Goal: Task Accomplishment & Management: Complete application form

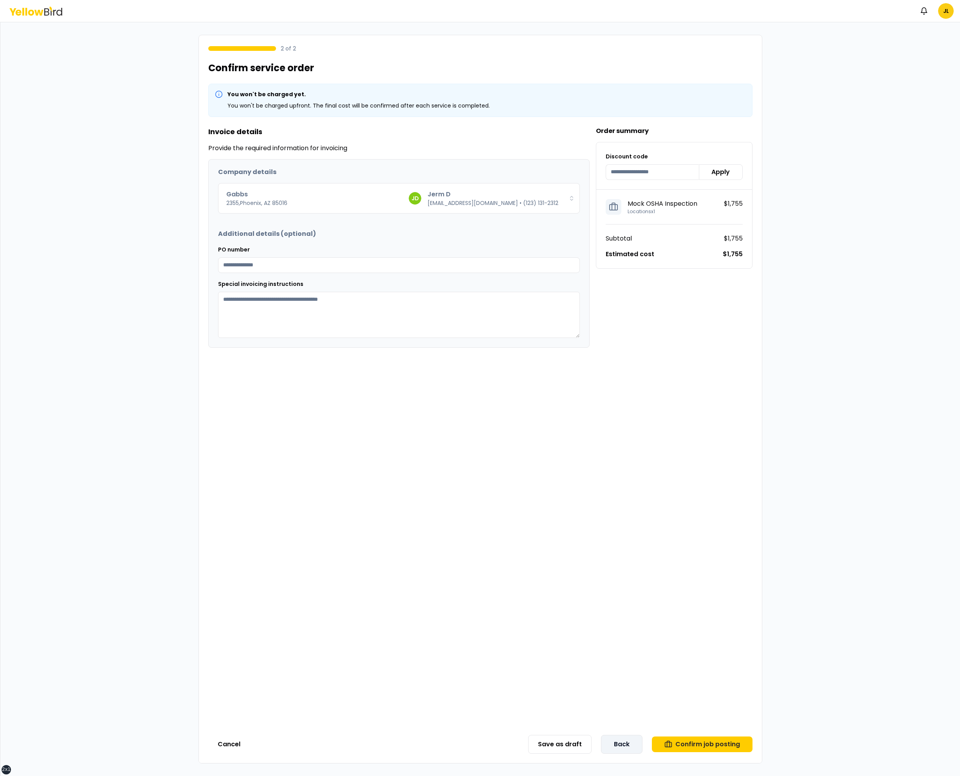
click at [635, 749] on button "Back" at bounding box center [621, 744] width 41 height 19
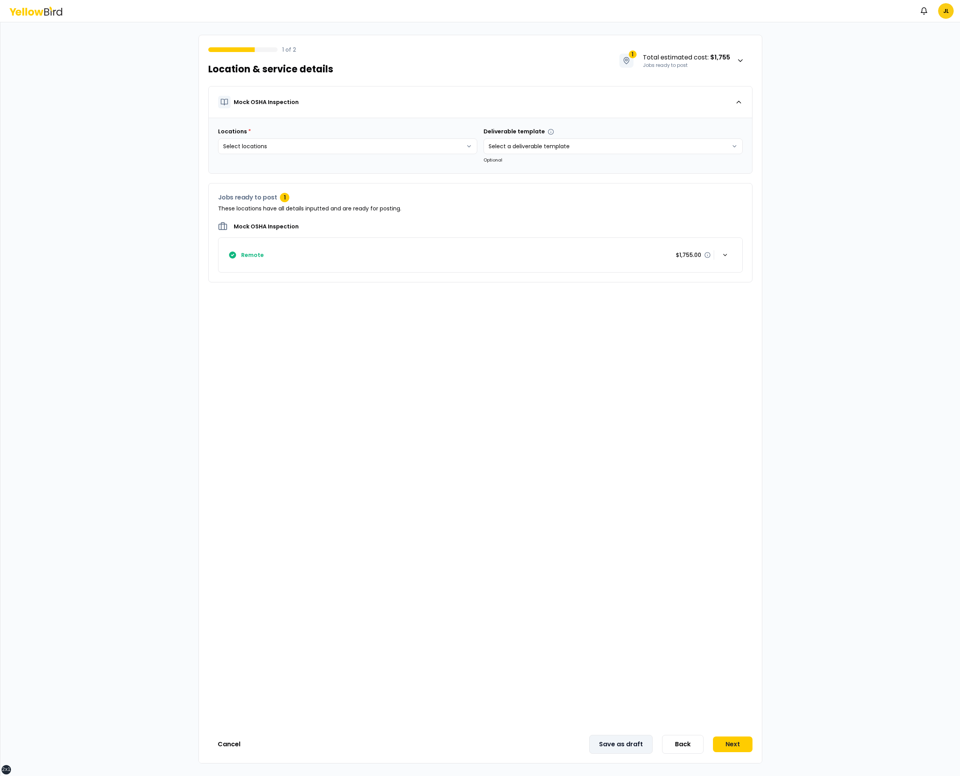
click at [634, 745] on button "Save as draft" at bounding box center [620, 744] width 63 height 19
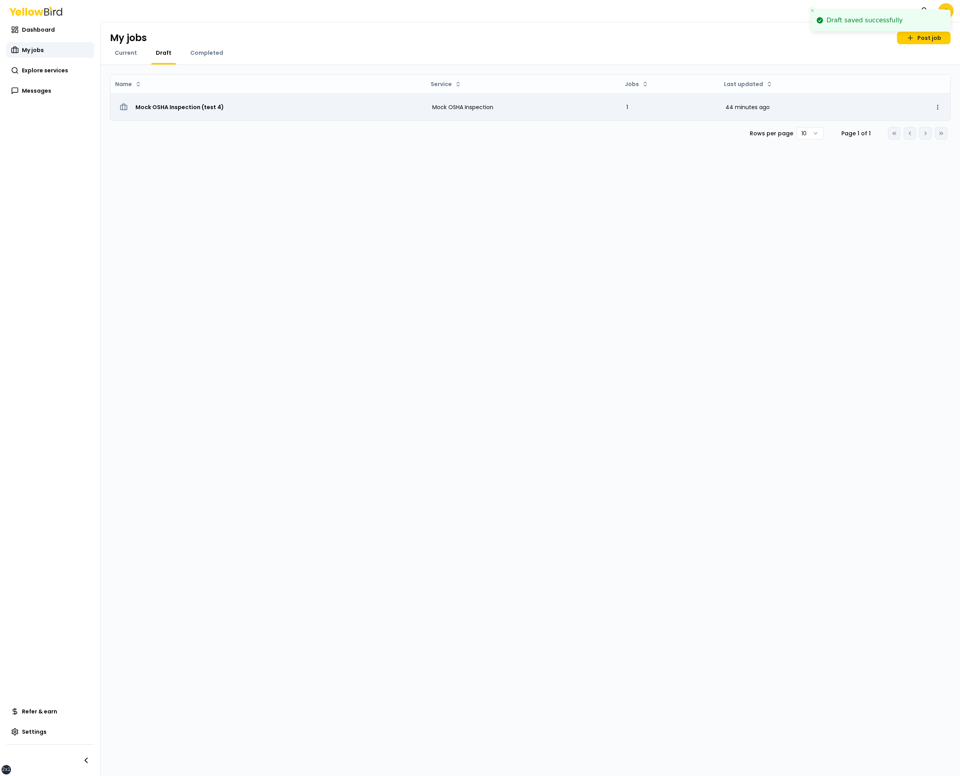
click at [173, 112] on div "Mock OSHA Inspection (test 4)" at bounding box center [268, 107] width 303 height 14
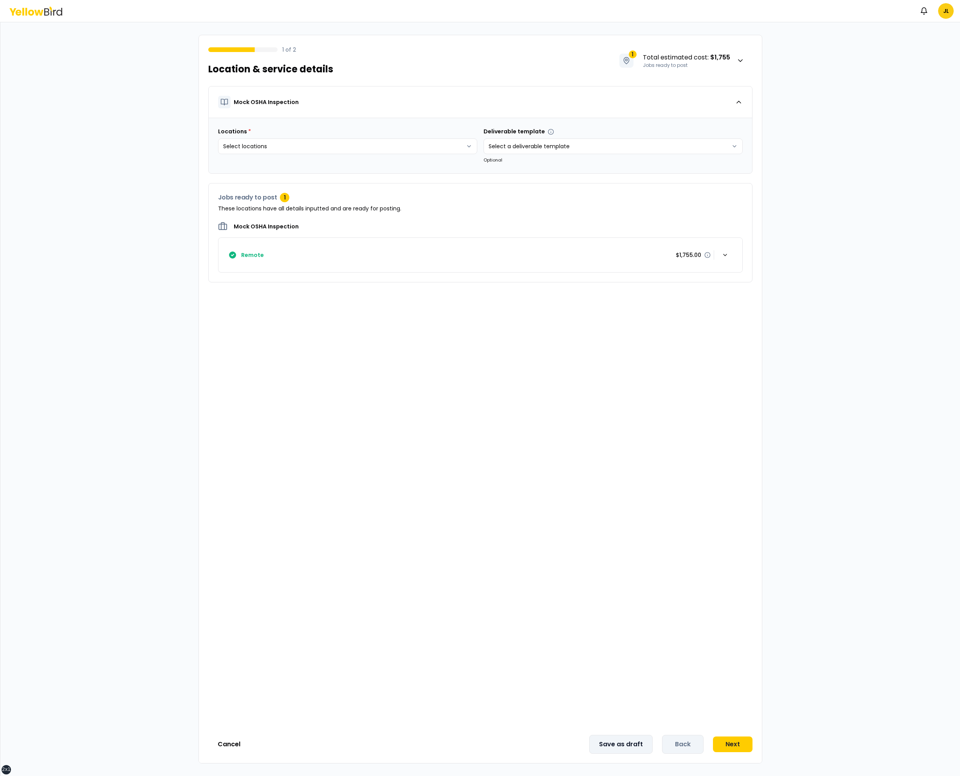
click at [643, 743] on button "Save as draft" at bounding box center [620, 744] width 63 height 19
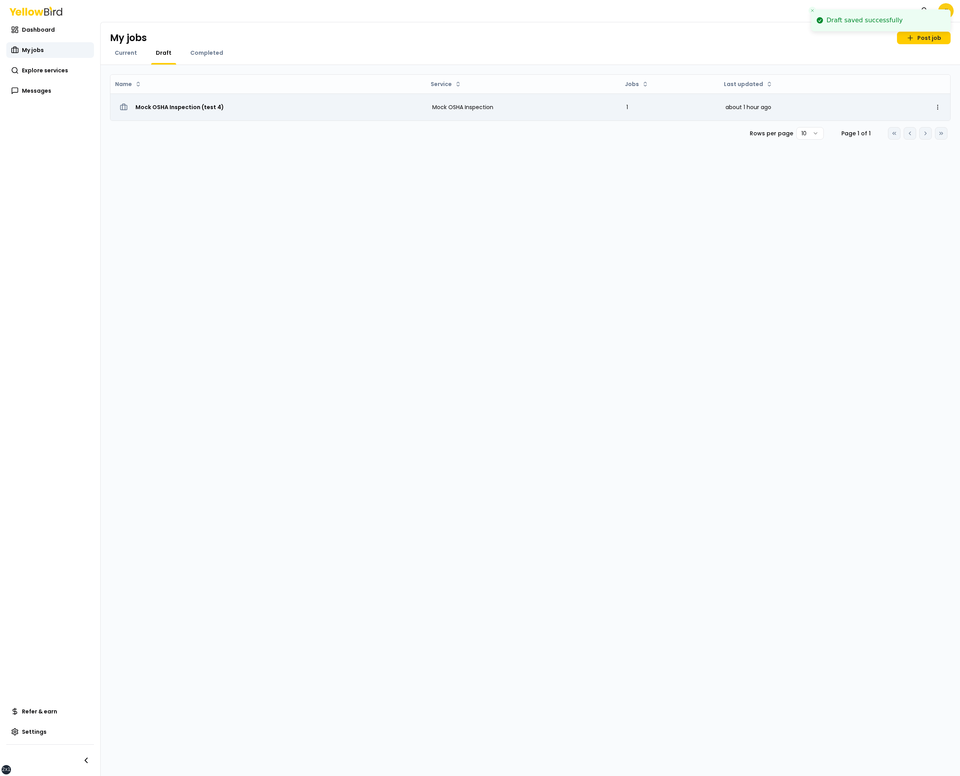
click at [178, 106] on span "Mock OSHA Inspection (test 4)" at bounding box center [179, 107] width 88 height 8
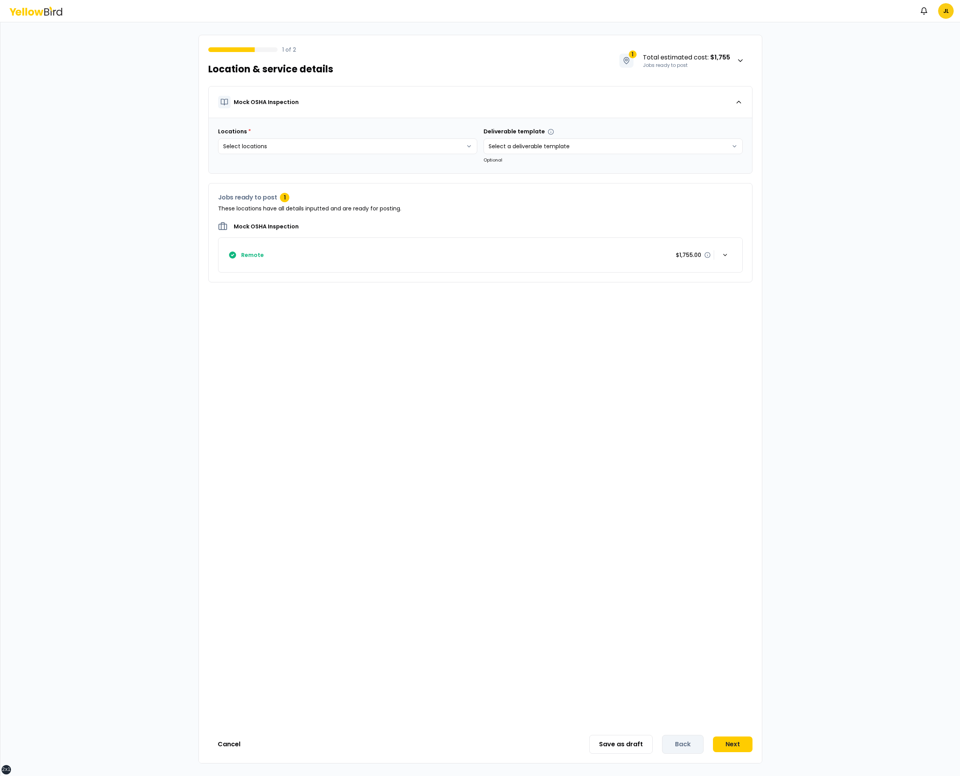
click at [193, 358] on div "1 of 2 Location & service details 1 Total estimated cost : $1,755 Jobs ready to…" at bounding box center [479, 399] width 959 height 754
click at [641, 742] on button "Save as draft" at bounding box center [620, 744] width 63 height 19
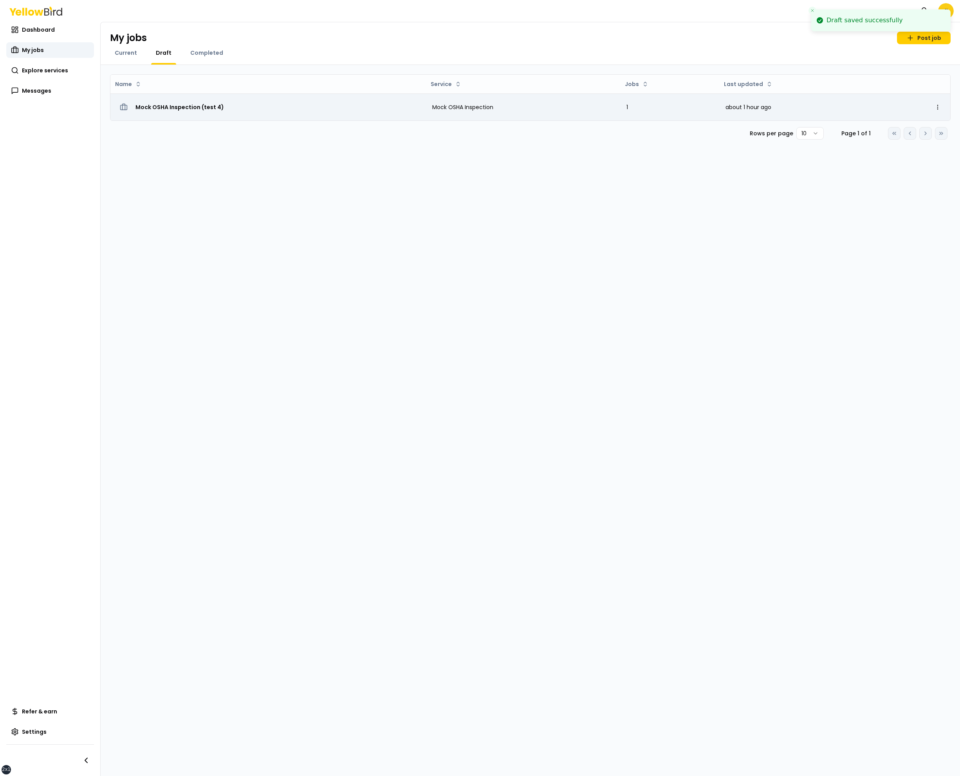
click at [186, 110] on span "Mock OSHA Inspection (test 4)" at bounding box center [179, 107] width 88 height 8
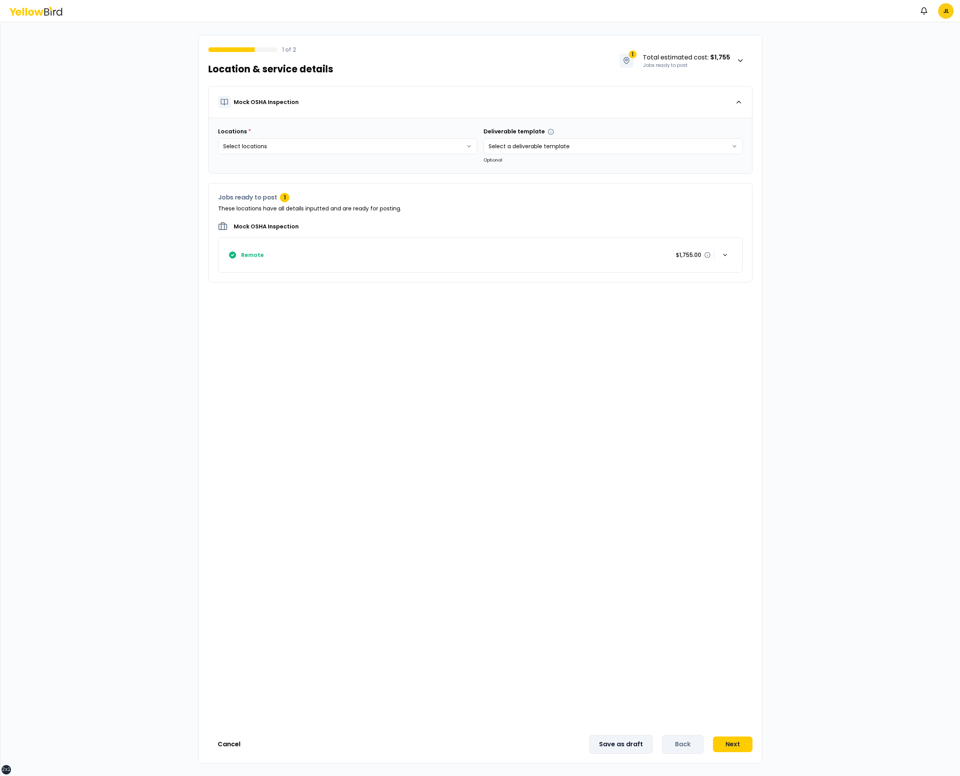
click at [629, 741] on button "Save as draft" at bounding box center [620, 744] width 63 height 19
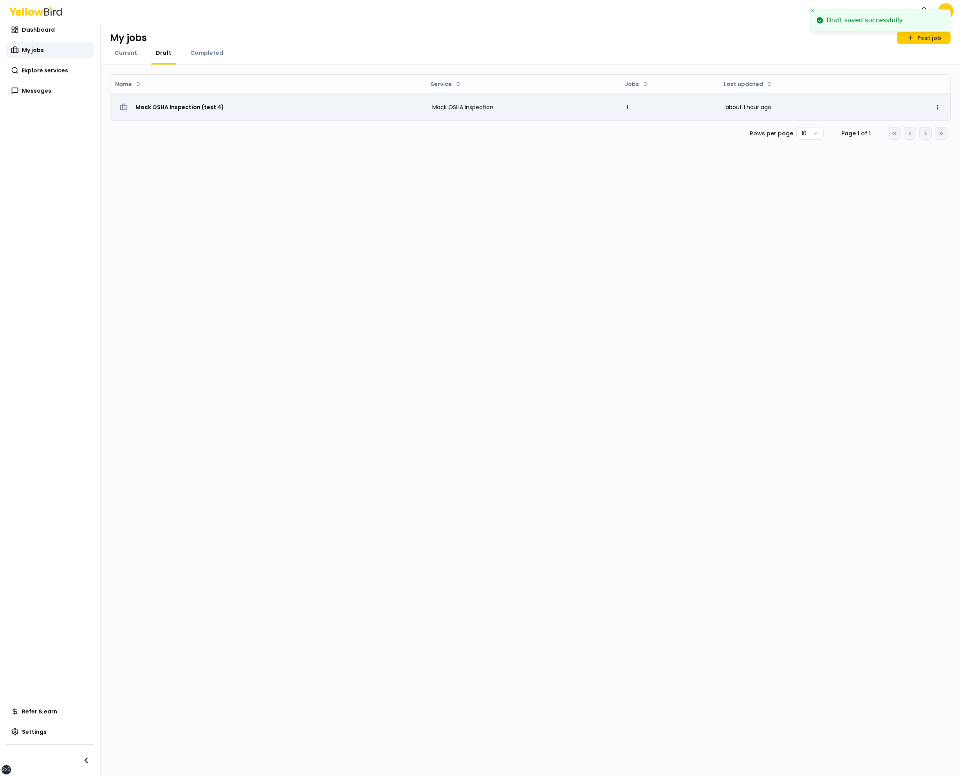
click at [179, 103] on span "Mock OSHA Inspection (test 4)" at bounding box center [179, 107] width 88 height 8
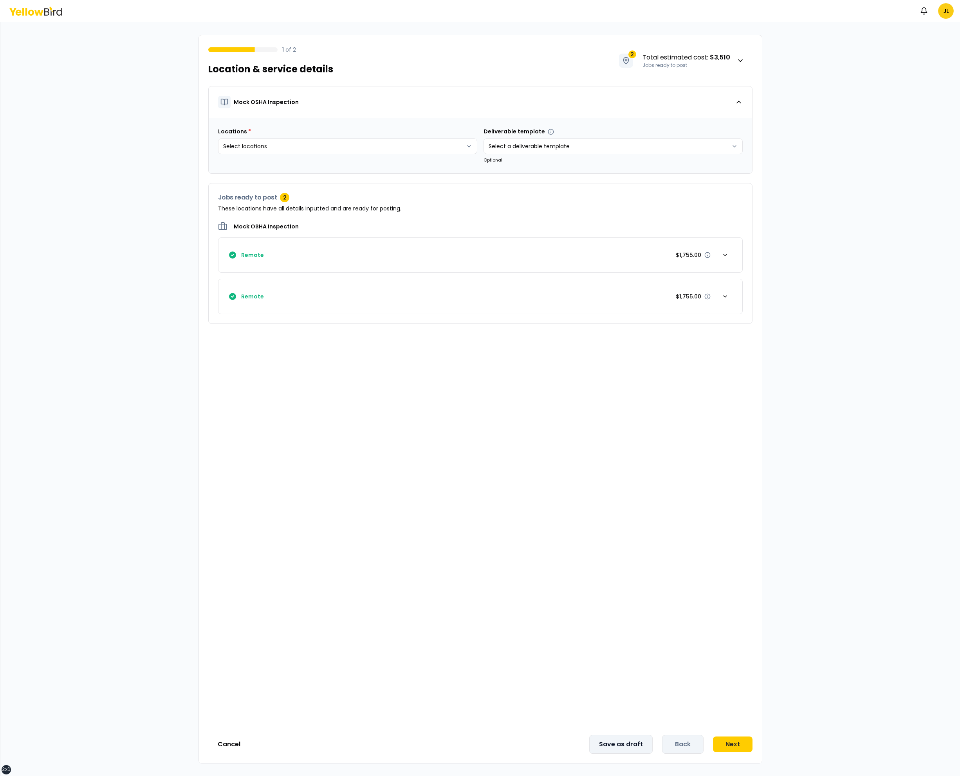
click at [617, 740] on button "Save as draft" at bounding box center [620, 744] width 63 height 19
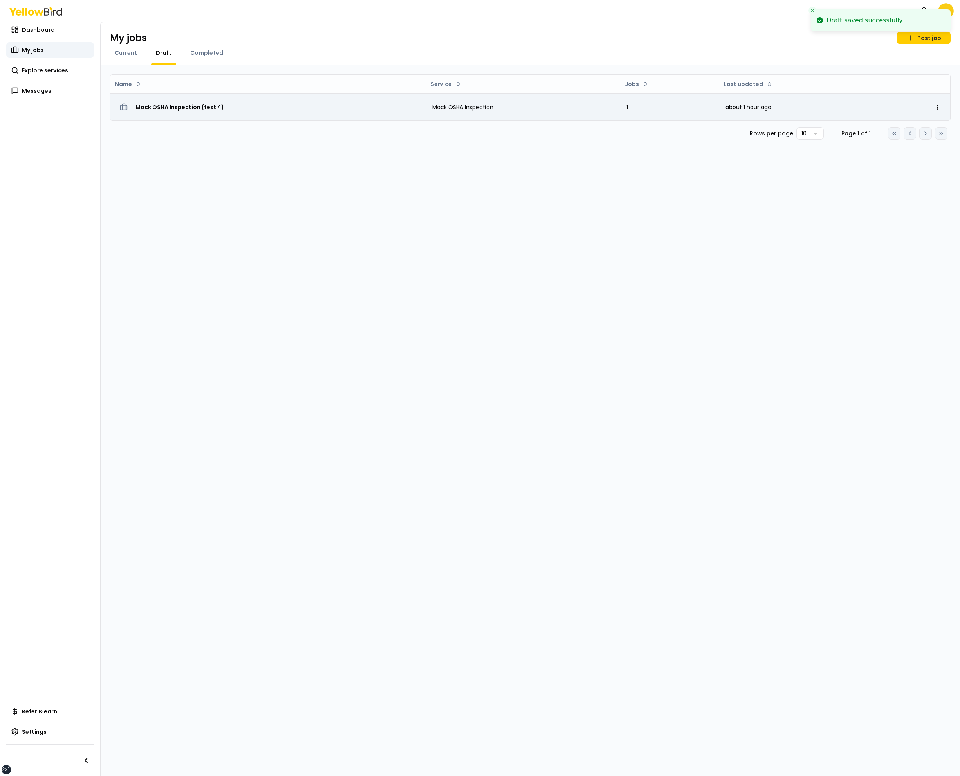
click at [185, 102] on div "Mock OSHA Inspection (test 4)" at bounding box center [268, 107] width 303 height 14
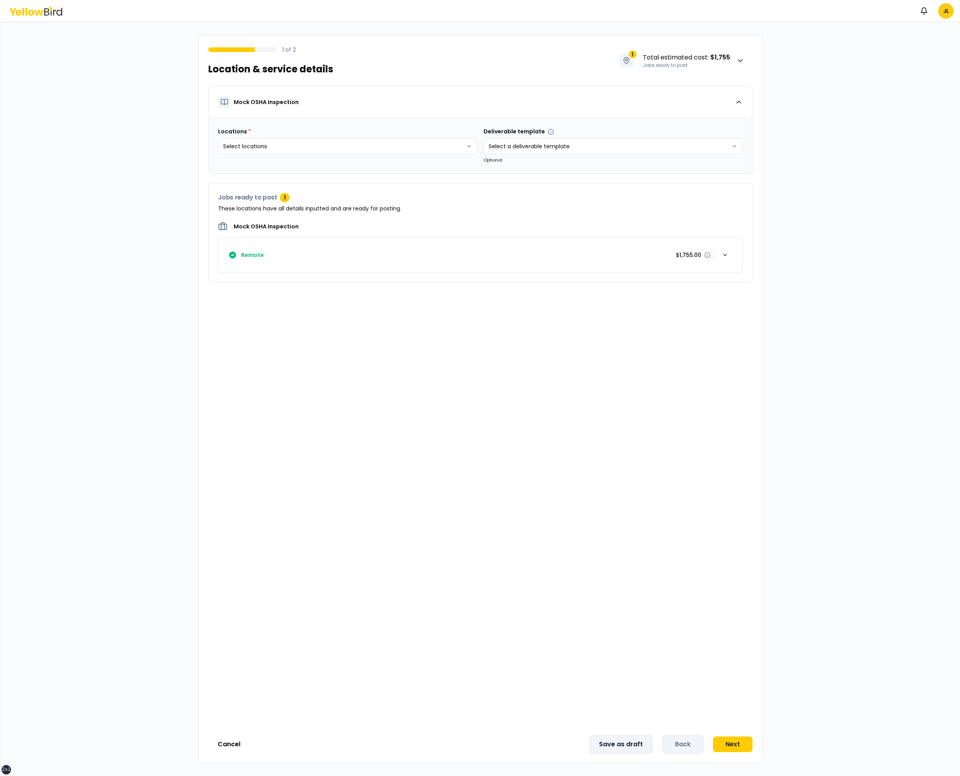
click at [631, 740] on button "Save as draft" at bounding box center [620, 744] width 63 height 19
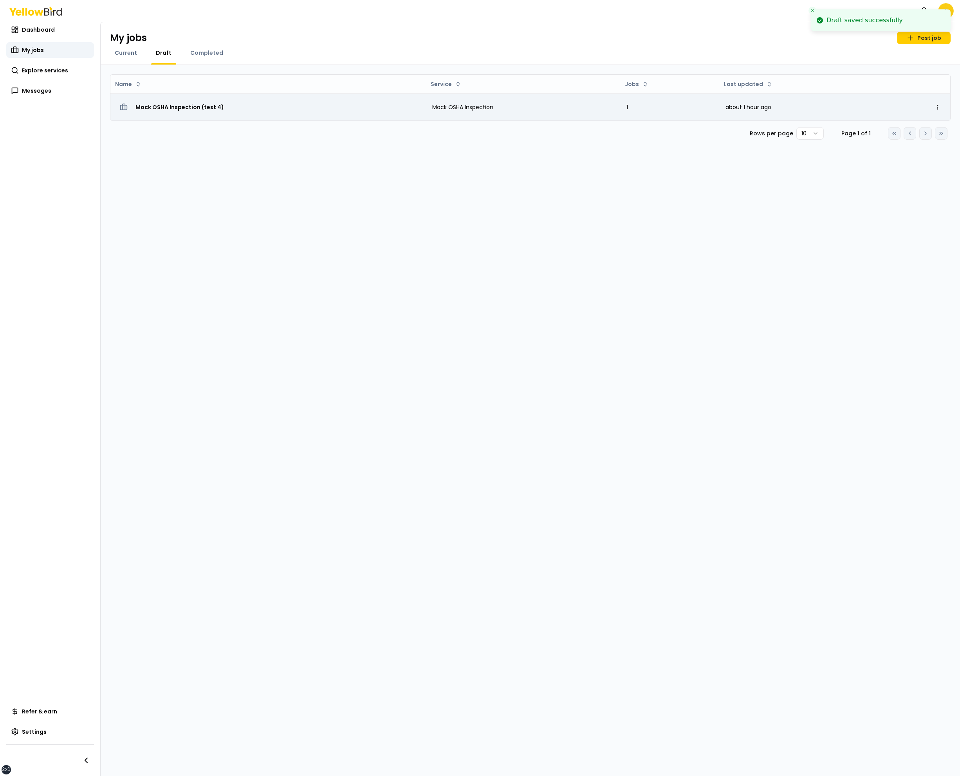
click at [210, 106] on span "Mock OSHA Inspection (test 4)" at bounding box center [179, 107] width 88 height 8
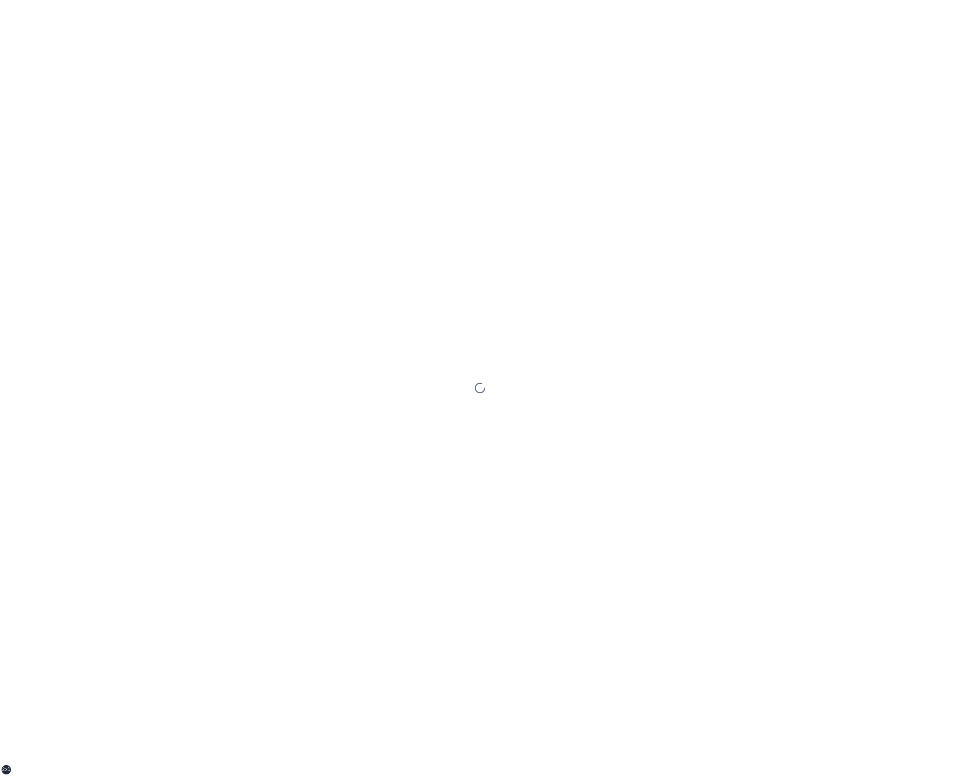
click at [572, 325] on div at bounding box center [480, 388] width 960 height 776
click at [768, 310] on div at bounding box center [480, 388] width 960 height 776
click at [602, 346] on div at bounding box center [480, 388] width 960 height 776
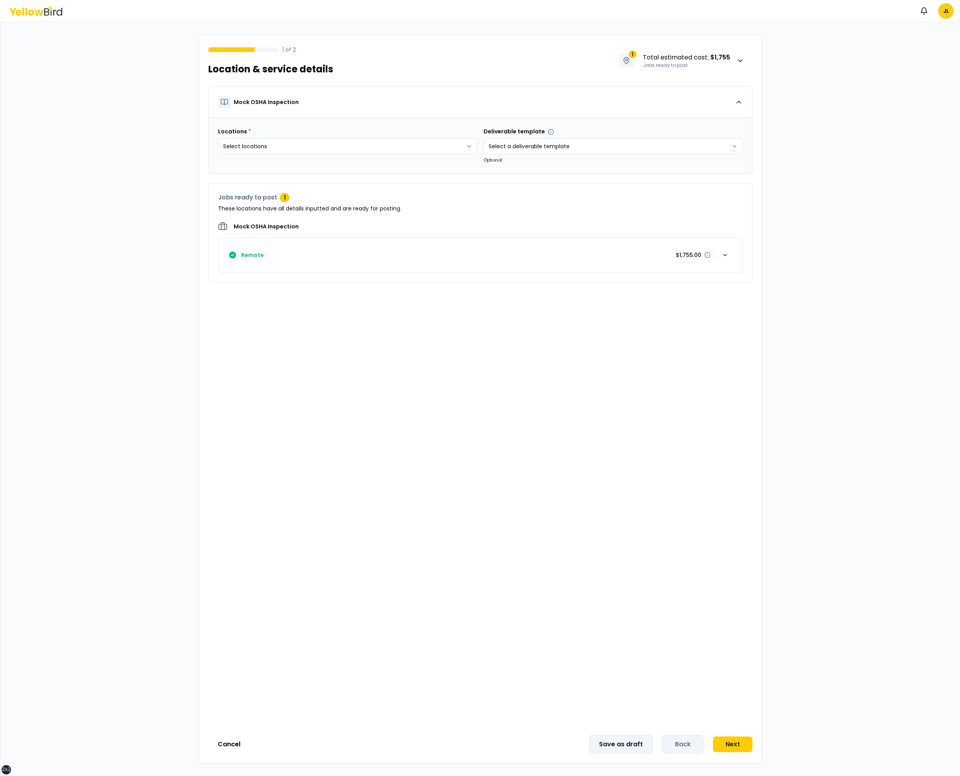
click at [624, 740] on button "Save as draft" at bounding box center [620, 744] width 63 height 19
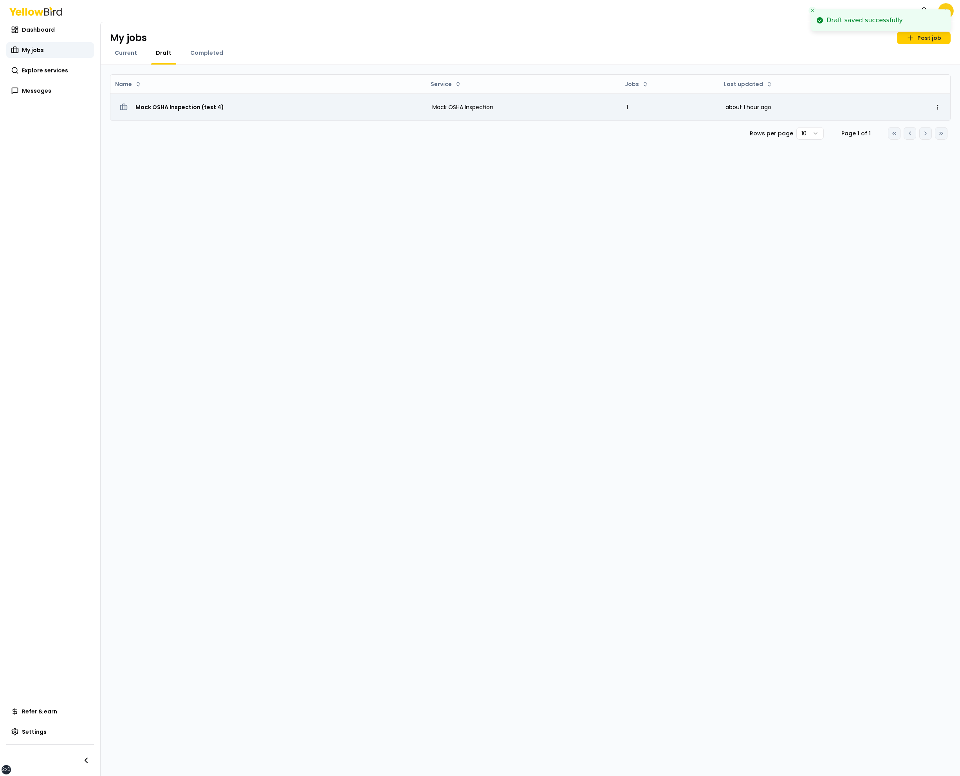
click at [197, 104] on span "Mock OSHA Inspection (test 4)" at bounding box center [179, 107] width 88 height 8
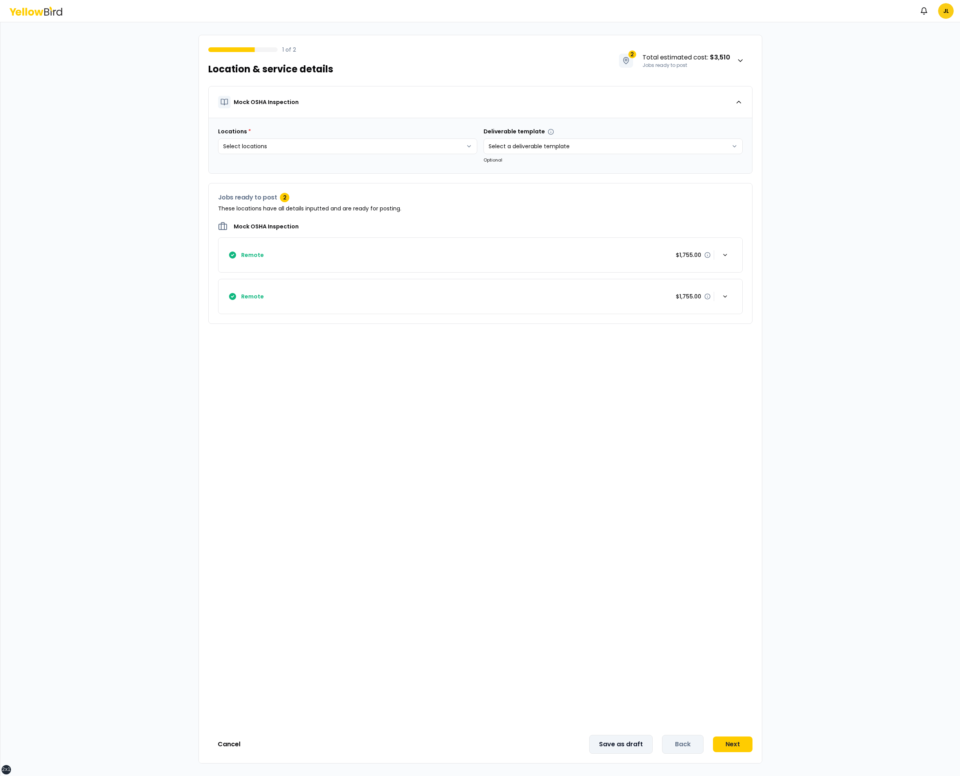
click at [610, 745] on button "Save as draft" at bounding box center [620, 744] width 63 height 19
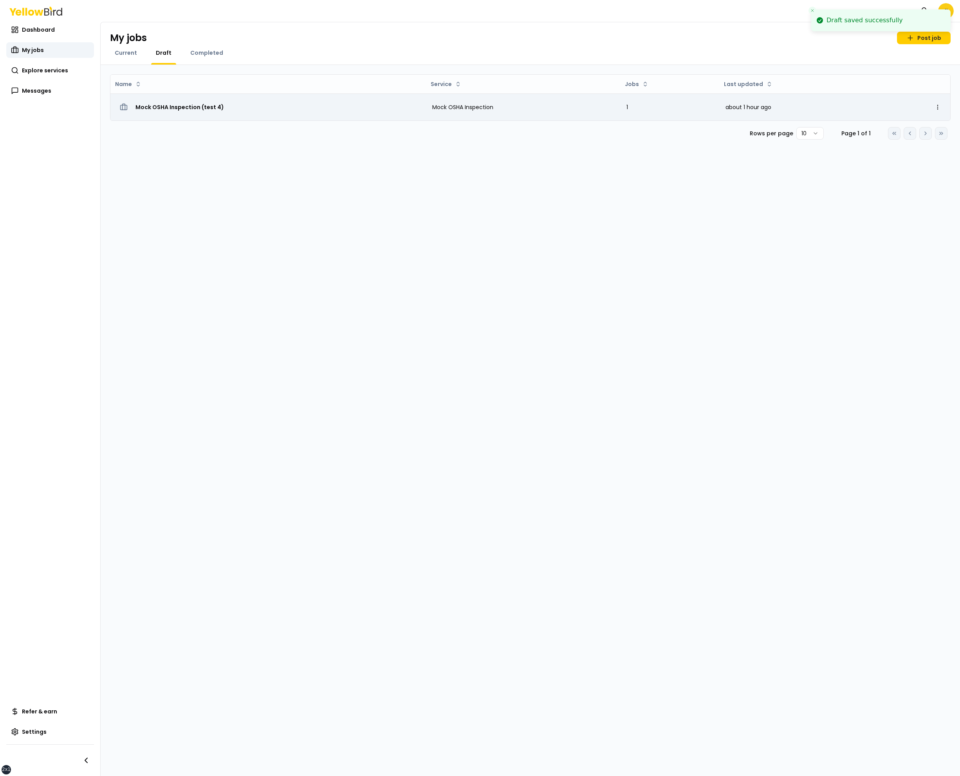
click at [205, 106] on span "Mock OSHA Inspection (test 4)" at bounding box center [179, 107] width 88 height 8
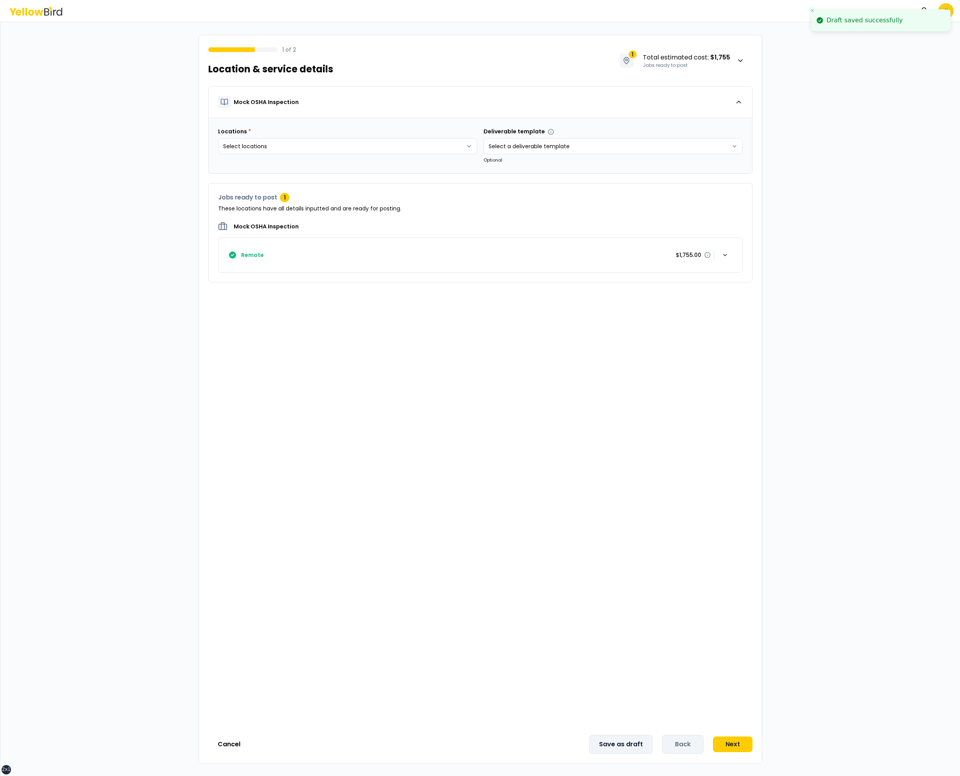
click at [628, 745] on button "Save as draft" at bounding box center [620, 744] width 63 height 19
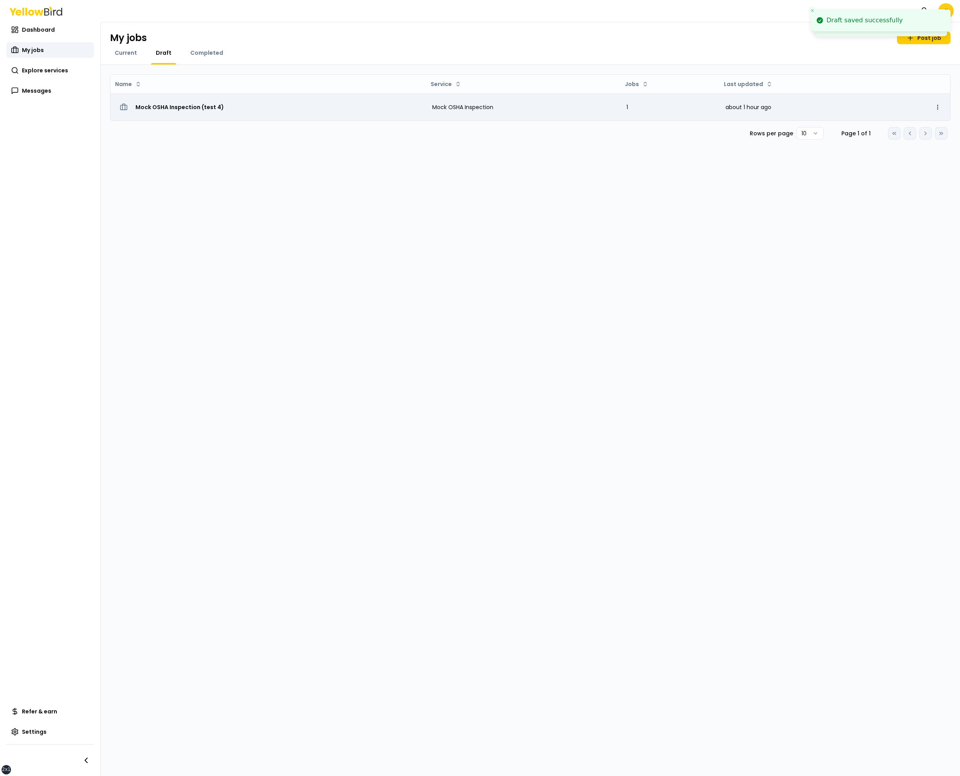
click at [210, 112] on div "Mock OSHA Inspection (test 4)" at bounding box center [268, 107] width 303 height 14
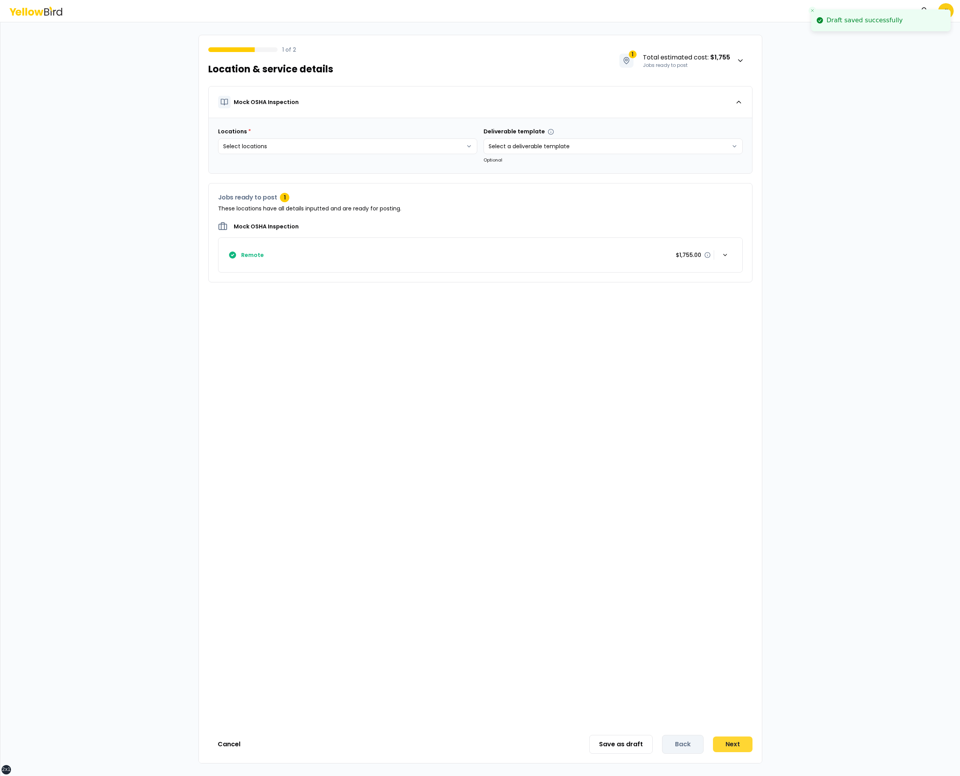
click at [729, 747] on button "Next" at bounding box center [733, 745] width 40 height 16
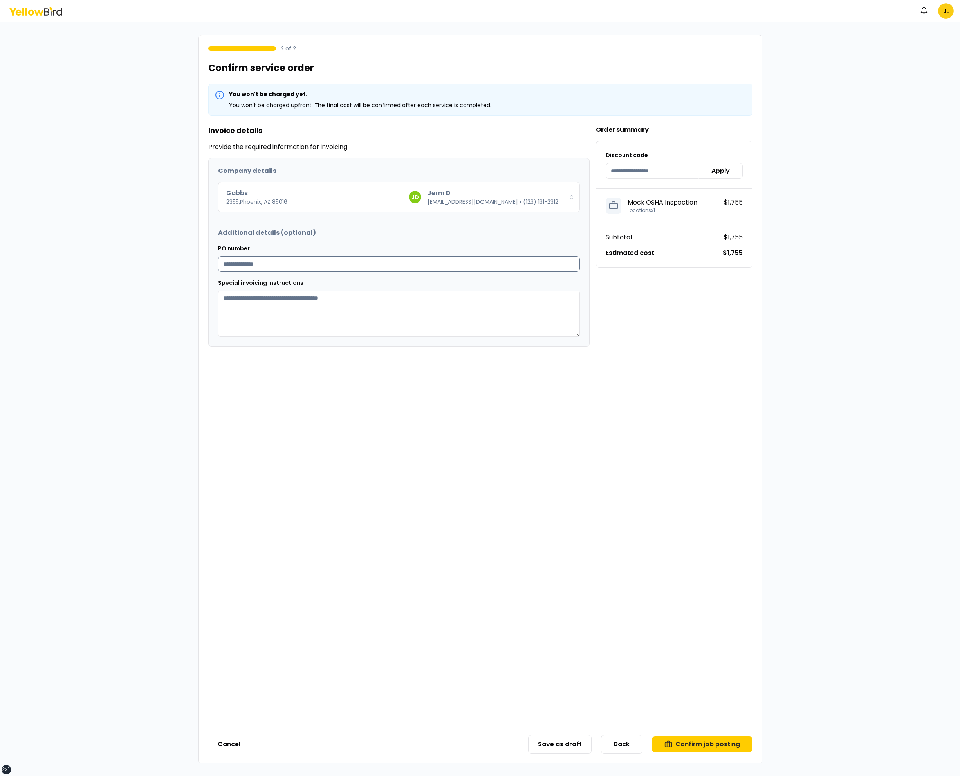
click at [479, 262] on input "PO number" at bounding box center [399, 264] width 362 height 16
type input "****"
click at [709, 749] on button "Confirm job posting" at bounding box center [702, 745] width 101 height 16
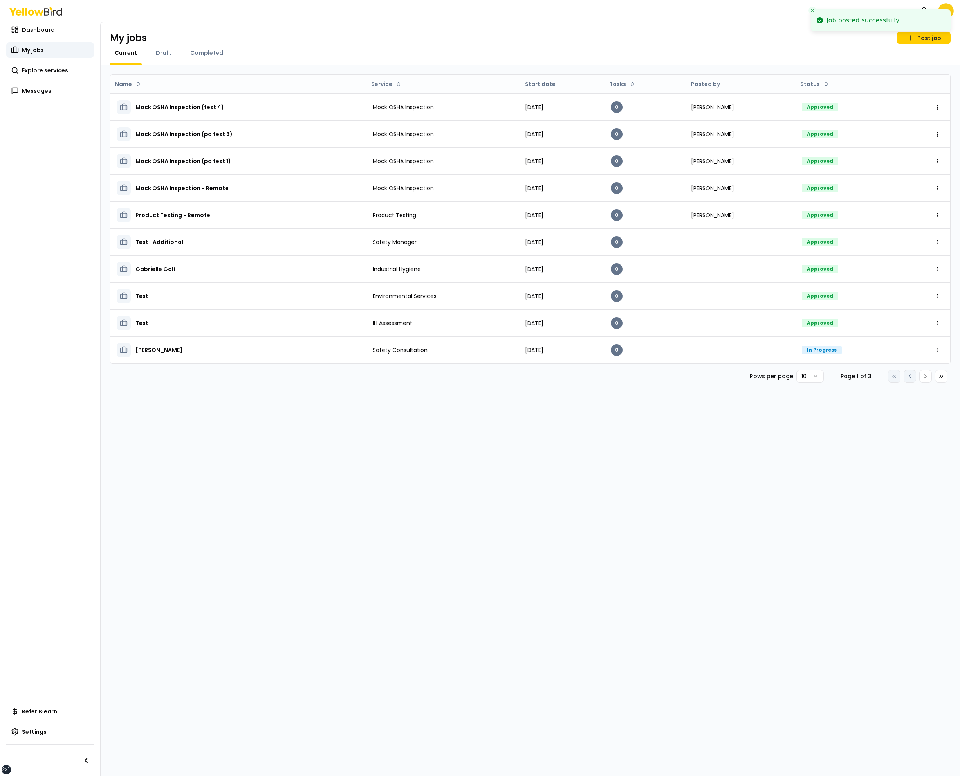
click at [921, 46] on div "My jobs Post job Current Draft Completed" at bounding box center [530, 43] width 859 height 43
click at [920, 40] on link "Post job" at bounding box center [924, 38] width 54 height 13
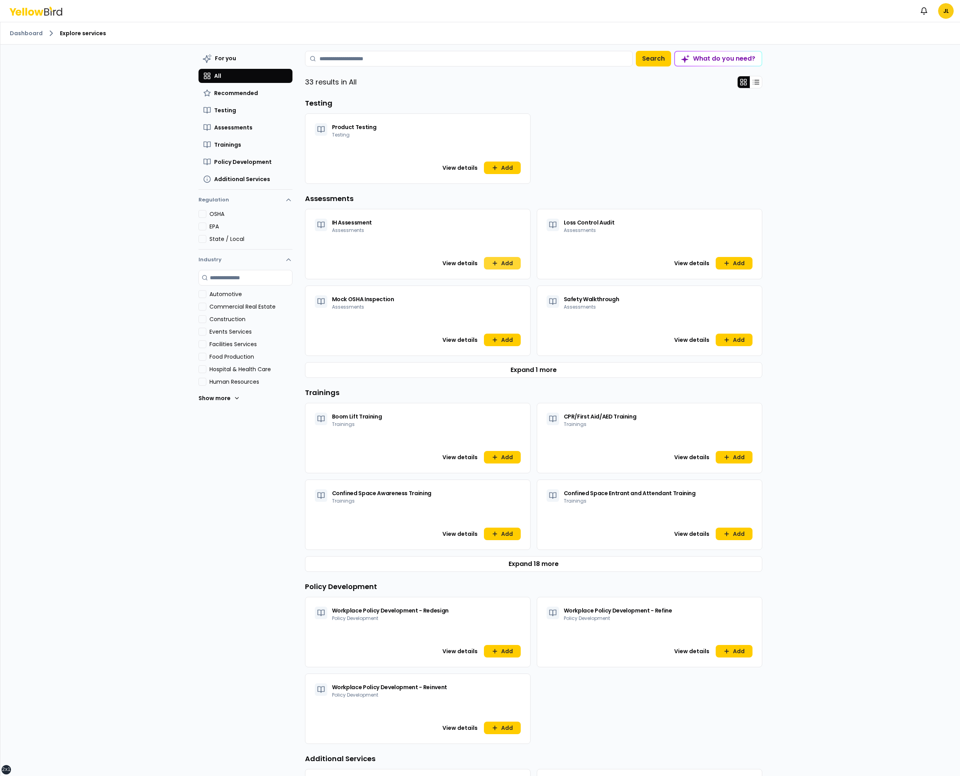
click at [499, 262] on button "Add" at bounding box center [502, 263] width 37 height 13
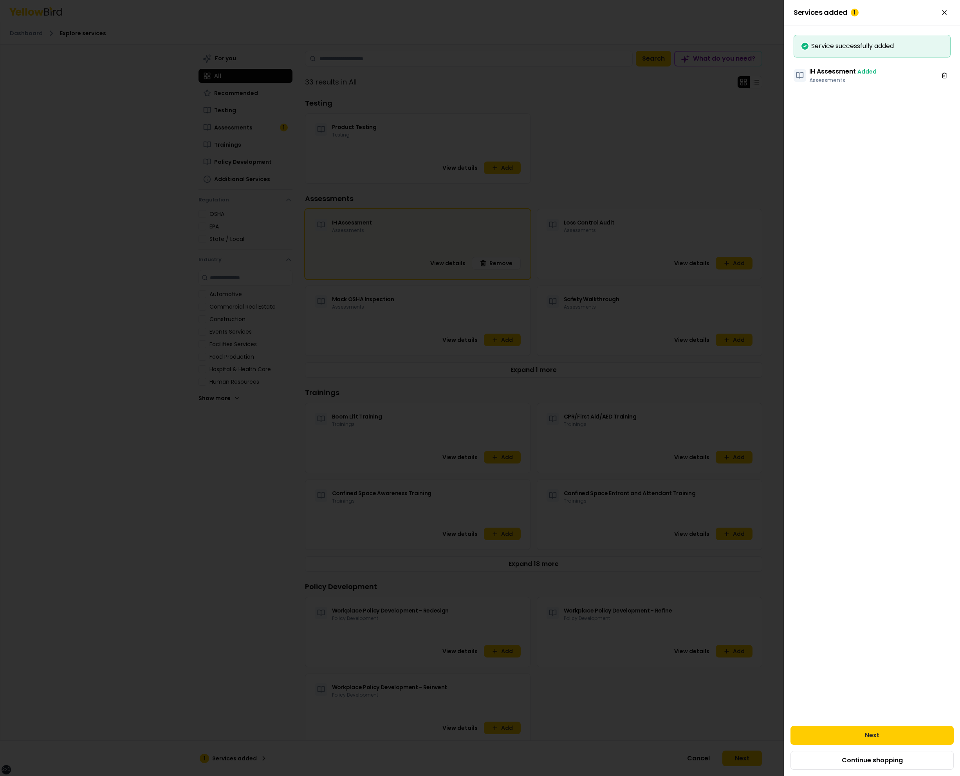
click at [502, 340] on div at bounding box center [480, 388] width 960 height 776
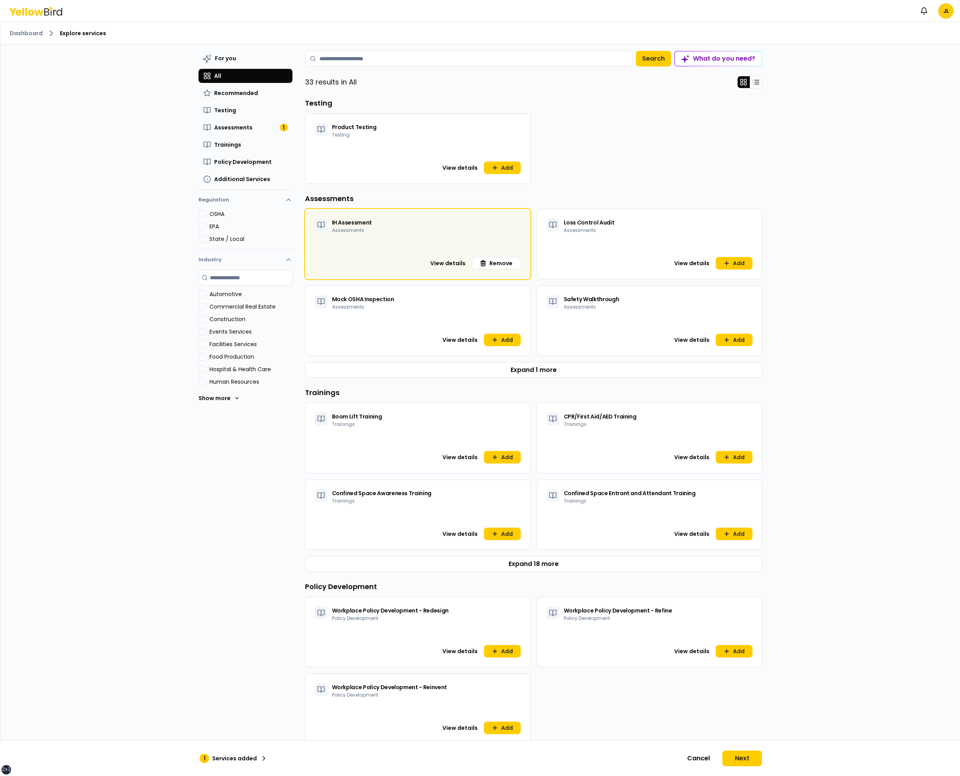
click at [502, 340] on button "Add" at bounding box center [502, 340] width 37 height 13
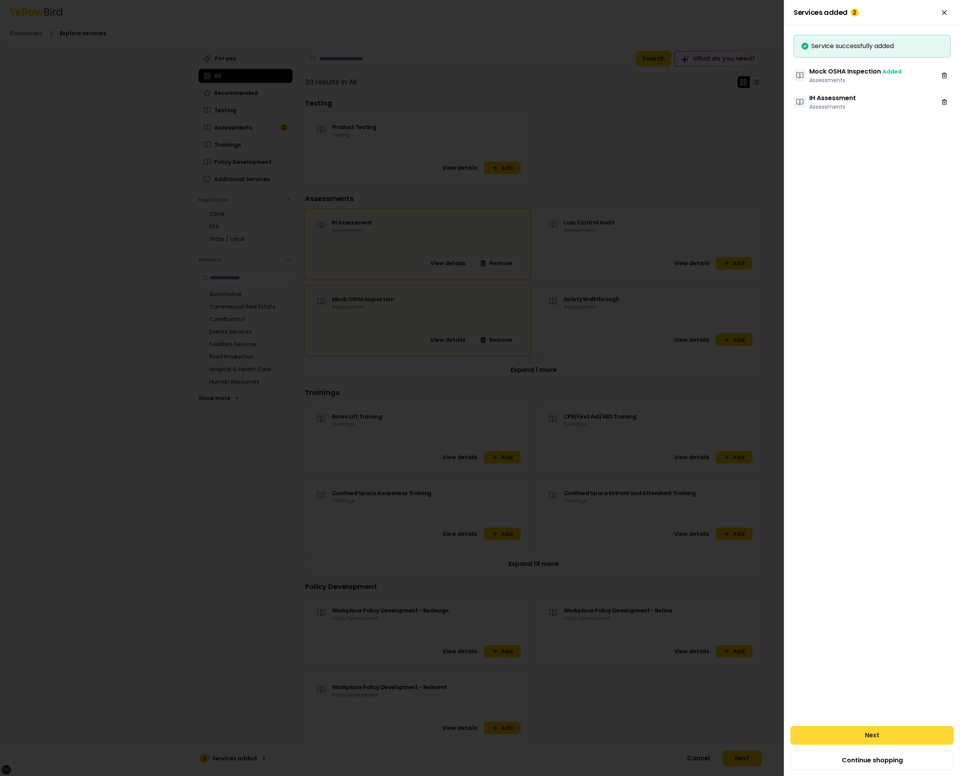
click at [852, 726] on button "Next" at bounding box center [871, 735] width 163 height 19
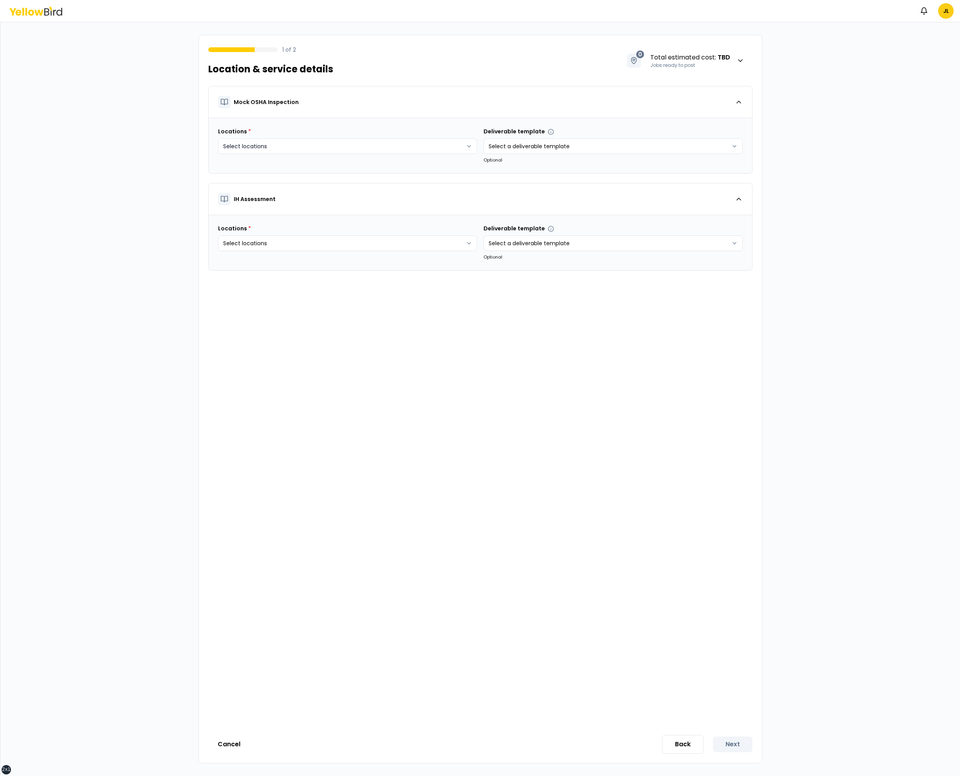
click at [400, 143] on html "xs sm md lg xl 2xl Notifications JL 1 of 2 Location & service details 0 Total e…" at bounding box center [480, 388] width 960 height 776
click at [325, 262] on button "Add remote job" at bounding box center [315, 265] width 61 height 13
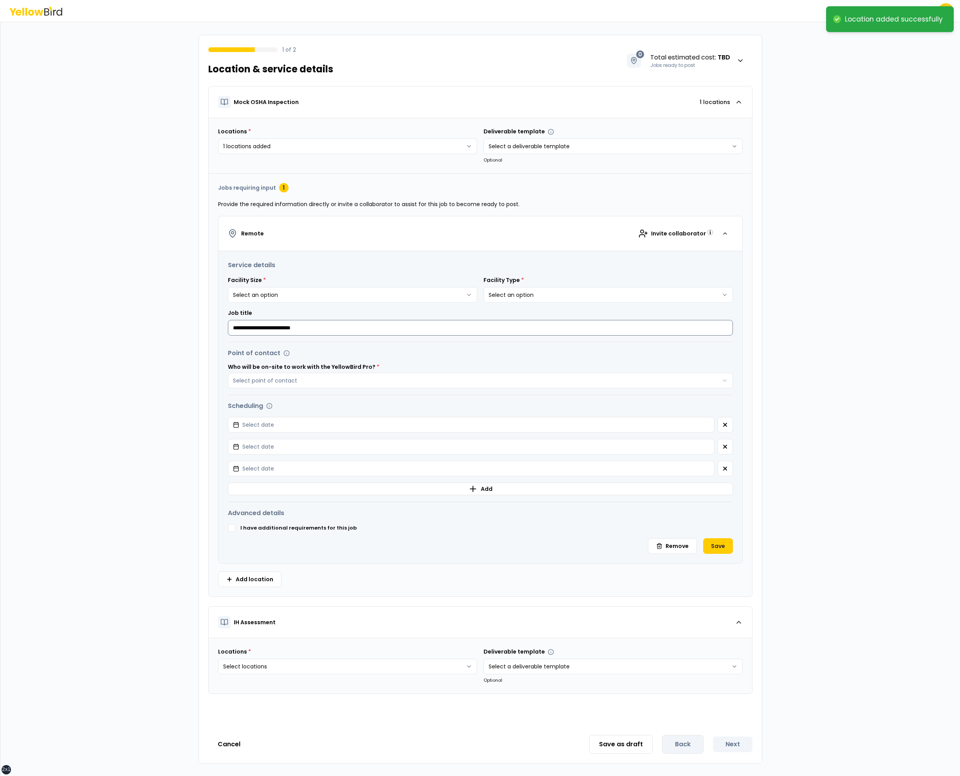
click at [382, 329] on input "**********" at bounding box center [480, 328] width 505 height 16
type input "**********"
click at [398, 336] on div "**********" at bounding box center [480, 407] width 524 height 312
click at [727, 235] on icon "button" at bounding box center [725, 234] width 6 height 6
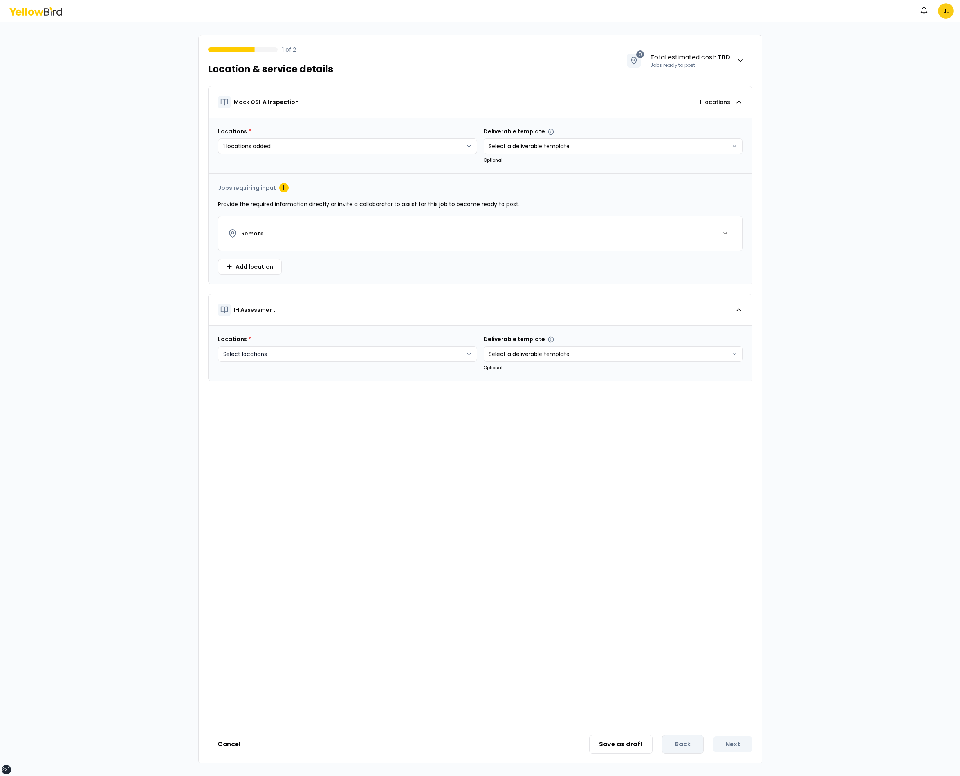
click at [469, 351] on html "xs sm md lg xl 2xl Notifications JL 1 of 2 Location & service details 0 Total e…" at bounding box center [480, 388] width 960 height 776
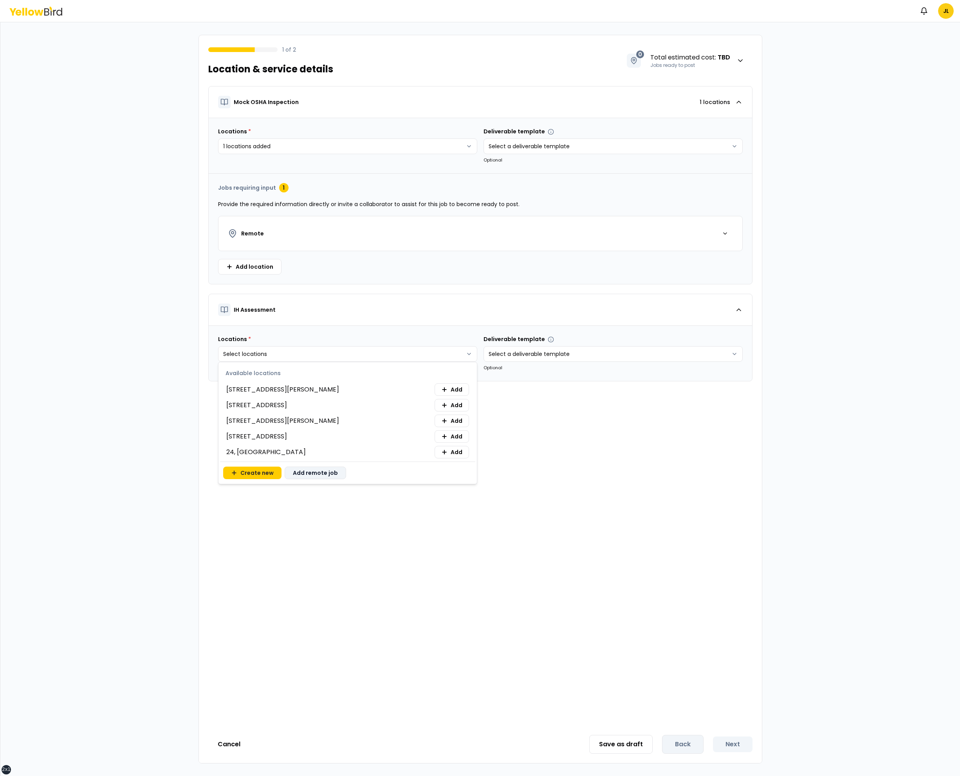
click at [304, 470] on button "Add remote job" at bounding box center [315, 473] width 61 height 13
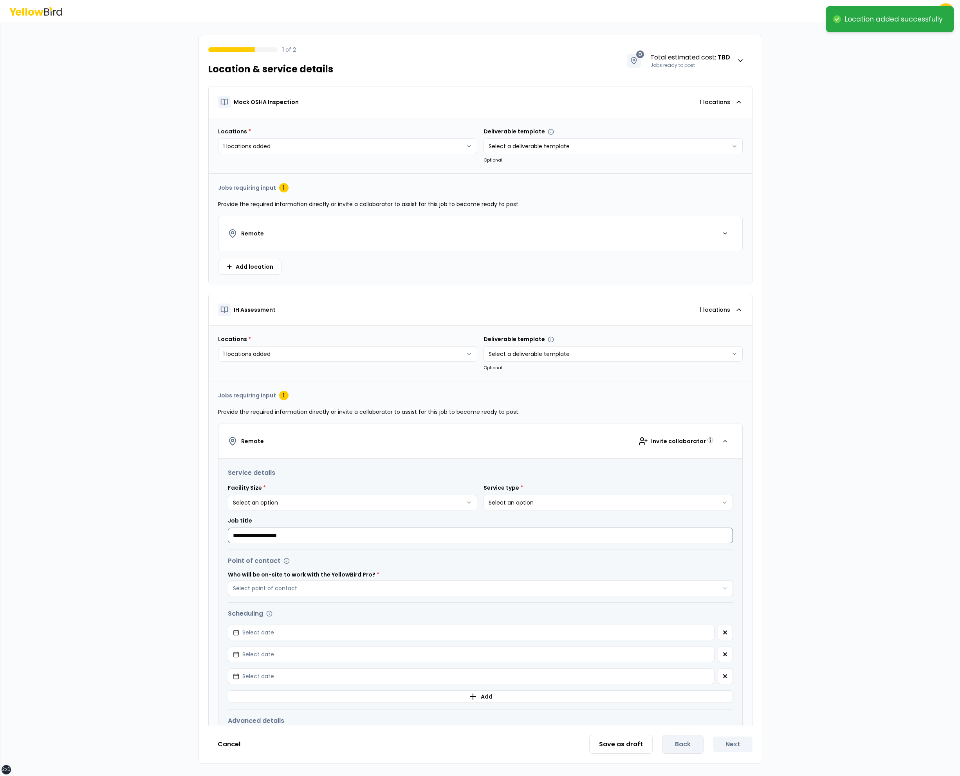
click at [361, 533] on input "**********" at bounding box center [480, 536] width 505 height 16
type input "**********"
click at [724, 437] on div "button" at bounding box center [725, 442] width 16 height 16
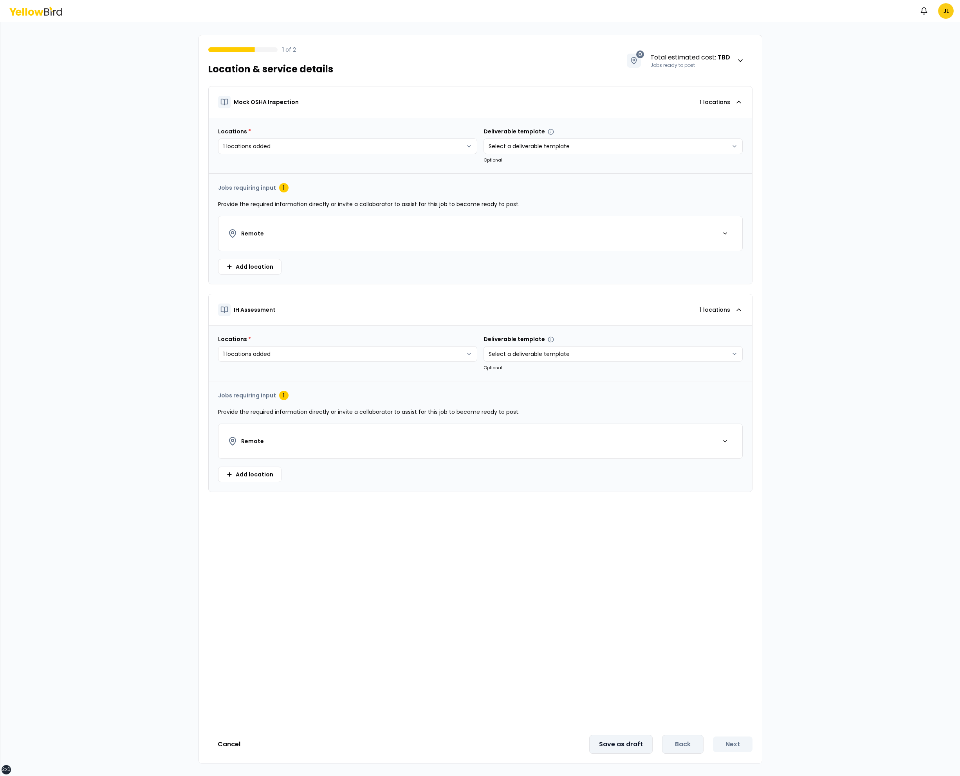
click at [605, 745] on button "Save as draft" at bounding box center [620, 744] width 63 height 19
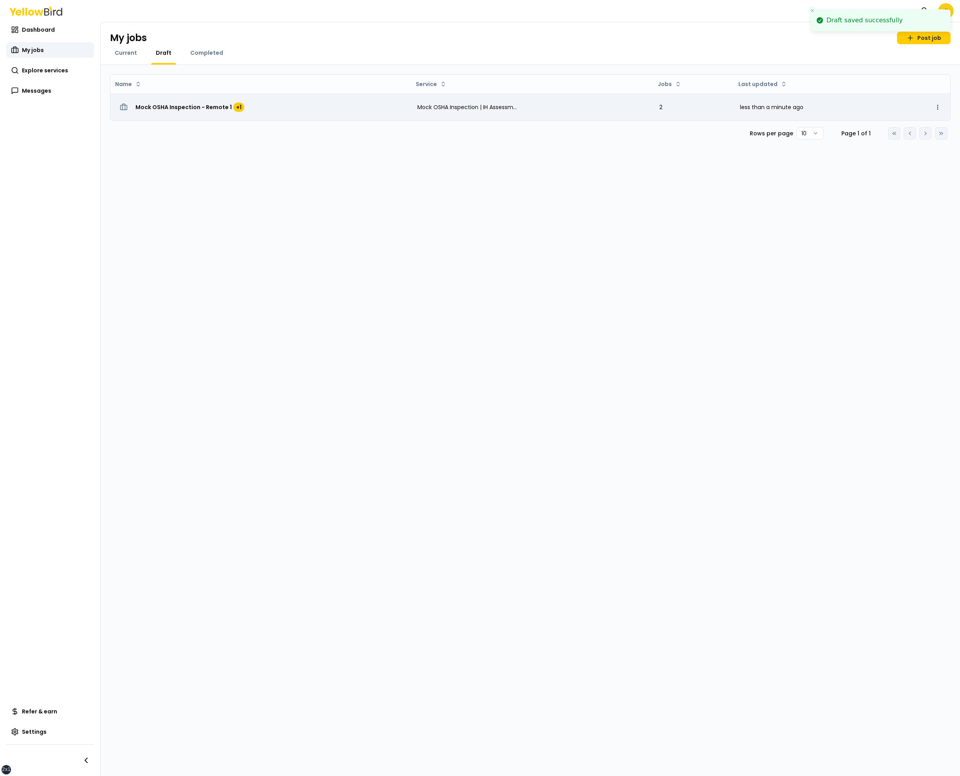
click at [206, 104] on span "Mock OSHA Inspection - Remote 1" at bounding box center [183, 107] width 96 height 8
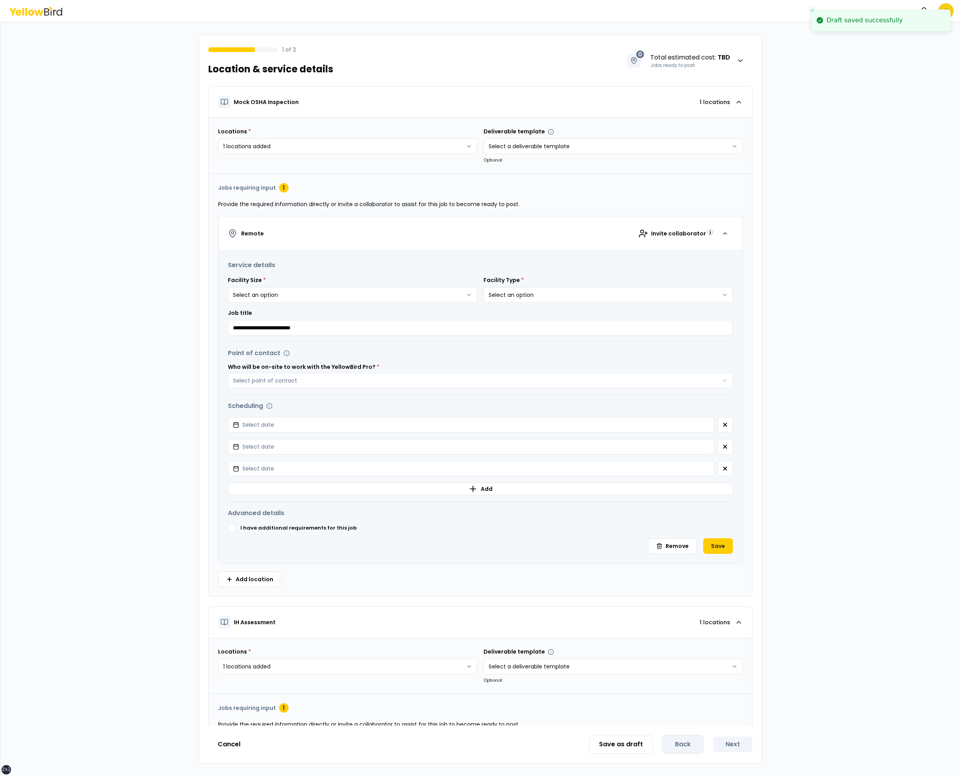
click at [326, 294] on html "**********" at bounding box center [480, 388] width 960 height 776
click at [228, 373] on button "Select point of contact" at bounding box center [480, 381] width 505 height 16
click at [228, 417] on button "Select date" at bounding box center [471, 425] width 486 height 16
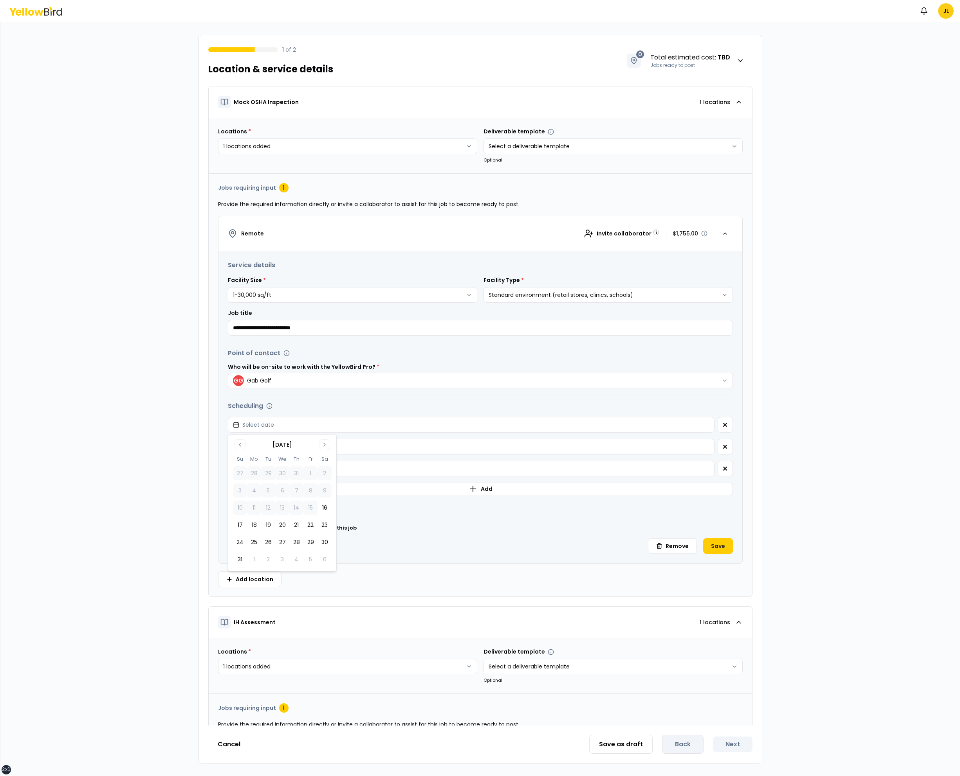
click button "16" at bounding box center [324, 508] width 14 height 14
click at [726, 442] on button "button" at bounding box center [724, 447] width 15 height 16
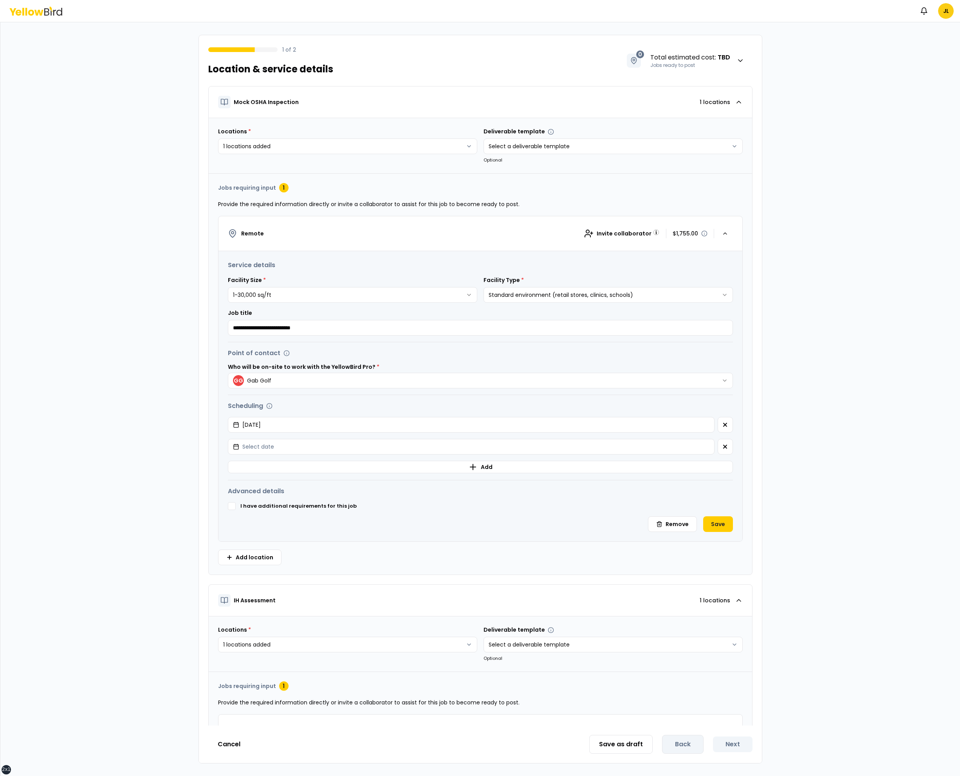
click at [726, 442] on button "button" at bounding box center [724, 447] width 15 height 16
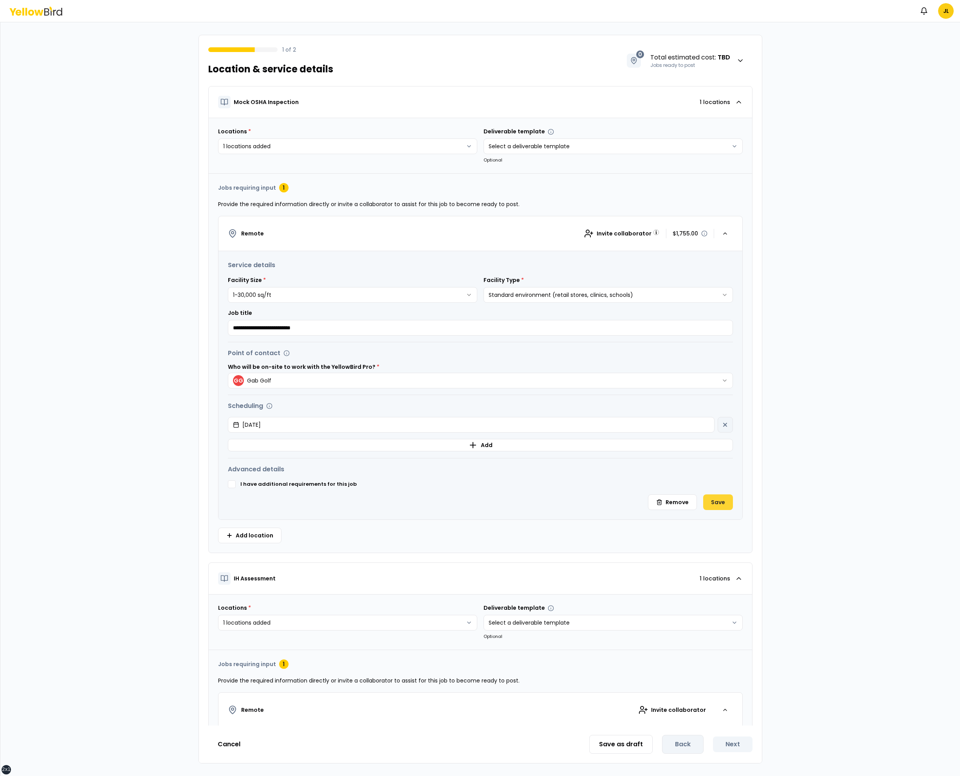
click at [722, 500] on button "Save" at bounding box center [718, 503] width 30 height 16
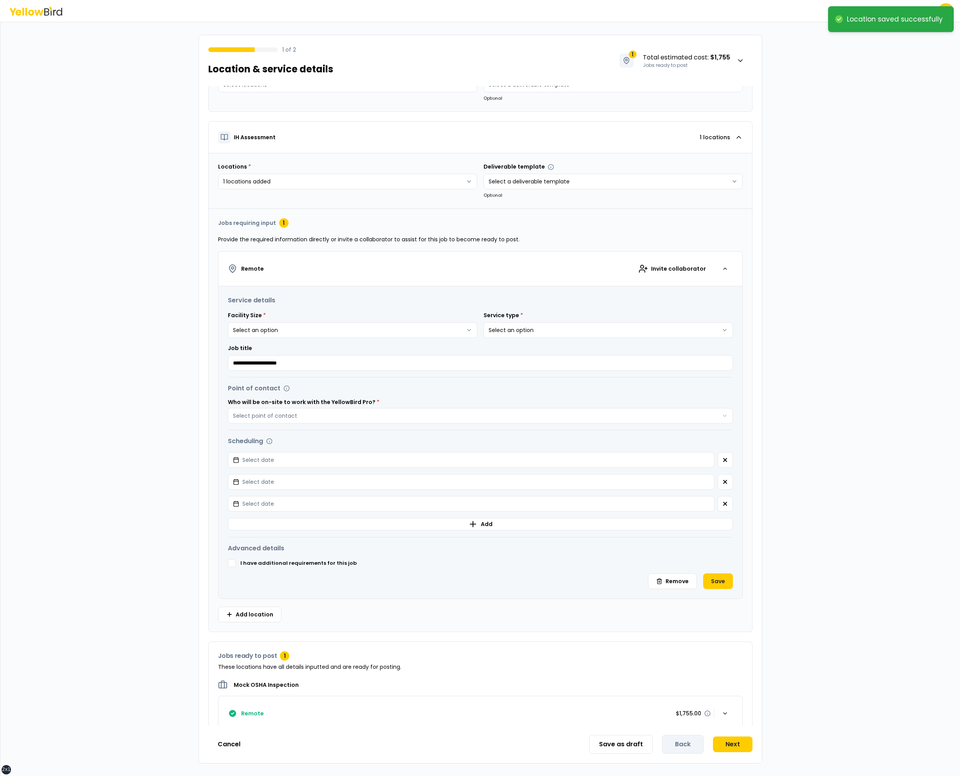
scroll to position [77, 0]
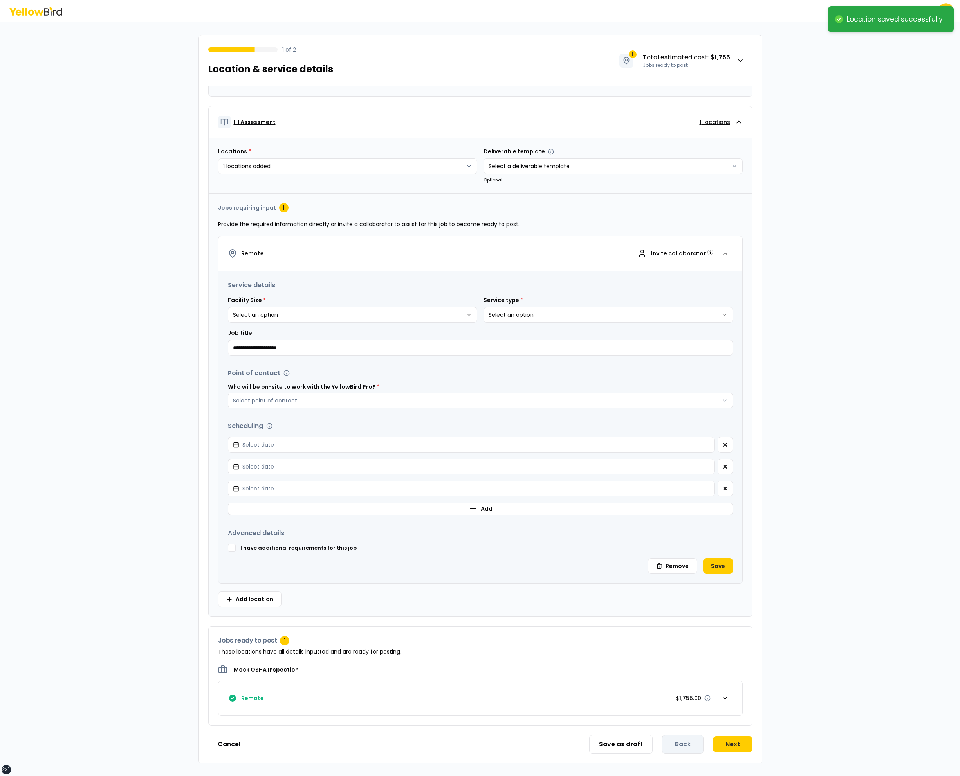
click at [742, 121] on icon "button" at bounding box center [739, 122] width 8 height 8
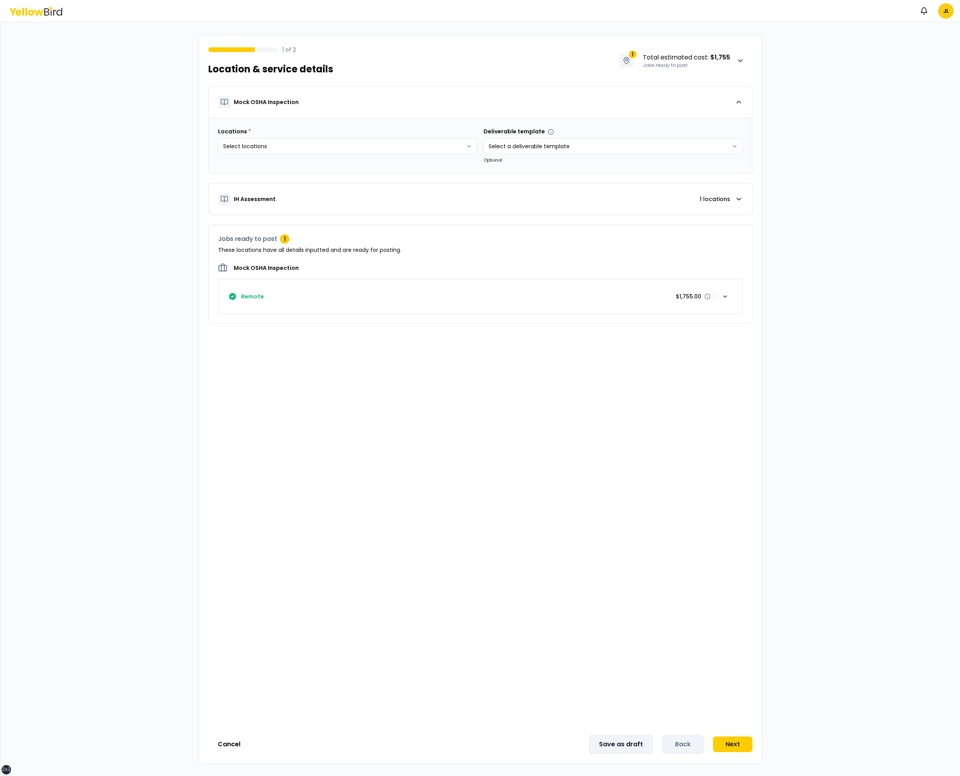
click at [614, 742] on button "Save as draft" at bounding box center [620, 744] width 63 height 19
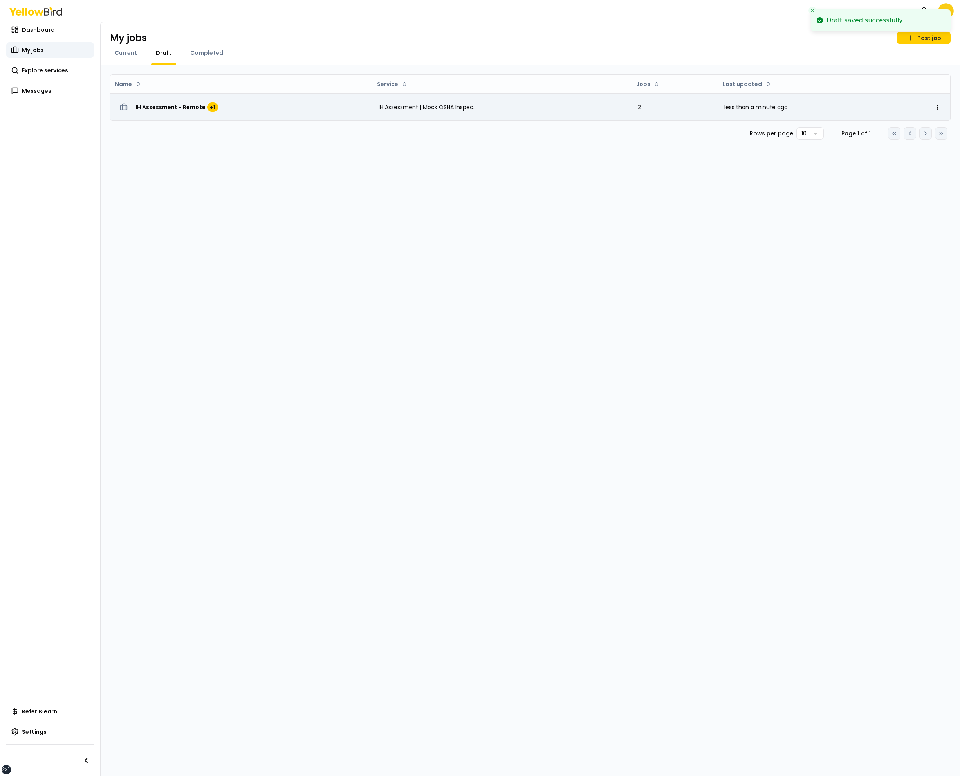
click at [162, 100] on div "IH Assessment - Remote + 1" at bounding box center [241, 107] width 249 height 14
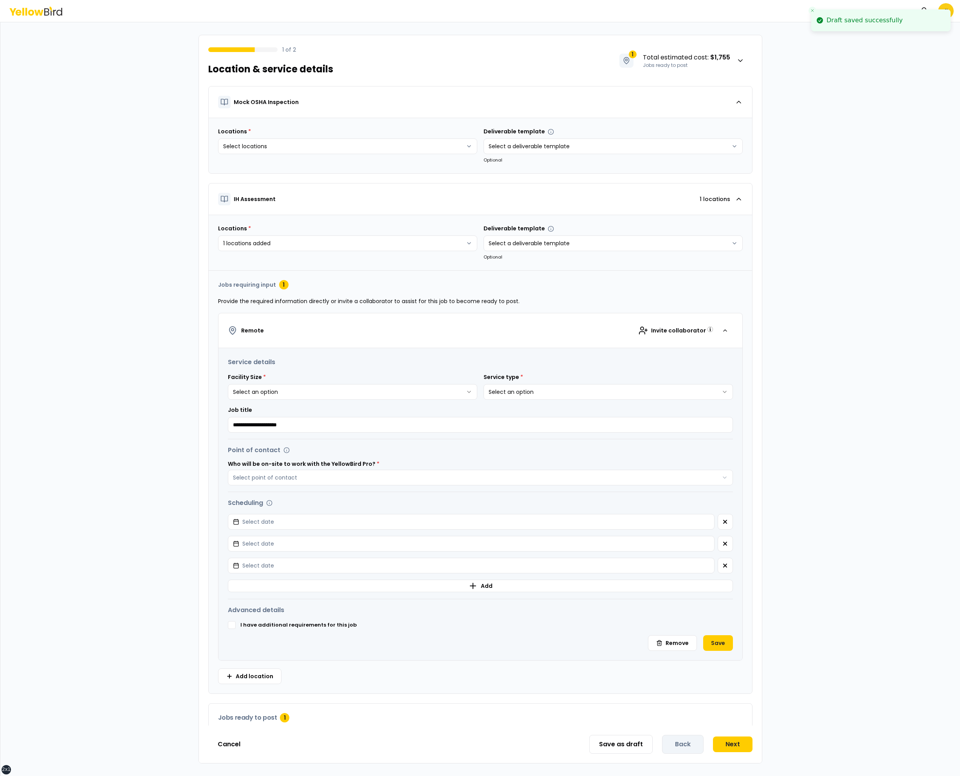
click at [723, 333] on icon "button" at bounding box center [725, 331] width 6 height 6
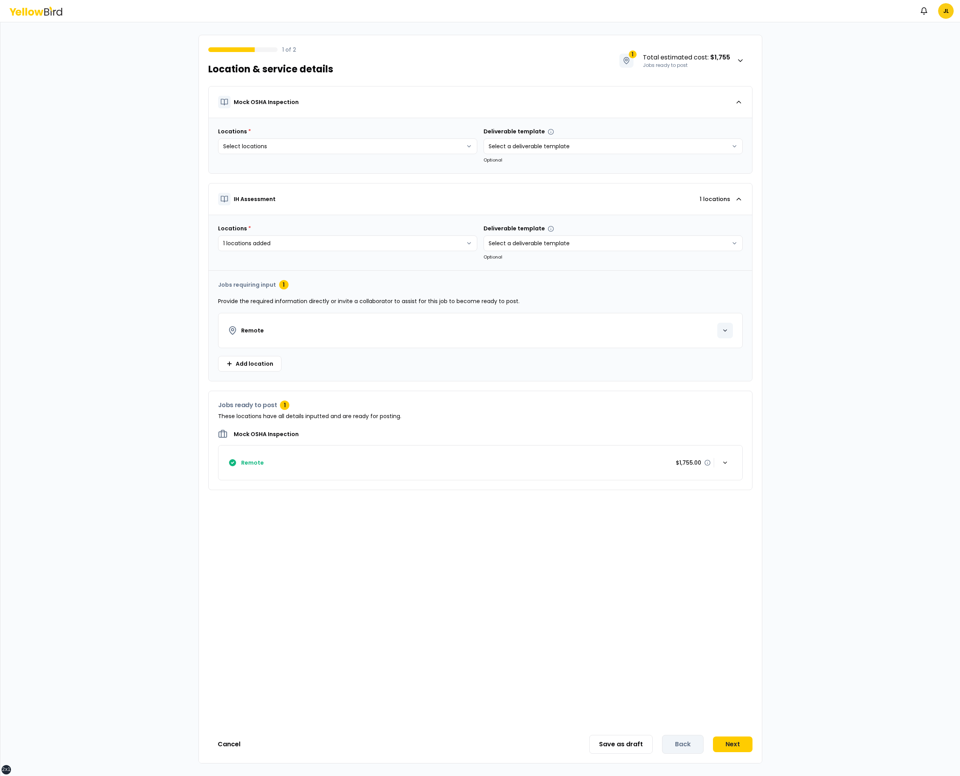
click at [718, 333] on div "button" at bounding box center [725, 331] width 16 height 16
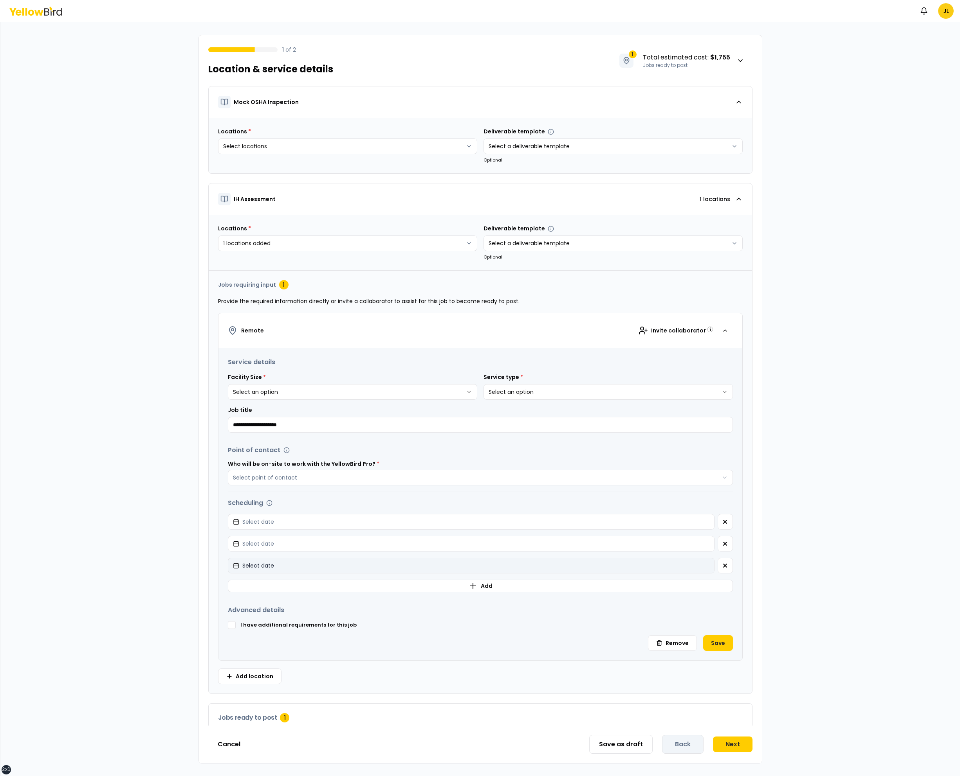
scroll to position [60, 0]
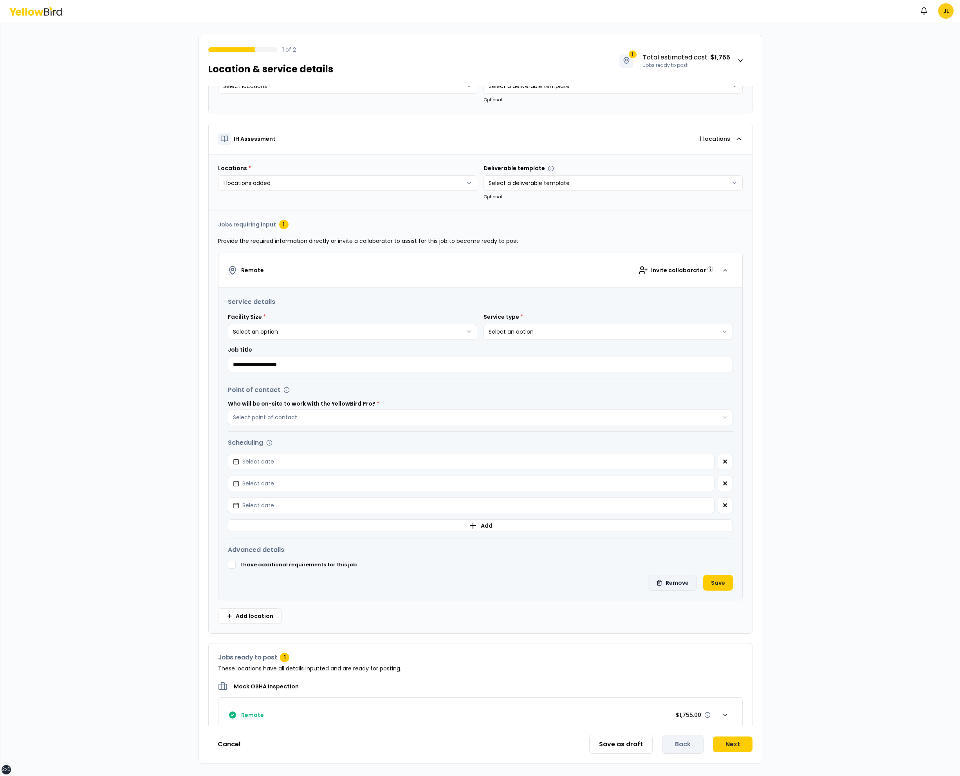
click at [659, 581] on icon "button" at bounding box center [659, 580] width 2 height 1
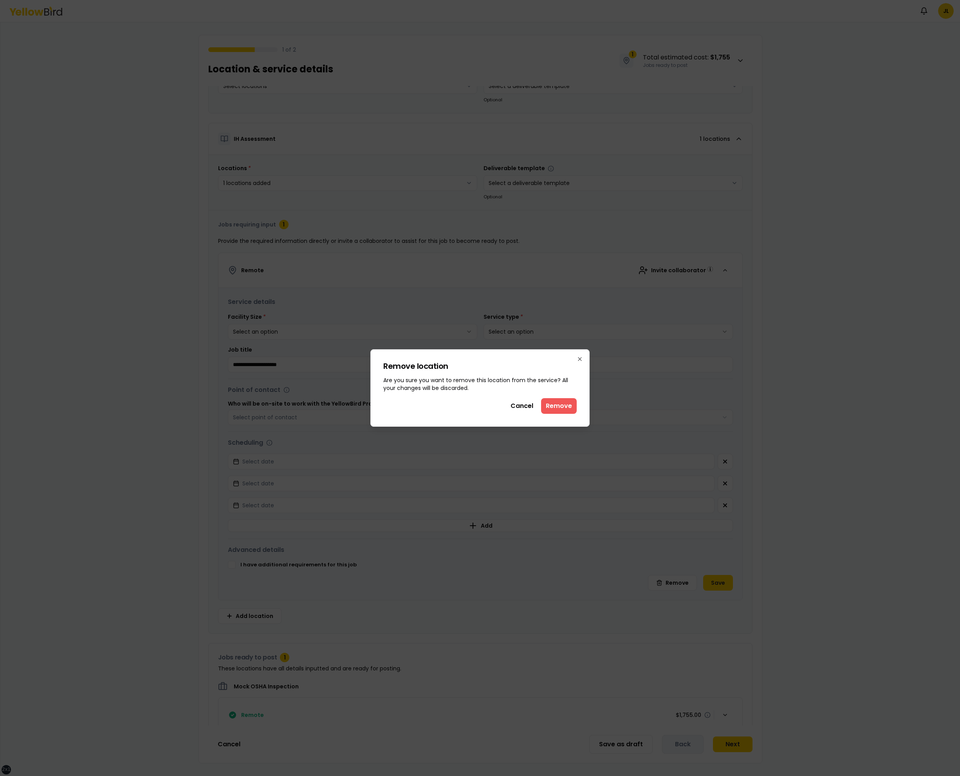
click at [561, 414] on button "Remove" at bounding box center [559, 406] width 36 height 16
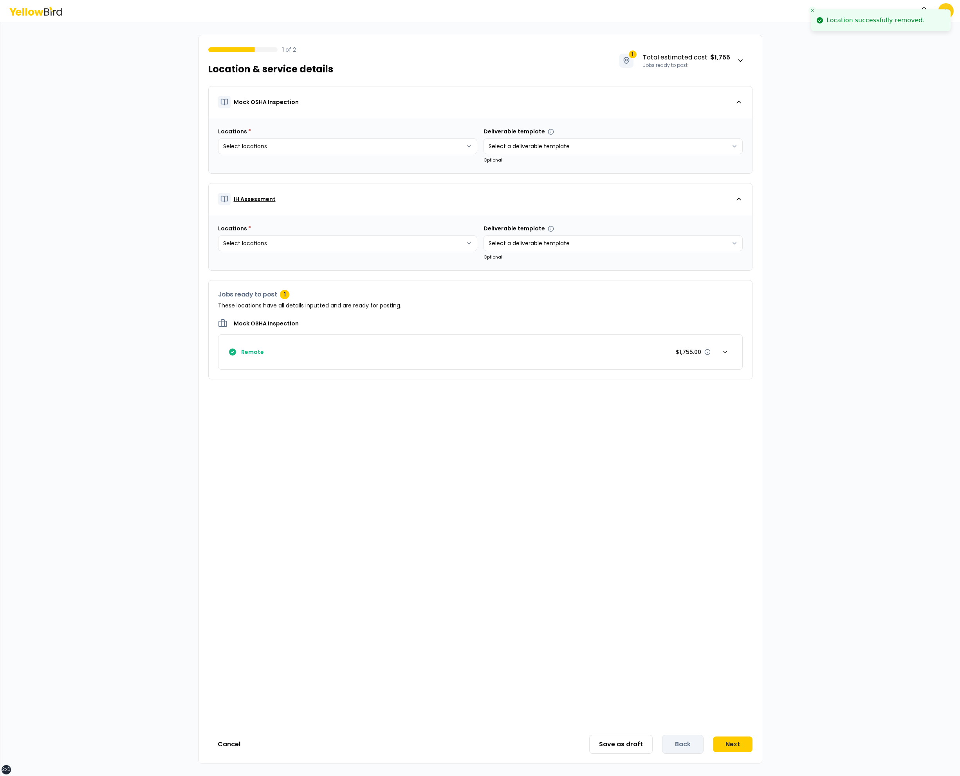
click at [742, 196] on icon "button" at bounding box center [739, 199] width 8 height 8
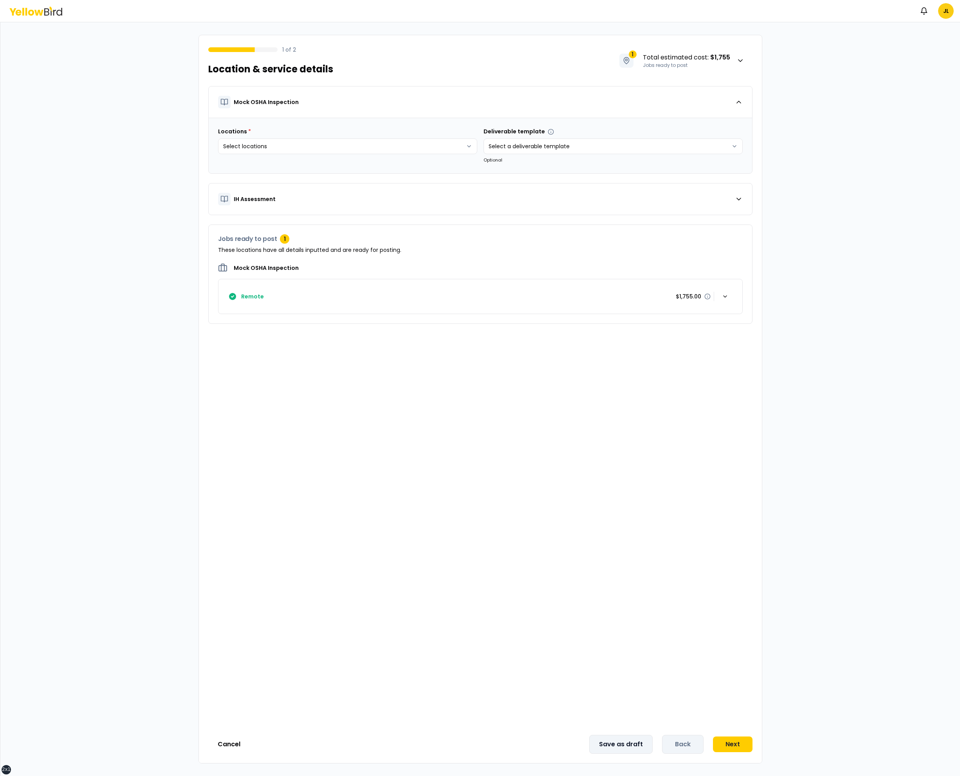
click at [617, 745] on button "Save as draft" at bounding box center [620, 744] width 63 height 19
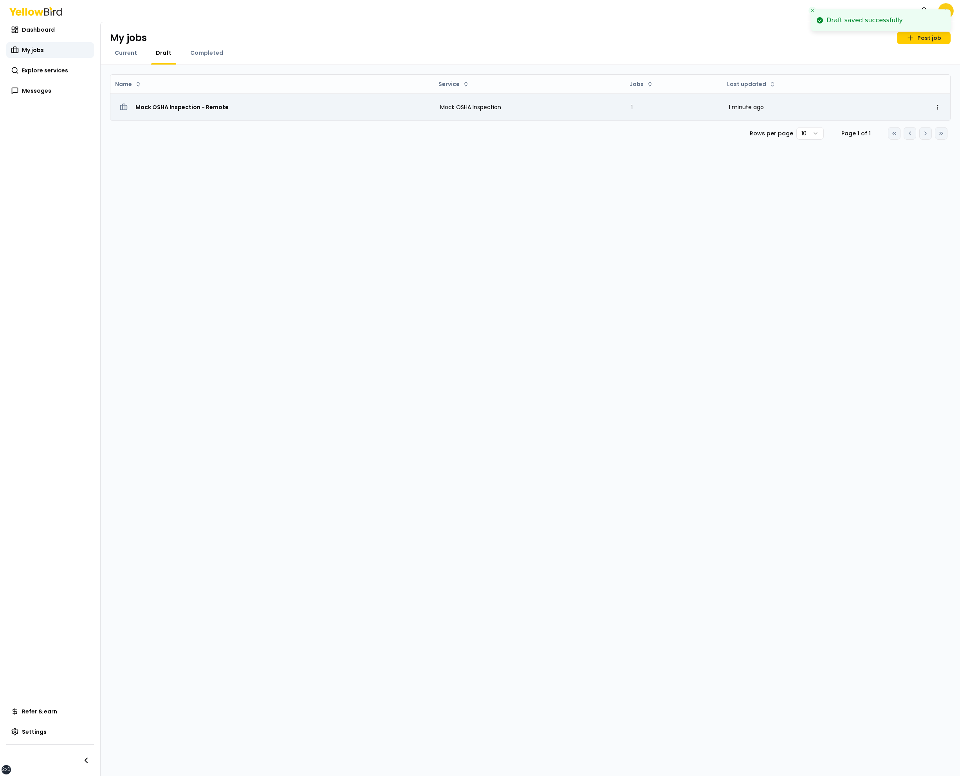
click at [197, 106] on span "Mock OSHA Inspection - Remote" at bounding box center [181, 107] width 93 height 8
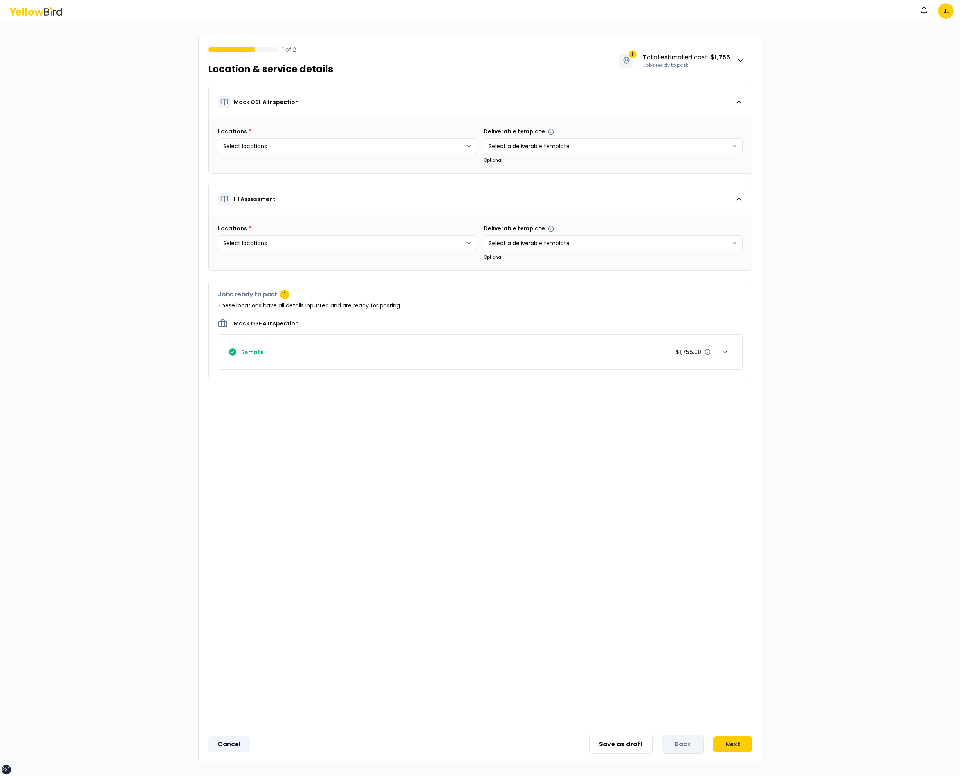
click at [227, 746] on button "Cancel" at bounding box center [228, 745] width 41 height 16
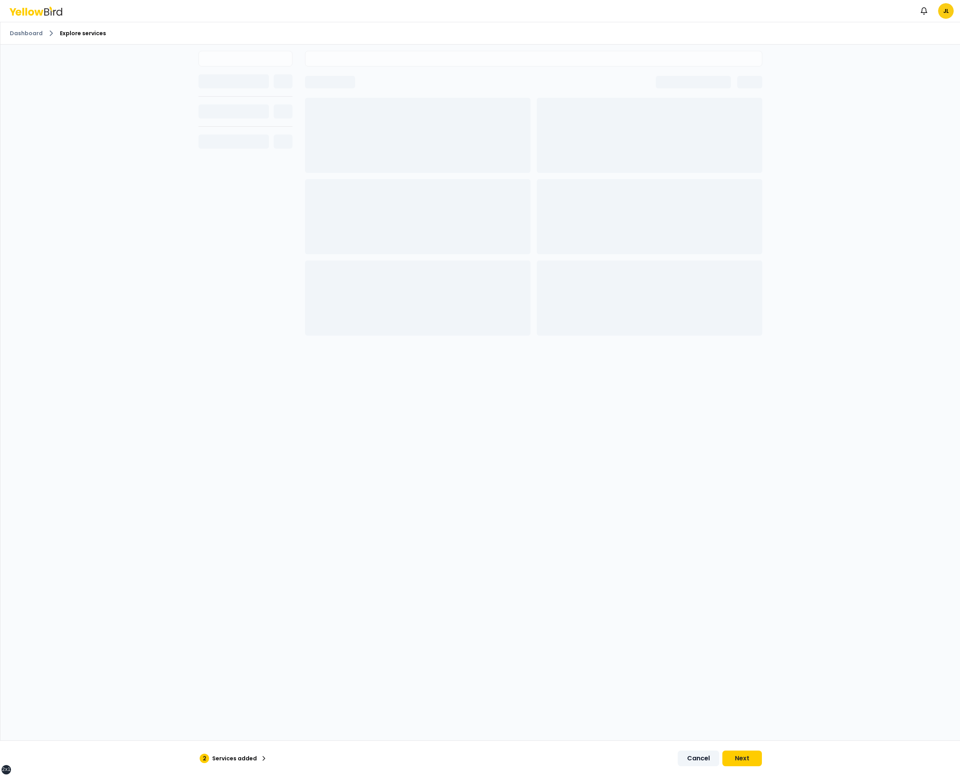
click at [690, 764] on button "Cancel" at bounding box center [697, 759] width 41 height 16
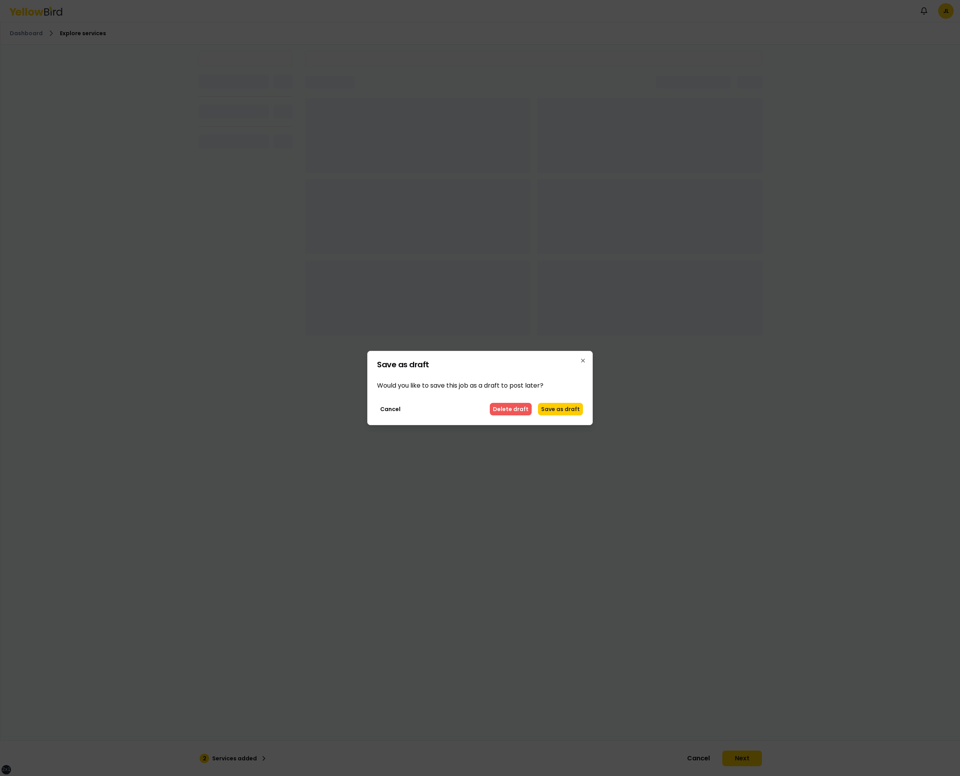
click at [521, 412] on button "Delete draft" at bounding box center [511, 409] width 42 height 13
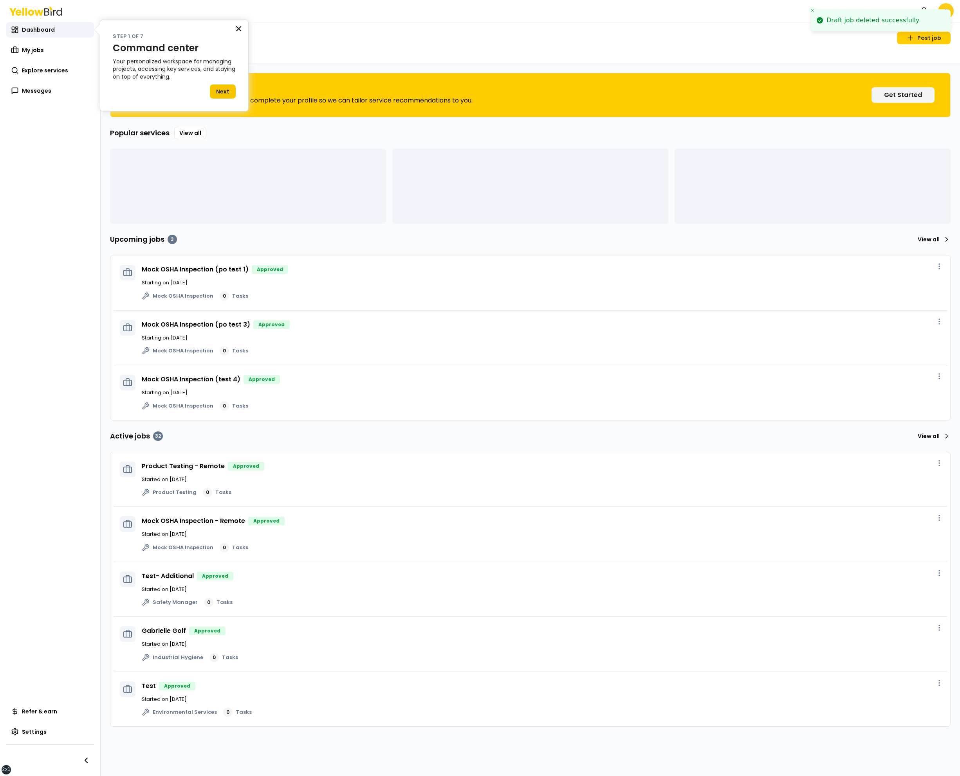
click at [235, 34] on button "×" at bounding box center [238, 28] width 7 height 13
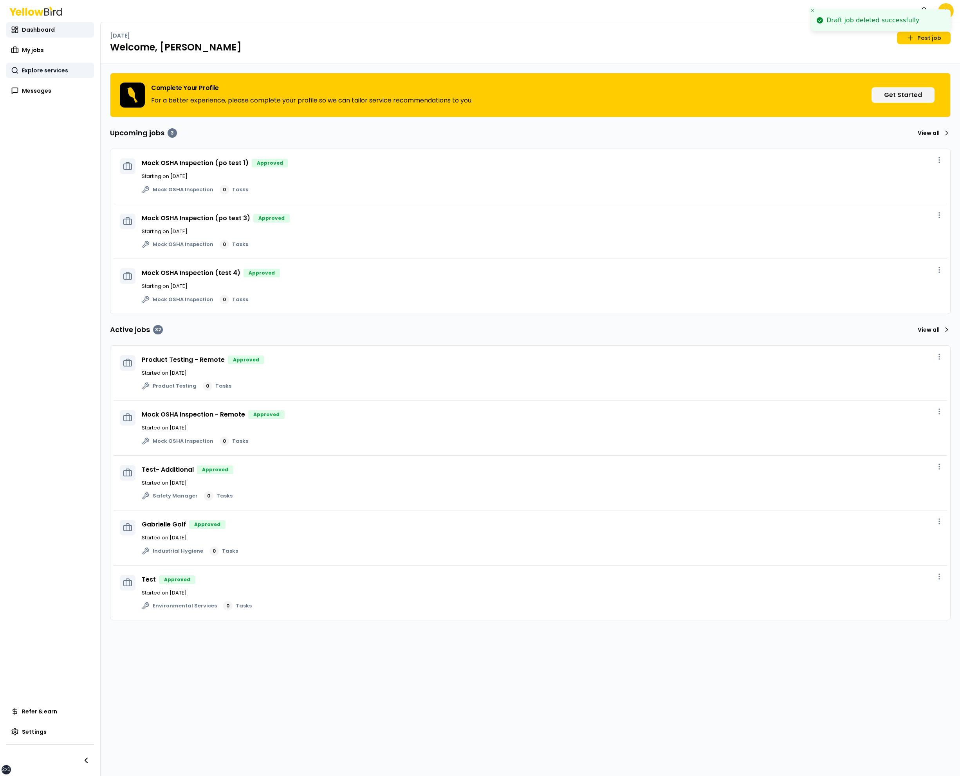
click at [53, 76] on link "Explore services" at bounding box center [50, 71] width 88 height 16
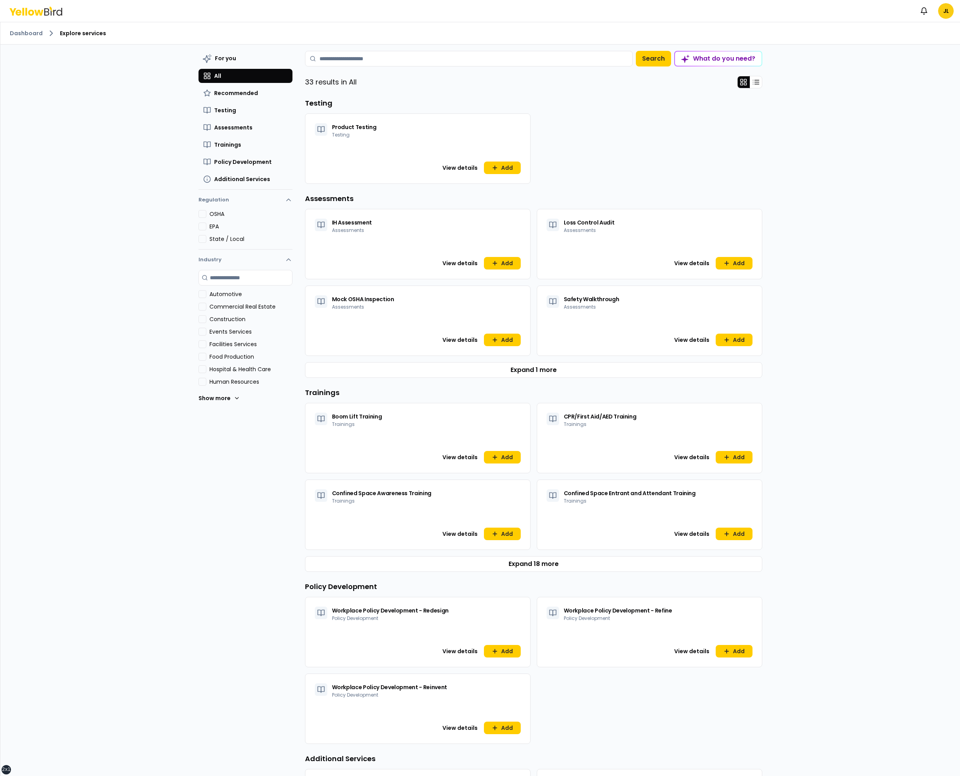
click at [505, 347] on div "View details Add" at bounding box center [417, 345] width 225 height 22
click at [505, 337] on button "Add" at bounding box center [502, 340] width 37 height 13
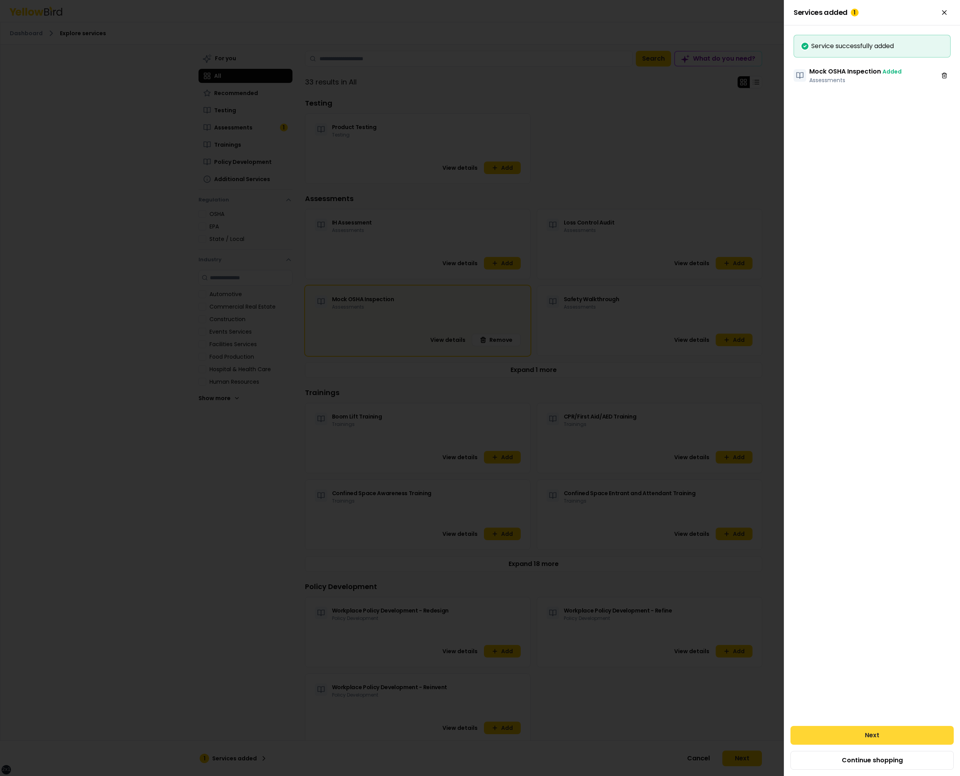
click at [925, 726] on button "Next" at bounding box center [871, 735] width 163 height 19
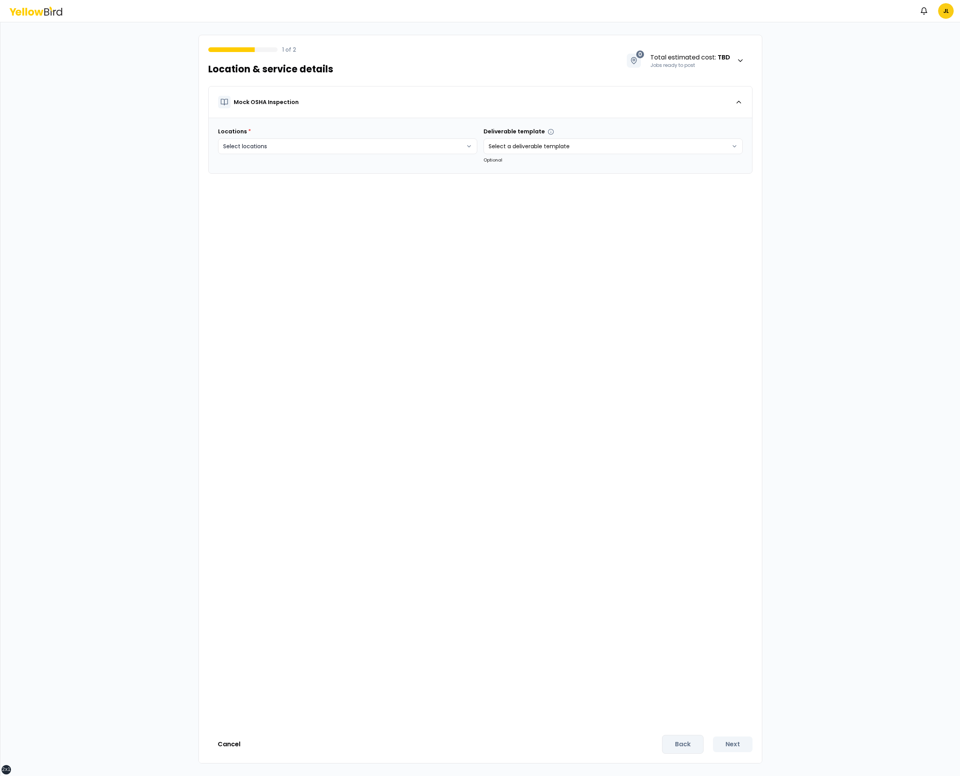
click at [435, 153] on html "xs sm md lg xl 2xl Notifications JL 1 of 2 Location & service details 0 Total e…" at bounding box center [480, 388] width 960 height 776
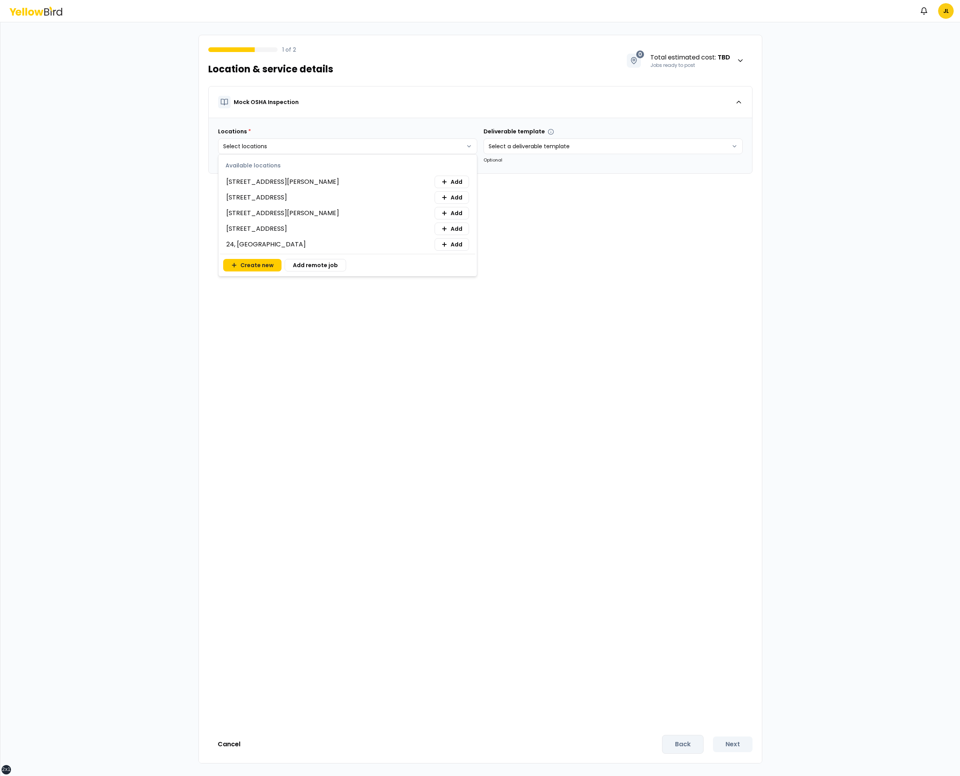
click at [369, 178] on div "2406 E Whitton Ave Apt 1, Phoenix, AZ 85016 Add" at bounding box center [347, 182] width 243 height 13
click at [443, 177] on button "Add" at bounding box center [451, 182] width 34 height 13
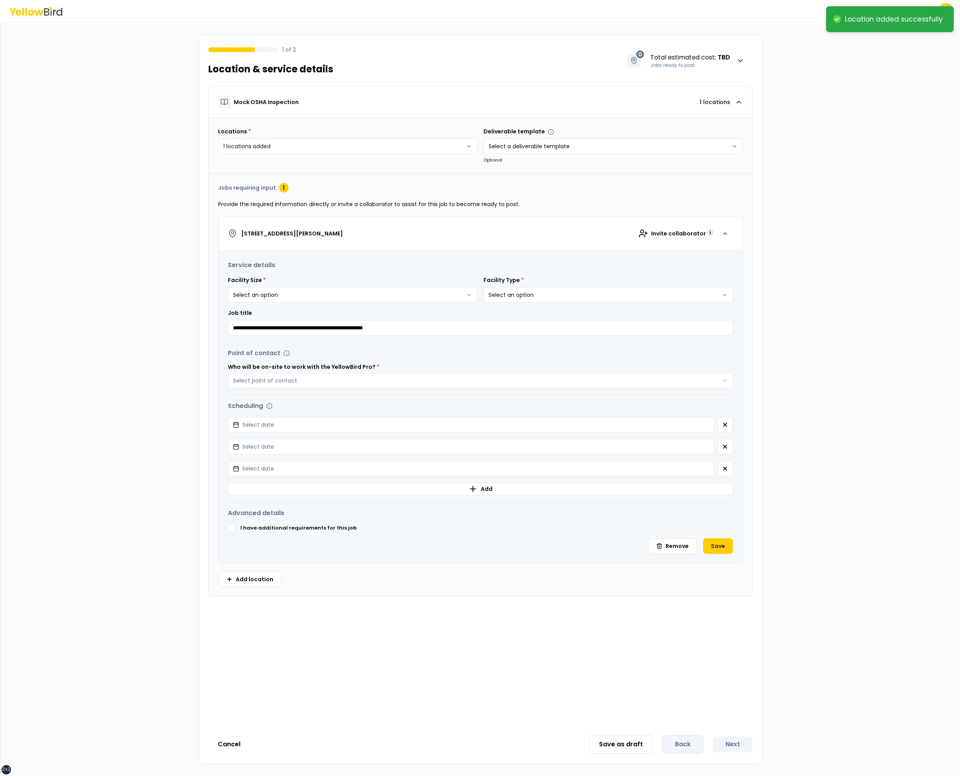
click at [448, 150] on html "**********" at bounding box center [480, 388] width 960 height 776
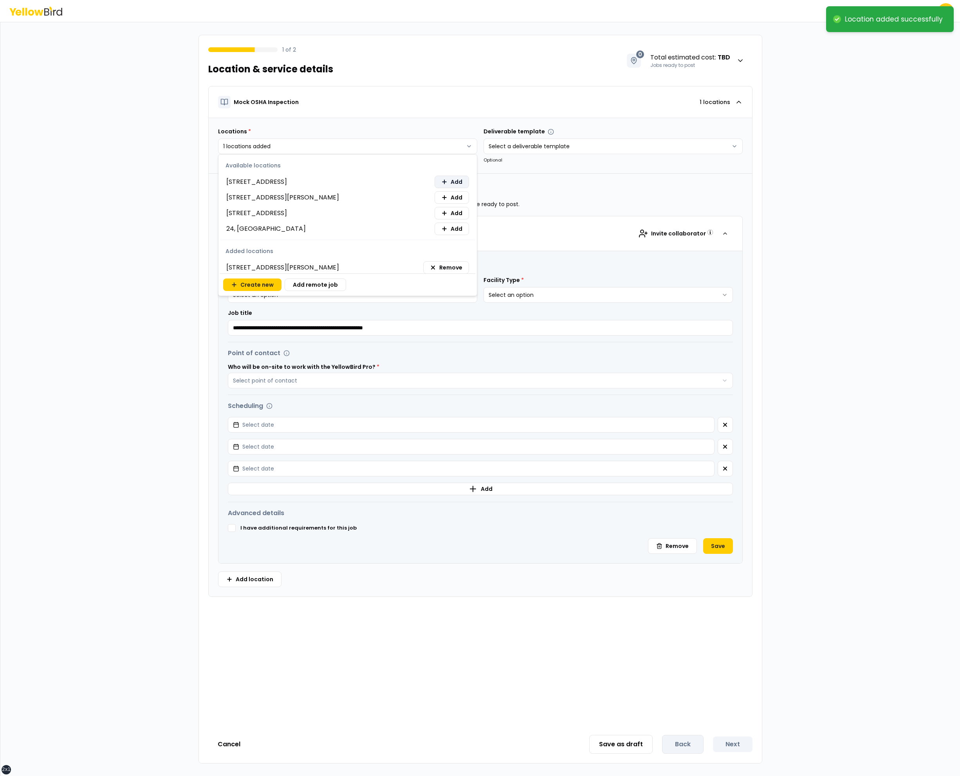
click at [457, 182] on span "Add" at bounding box center [456, 182] width 12 height 8
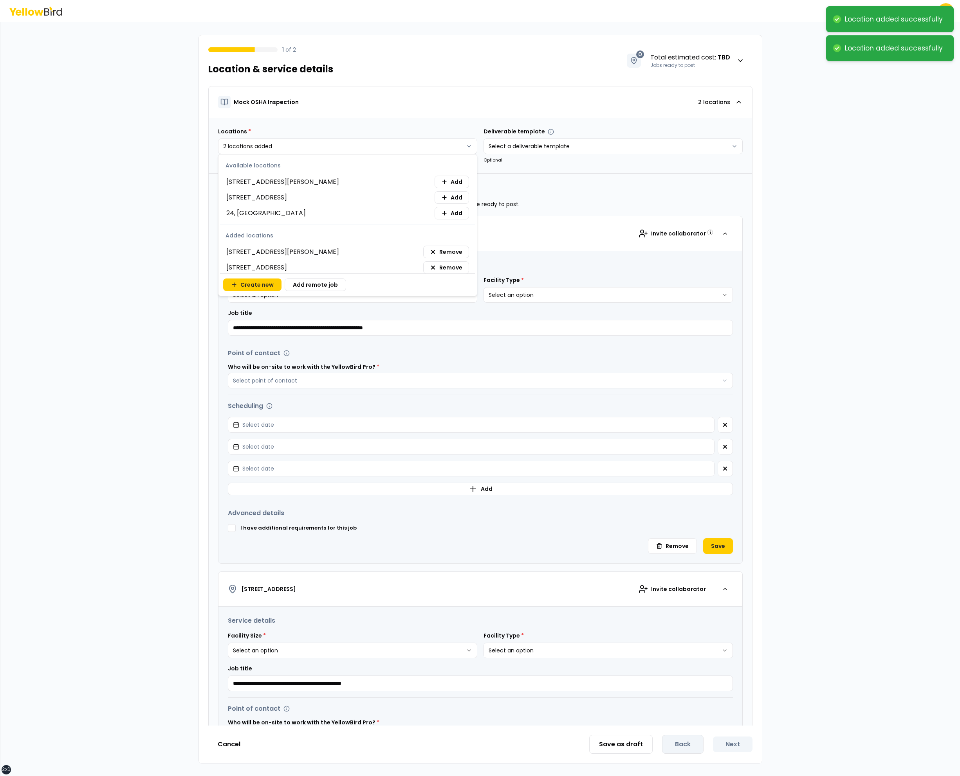
click at [591, 337] on html "**********" at bounding box center [480, 388] width 960 height 776
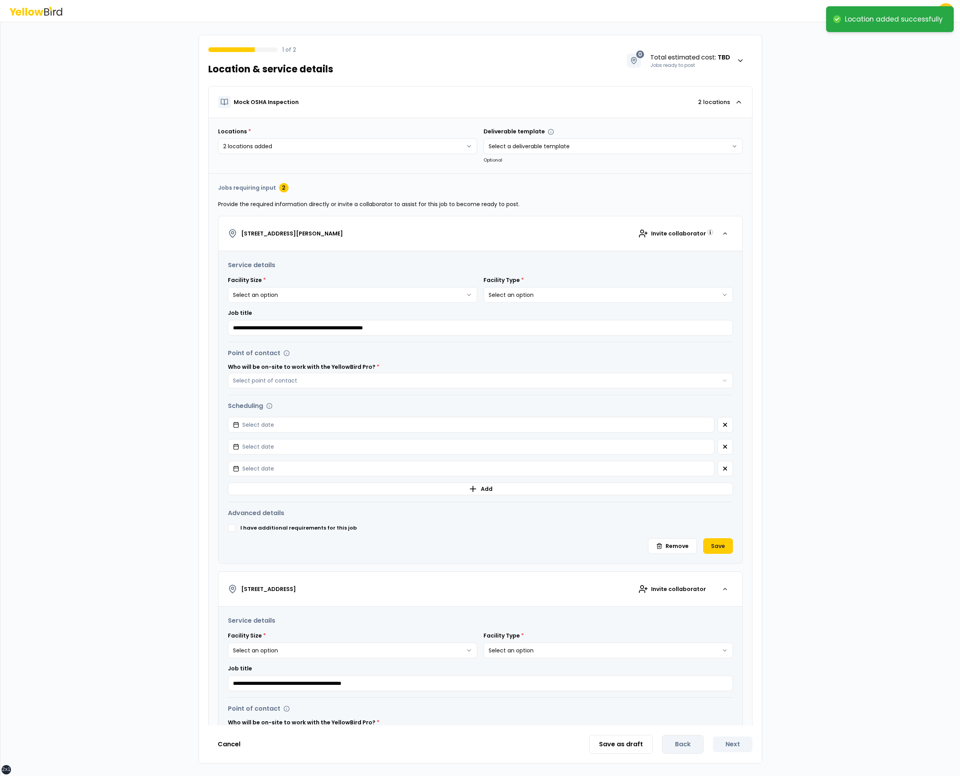
click at [428, 294] on html "**********" at bounding box center [480, 388] width 960 height 776
click at [228, 373] on button "Select point of contact" at bounding box center [480, 381] width 505 height 16
click at [228, 417] on button "Select date" at bounding box center [471, 425] width 486 height 16
click at [725, 445] on icon "button" at bounding box center [725, 447] width 6 height 6
click at [725, 466] on icon "button" at bounding box center [725, 469] width 6 height 6
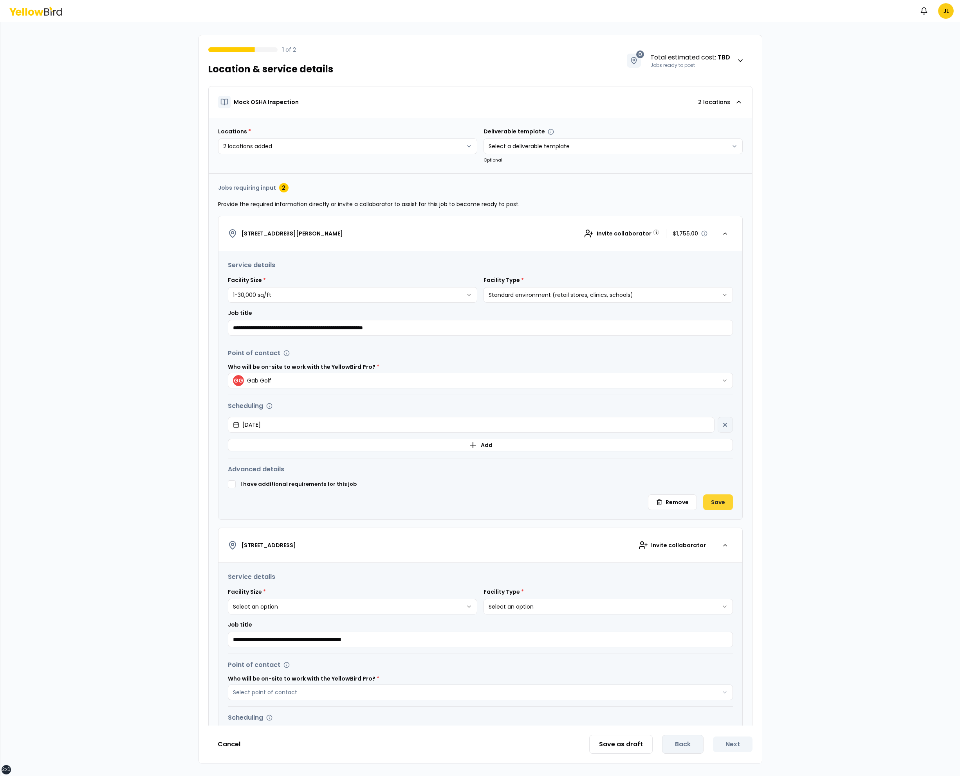
click at [726, 508] on button "Save" at bounding box center [718, 503] width 30 height 16
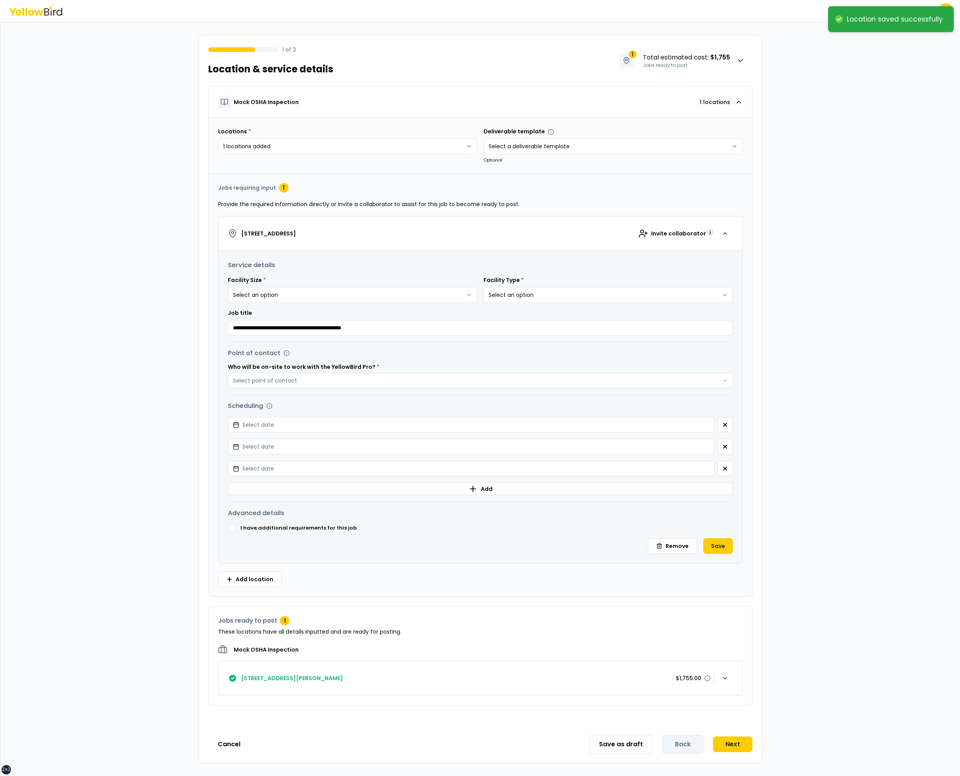
click at [432, 292] on html "**********" at bounding box center [480, 388] width 960 height 776
click at [228, 373] on button "Select point of contact" at bounding box center [480, 381] width 505 height 16
click at [228, 417] on button "Select date" at bounding box center [471, 425] width 486 height 16
click button "16" at bounding box center [324, 508] width 14 height 14
click button "button" at bounding box center [724, 447] width 15 height 16
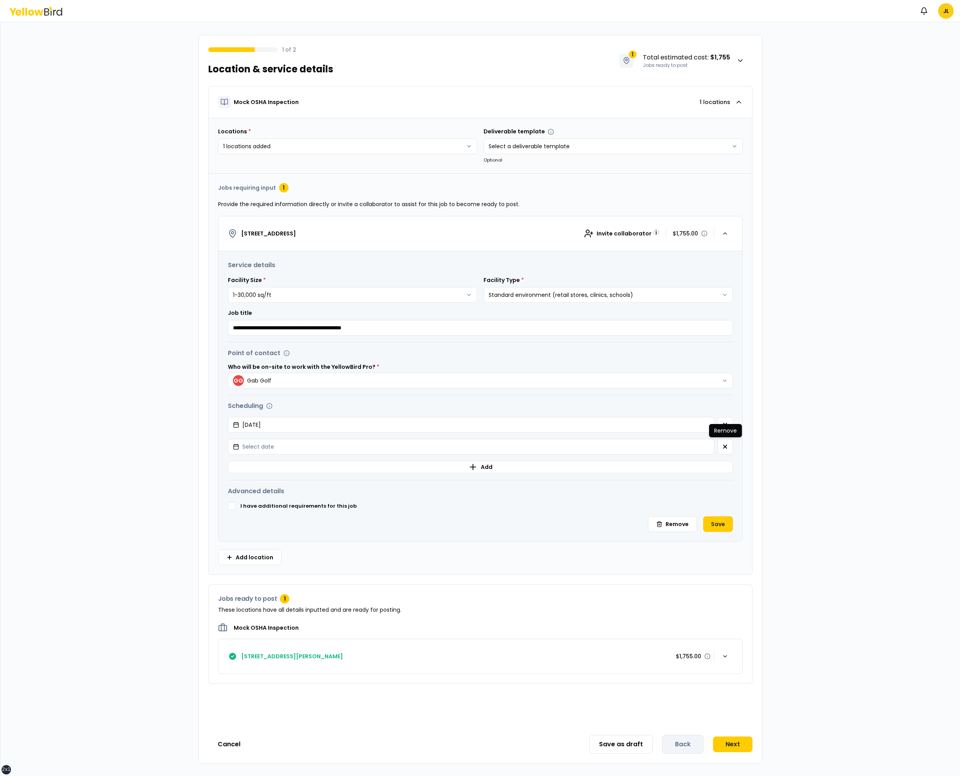
click button "button" at bounding box center [724, 447] width 15 height 16
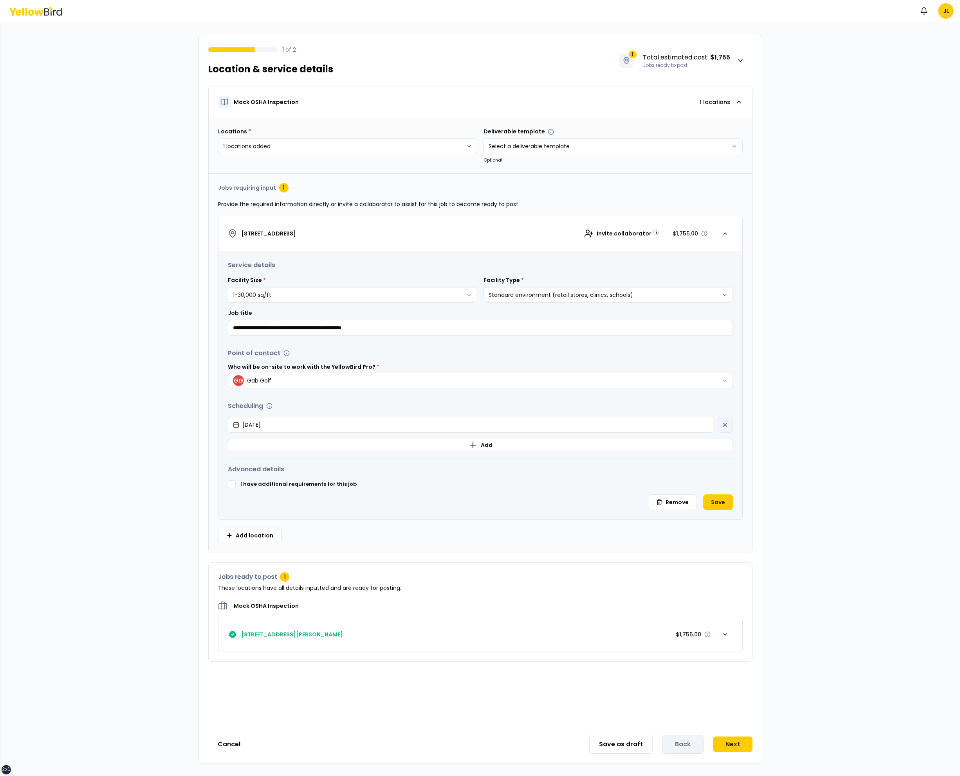
type button "on"
click at [703, 495] on button "Save" at bounding box center [718, 503] width 30 height 16
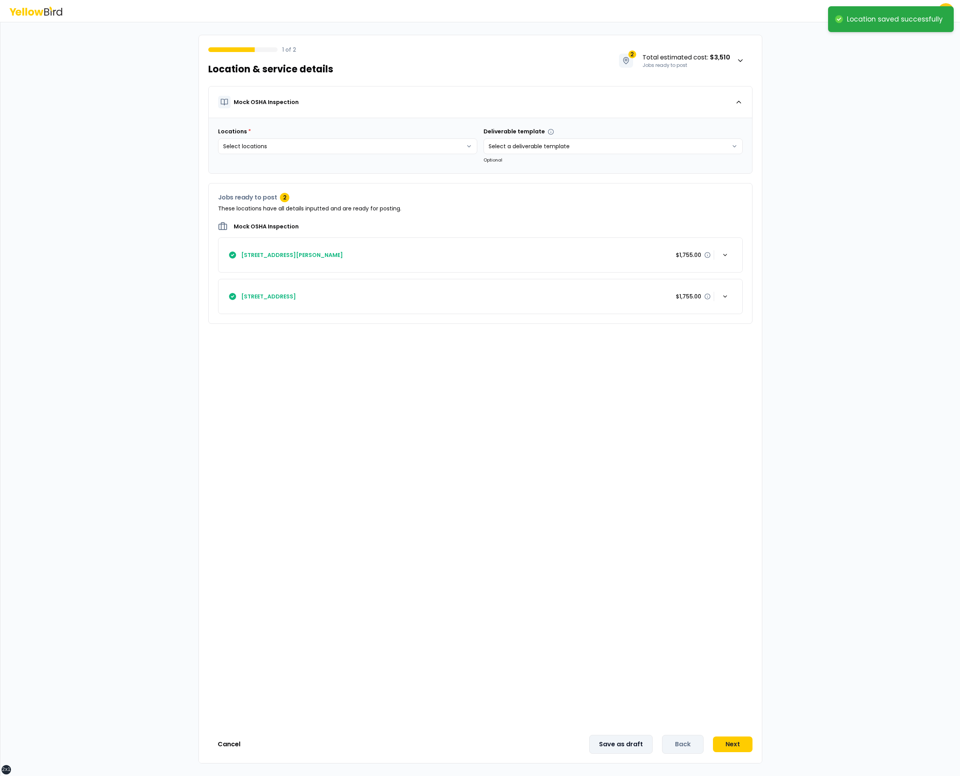
click at [617, 744] on button "Save as draft" at bounding box center [620, 744] width 63 height 19
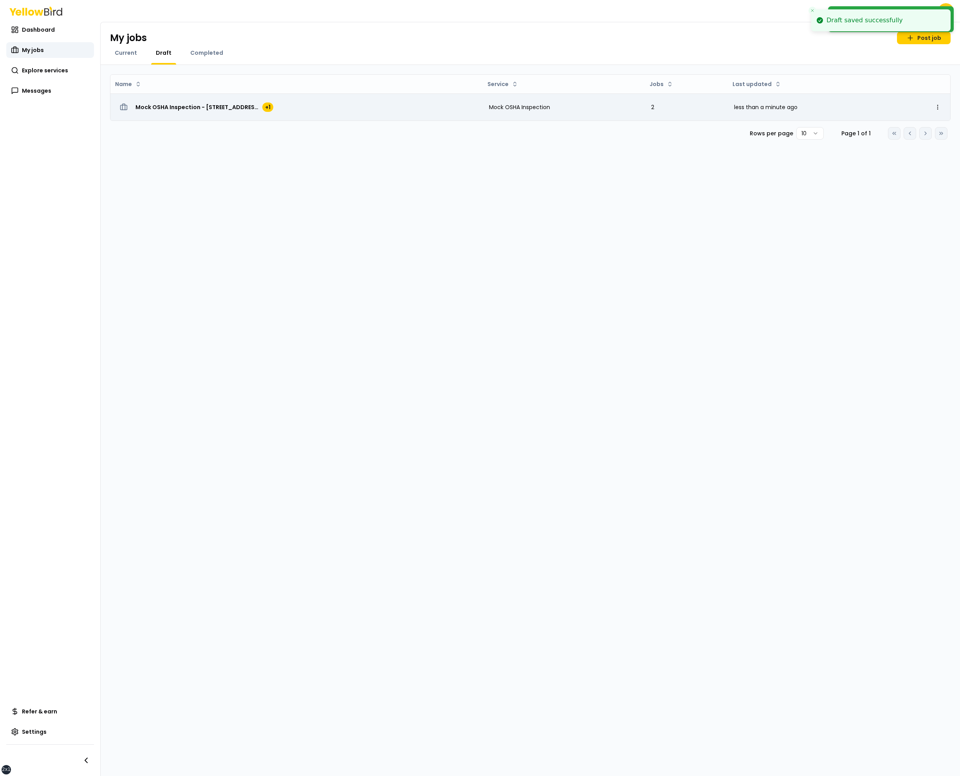
click at [194, 107] on span "Mock OSHA Inspection - 2406 E Whitton Ave Apt 1, Phoenix, AZ 85016" at bounding box center [197, 107] width 125 height 8
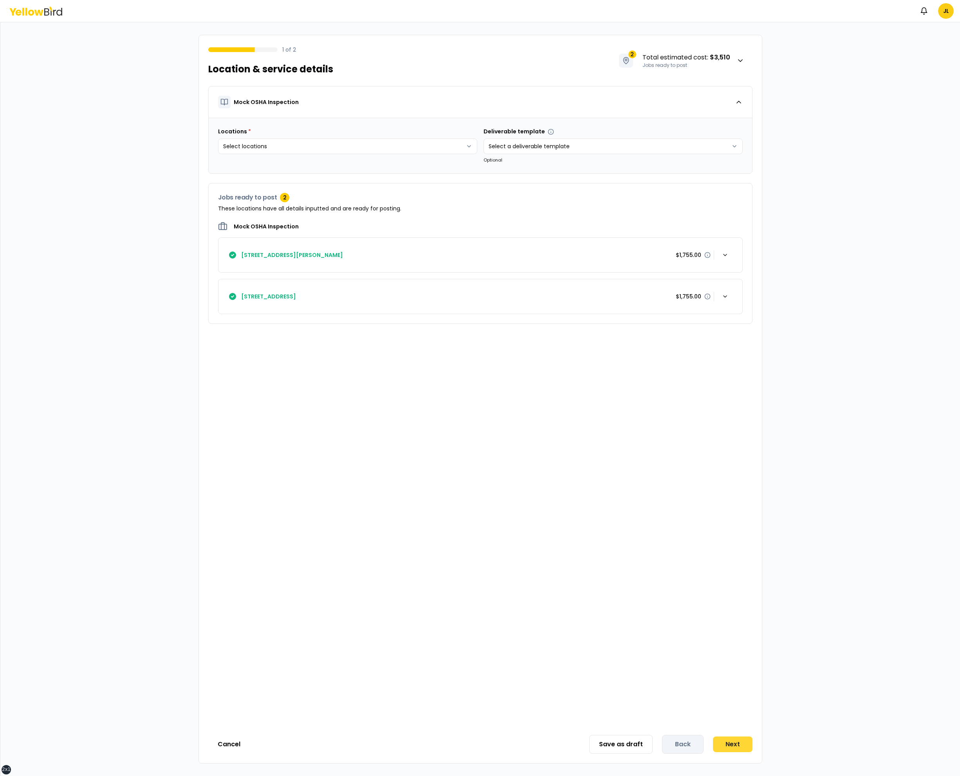
click at [745, 741] on button "Next" at bounding box center [733, 745] width 40 height 16
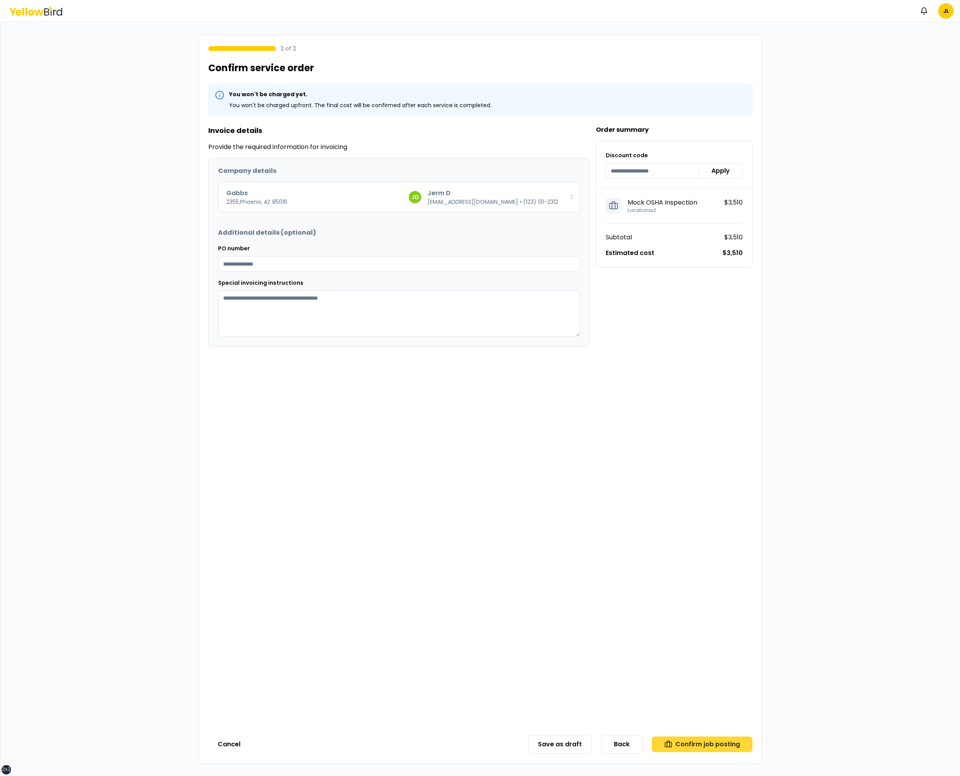
click at [674, 740] on button "Confirm job posting" at bounding box center [702, 745] width 101 height 16
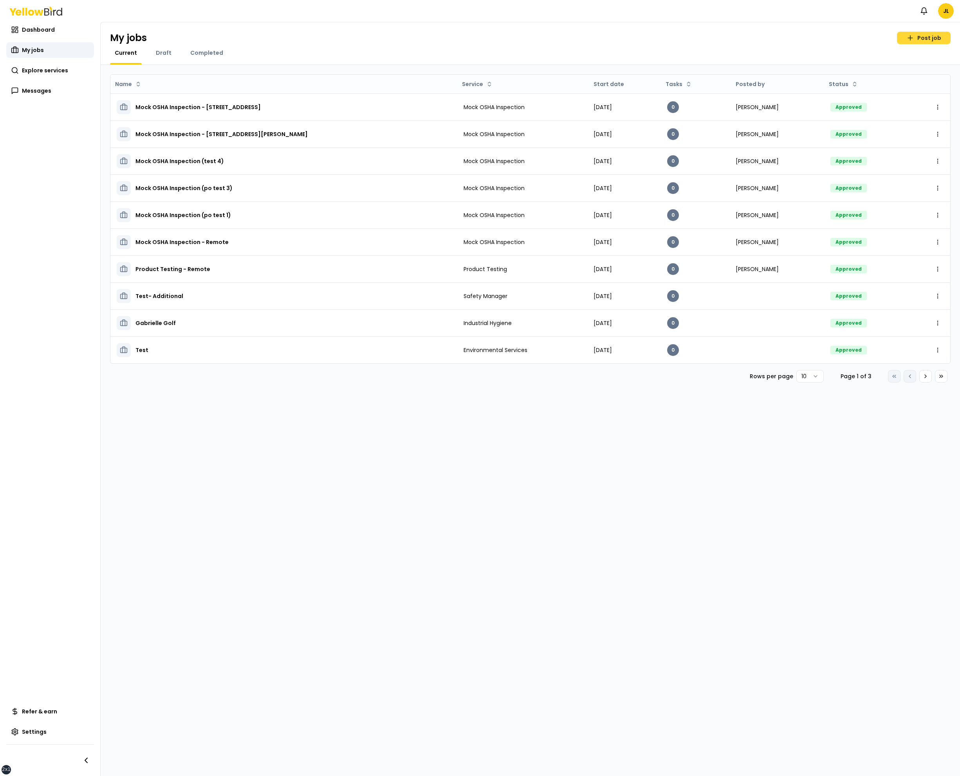
click at [925, 38] on link "Post job" at bounding box center [924, 38] width 54 height 13
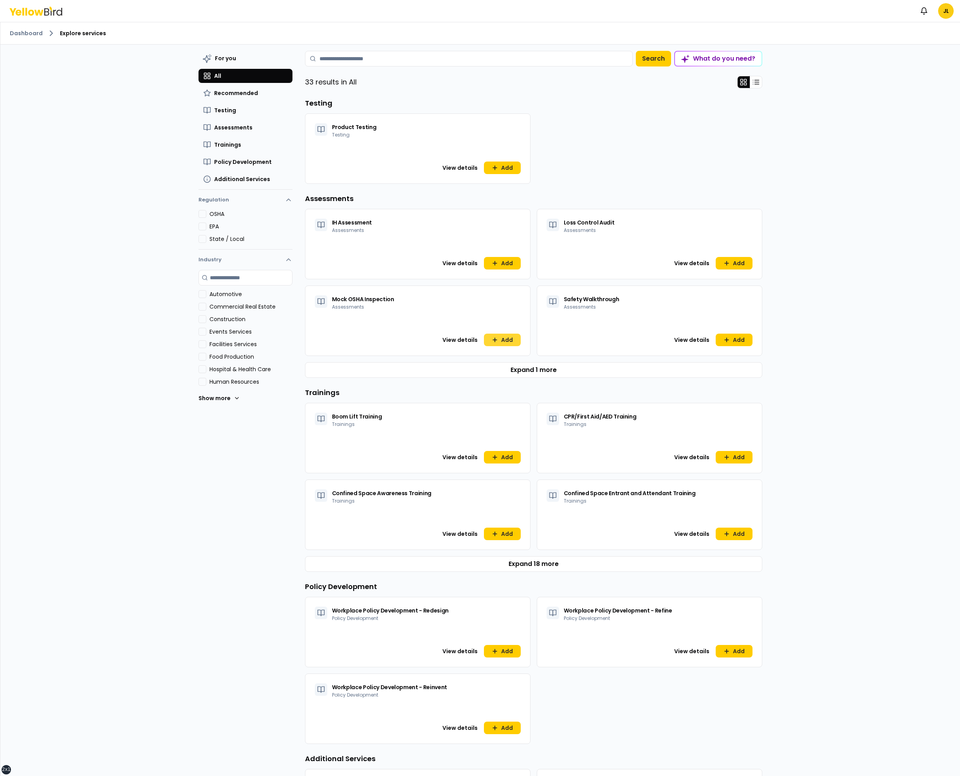
click at [502, 339] on button "Add" at bounding box center [502, 340] width 37 height 13
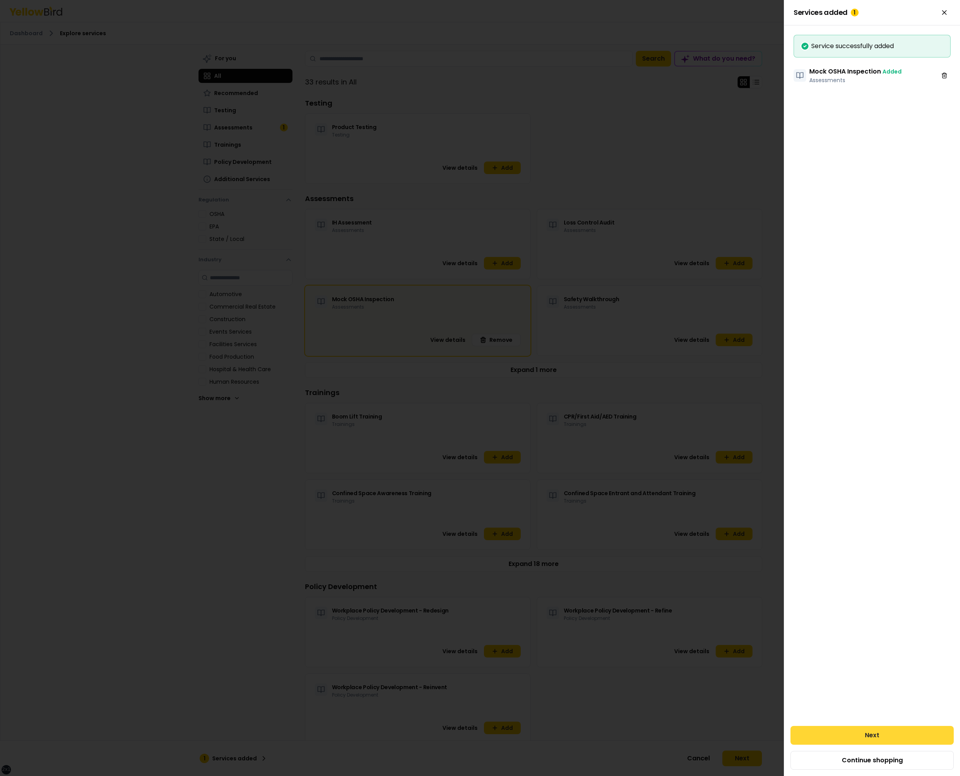
click at [832, 738] on button "Next" at bounding box center [871, 735] width 163 height 19
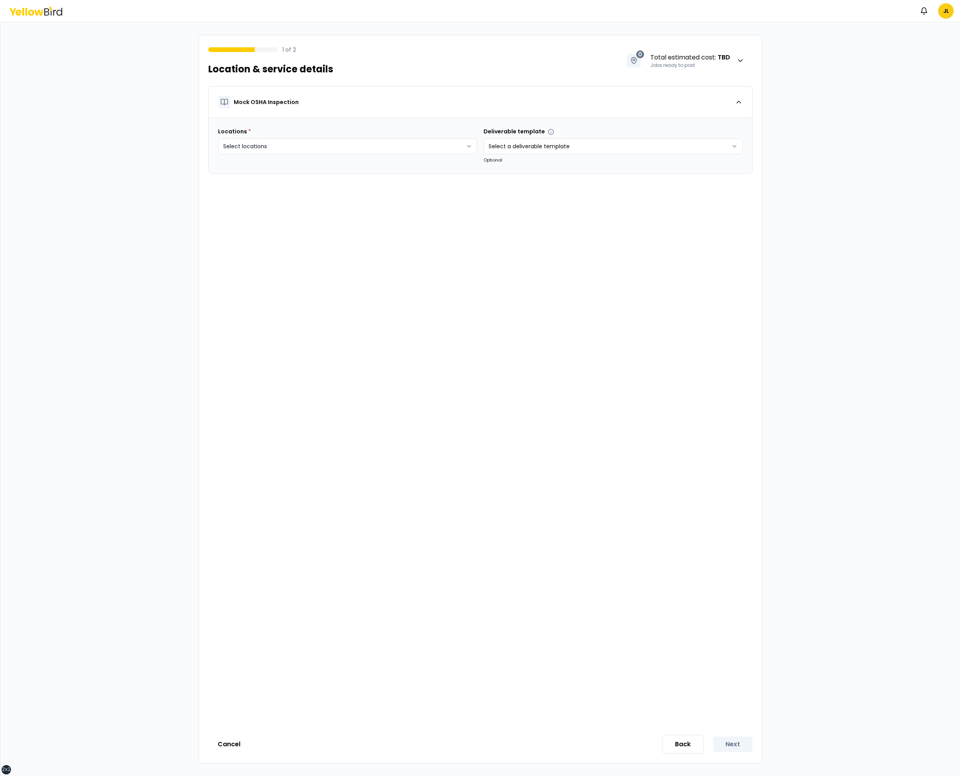
click at [436, 146] on html "xs sm md lg xl 2xl Notifications JL 1 of 2 Location & service details 0 Total e…" at bounding box center [480, 388] width 960 height 776
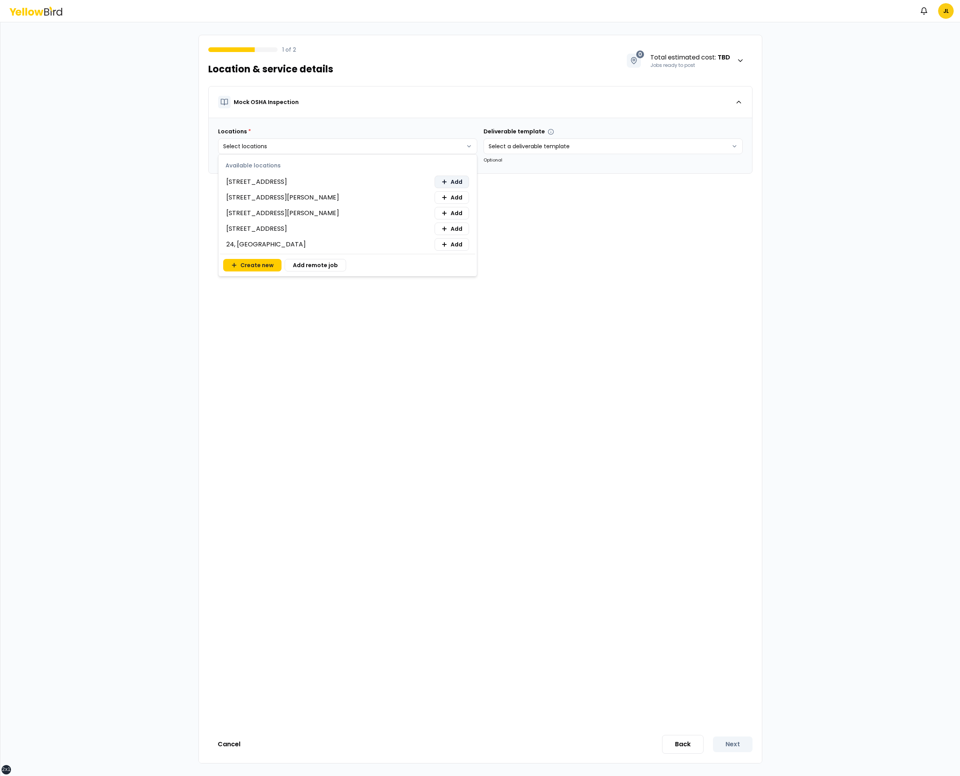
click at [444, 180] on icon at bounding box center [444, 182] width 0 height 4
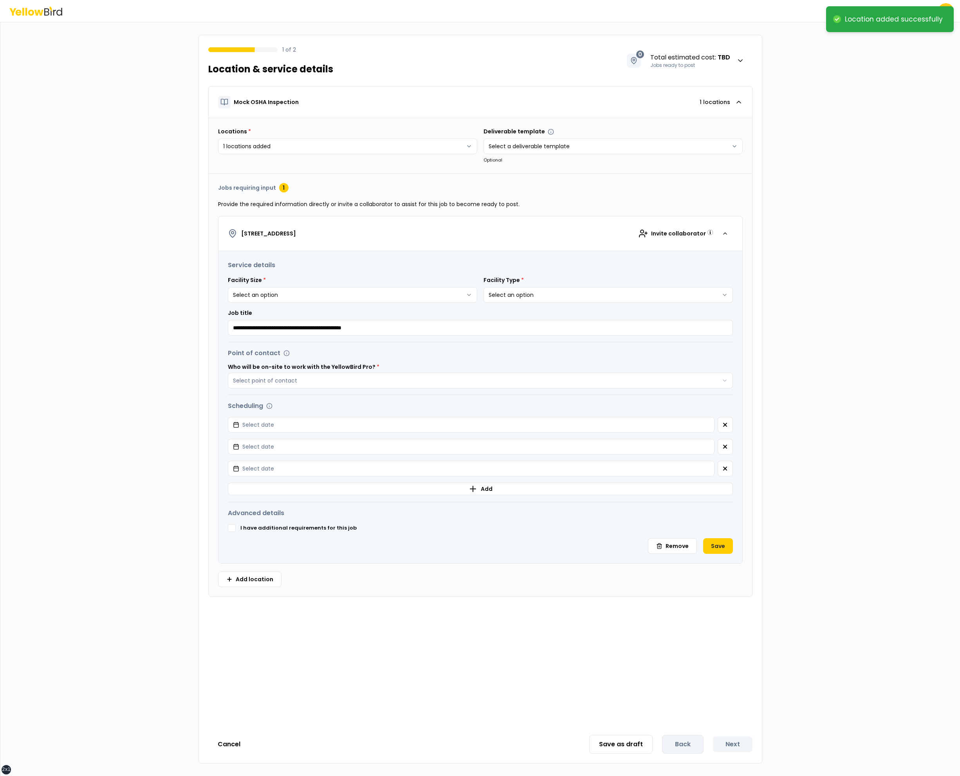
click at [427, 296] on html "**********" at bounding box center [480, 388] width 960 height 776
click at [228, 373] on button "Select point of contact" at bounding box center [480, 381] width 505 height 16
click at [228, 417] on button "Select date" at bounding box center [471, 425] width 486 height 16
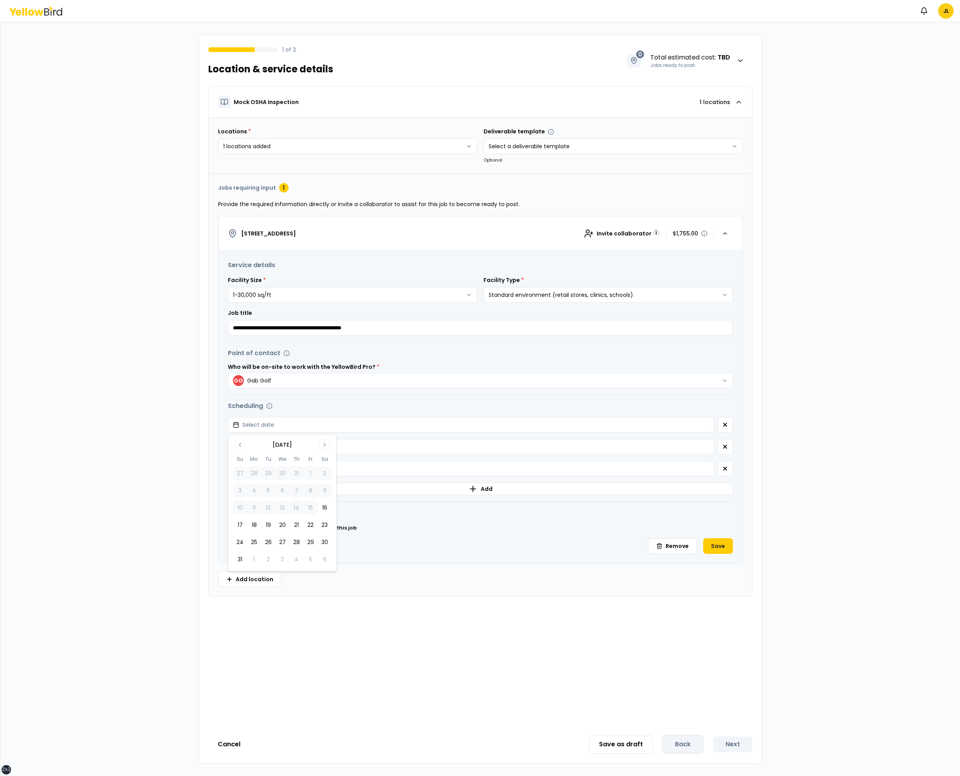
click button "16" at bounding box center [324, 508] width 14 height 14
click button "button" at bounding box center [724, 447] width 15 height 16
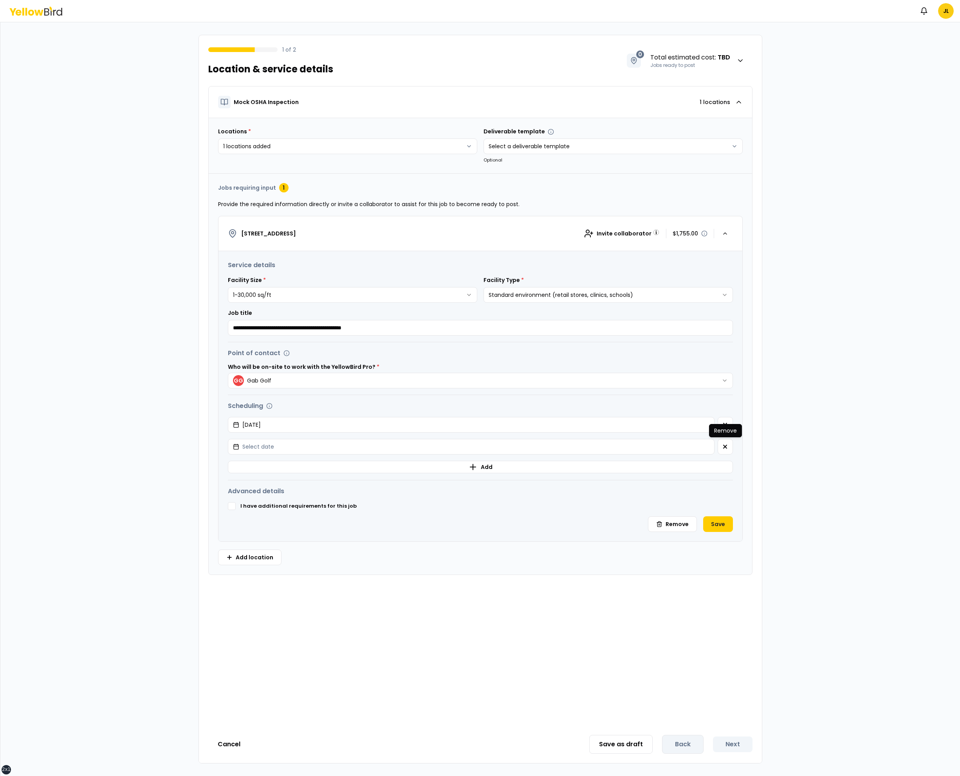
click button "button" at bounding box center [724, 447] width 15 height 16
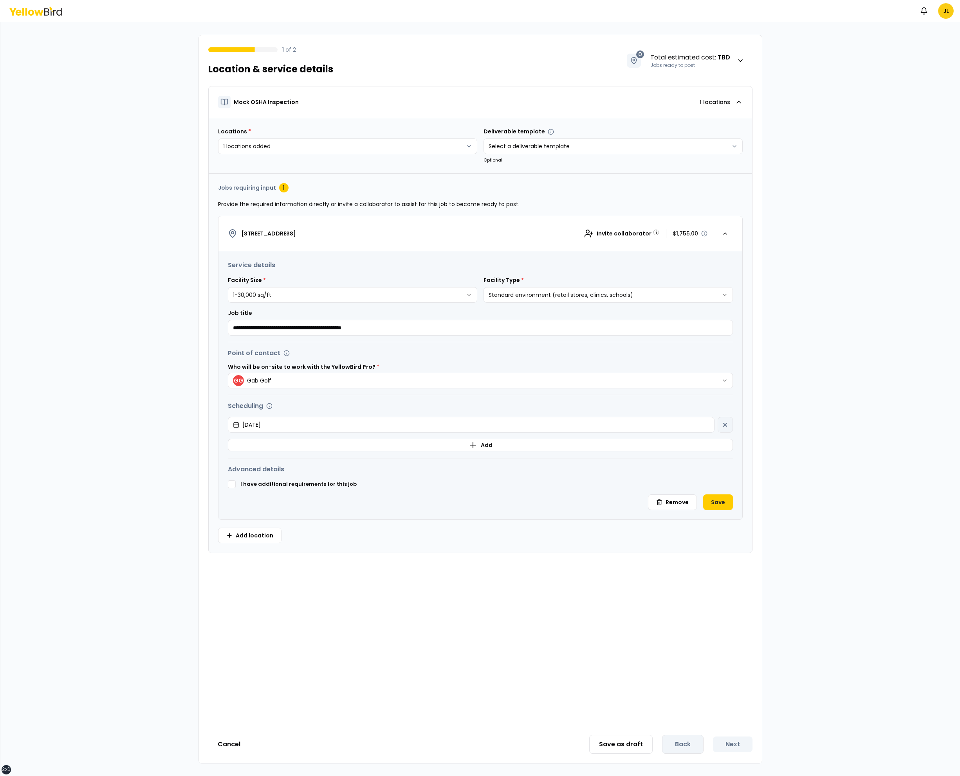
type button "on"
click at [703, 495] on button "Save" at bounding box center [718, 503] width 30 height 16
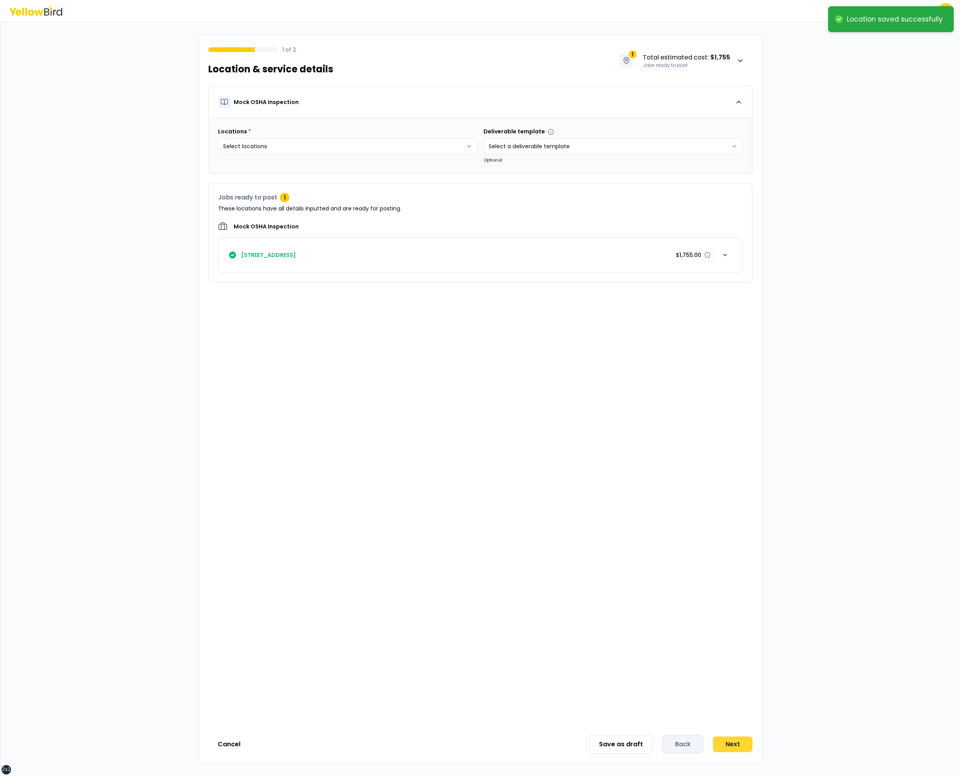
click at [720, 745] on button "Next" at bounding box center [733, 745] width 40 height 16
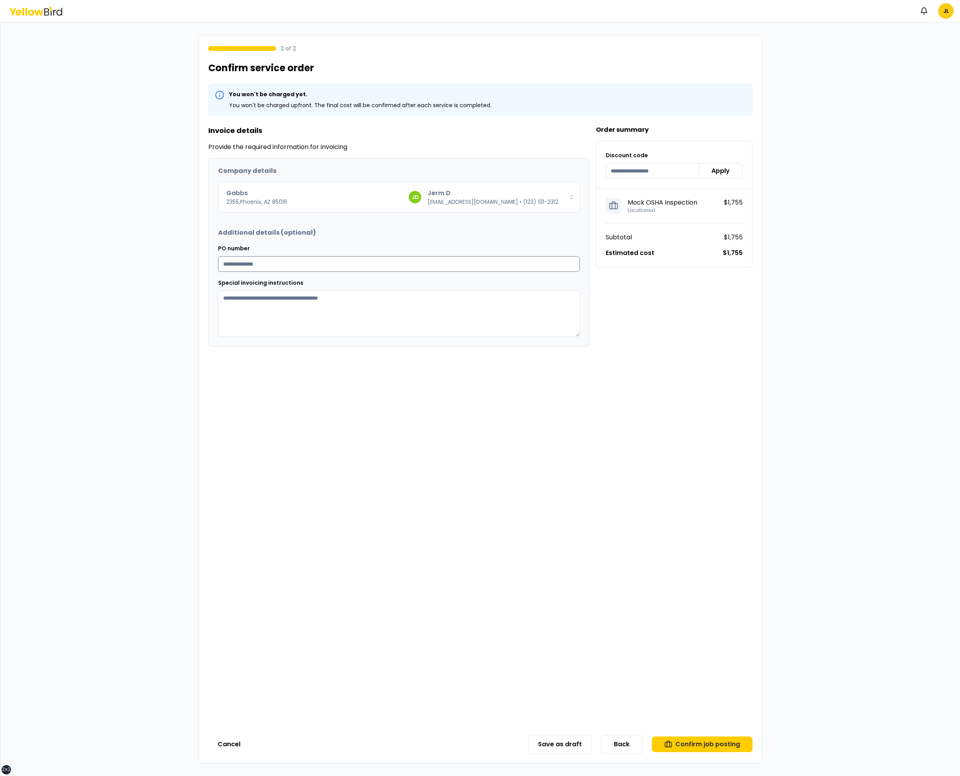
click at [474, 267] on input "PO number" at bounding box center [399, 264] width 362 height 16
type input "********"
click at [452, 308] on textarea "Special invoicing instructions" at bounding box center [399, 314] width 362 height 46
type textarea "******"
click at [575, 738] on button "Save as draft" at bounding box center [559, 744] width 63 height 19
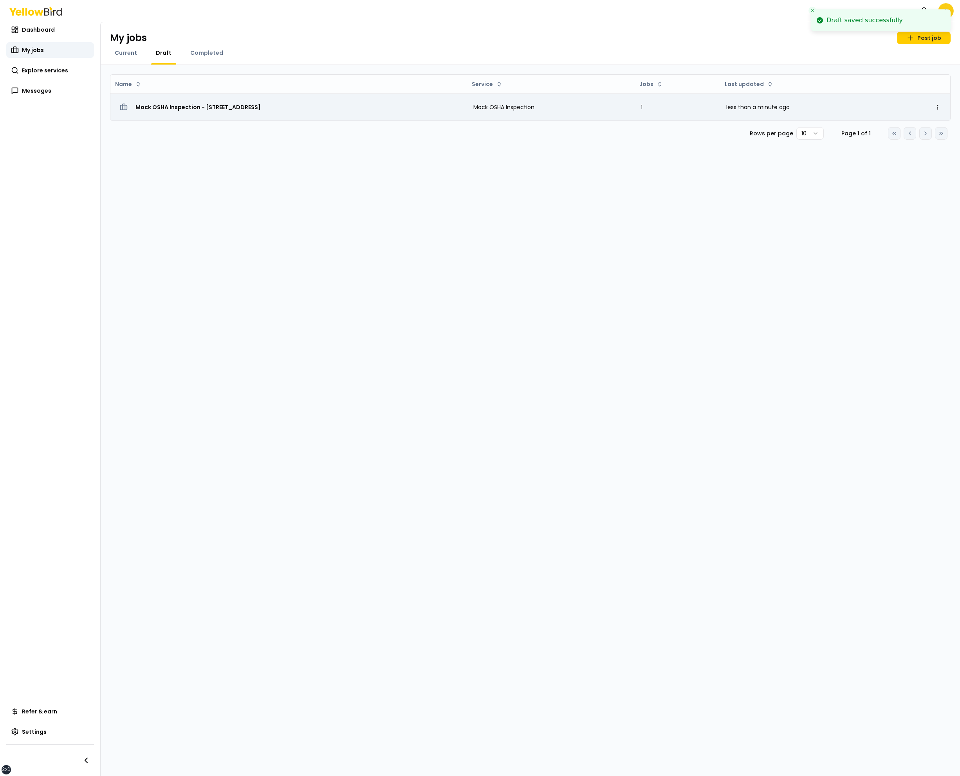
click at [210, 108] on span "Mock OSHA Inspection - PO Box 768, Gig Harbor, WA 98335" at bounding box center [197, 107] width 125 height 8
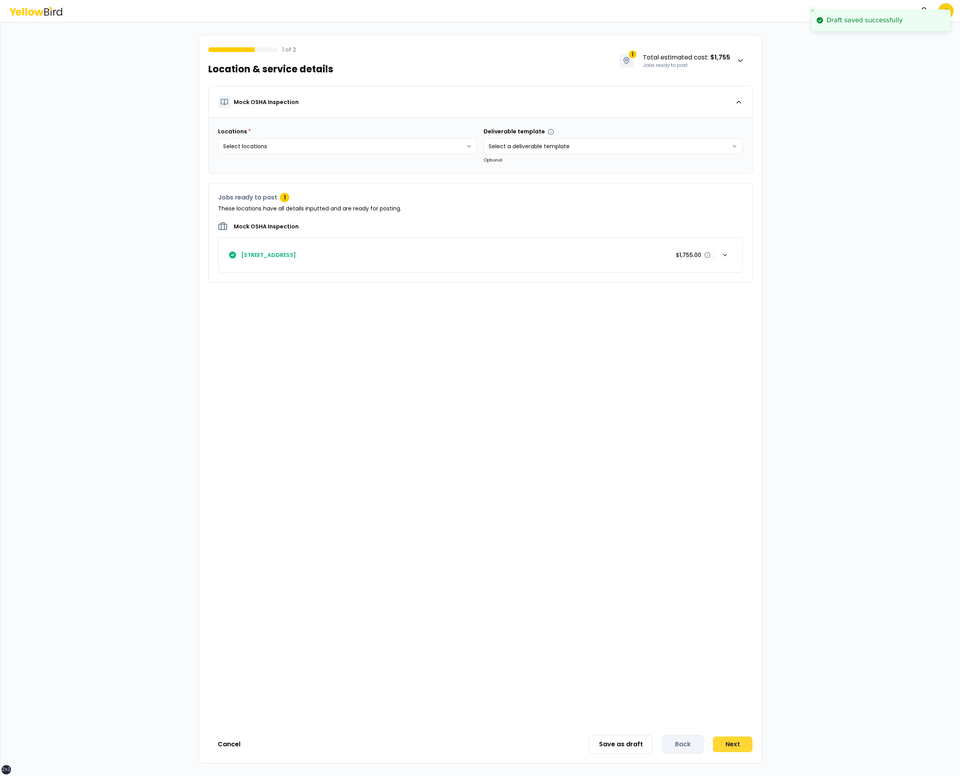
click at [728, 747] on button "Next" at bounding box center [733, 745] width 40 height 16
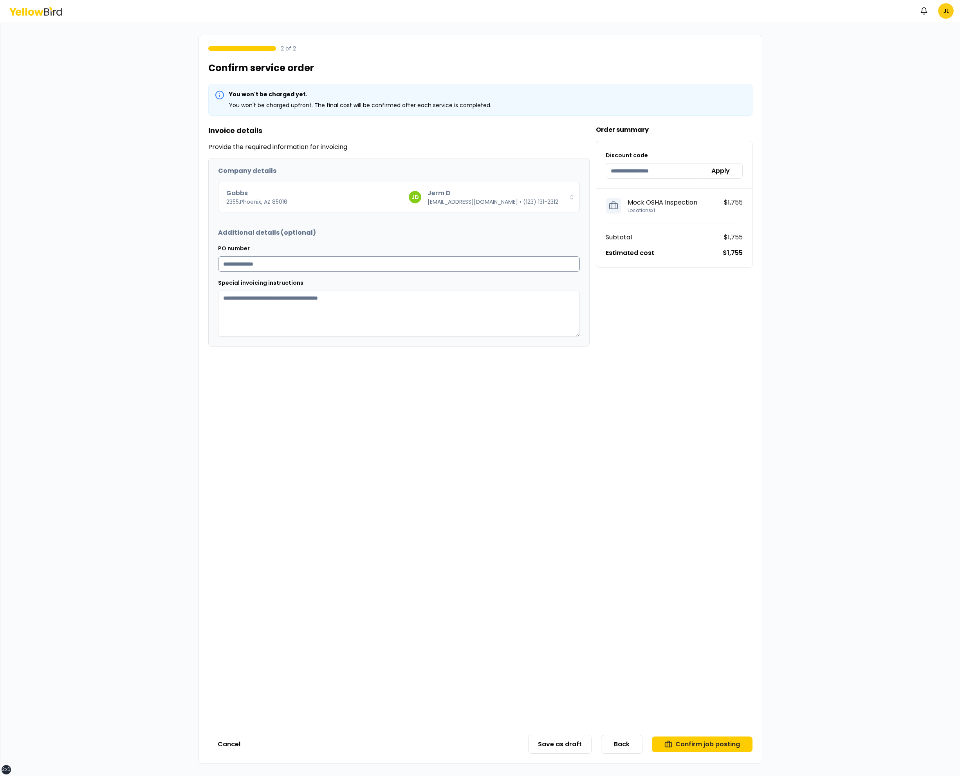
click at [463, 265] on input "PO number" at bounding box center [399, 264] width 362 height 16
type input "**"
click at [472, 325] on textarea "Special invoicing instructions" at bounding box center [399, 314] width 362 height 46
type textarea "****"
click at [700, 740] on button "Confirm job posting" at bounding box center [702, 745] width 101 height 16
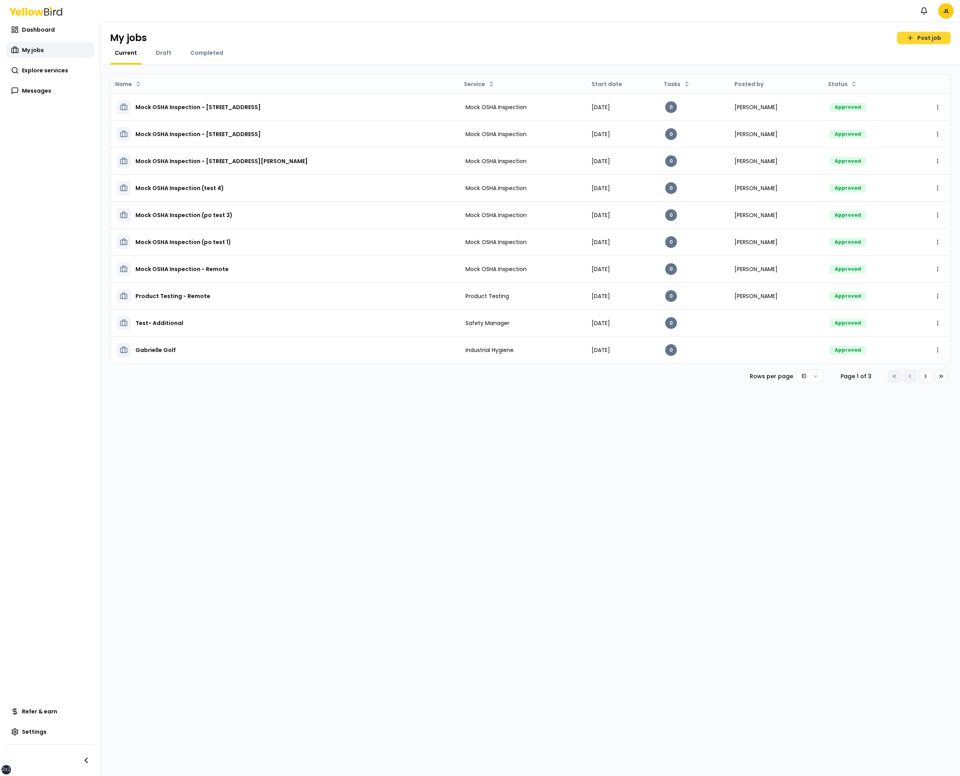
click at [931, 38] on link "Post job" at bounding box center [924, 38] width 54 height 13
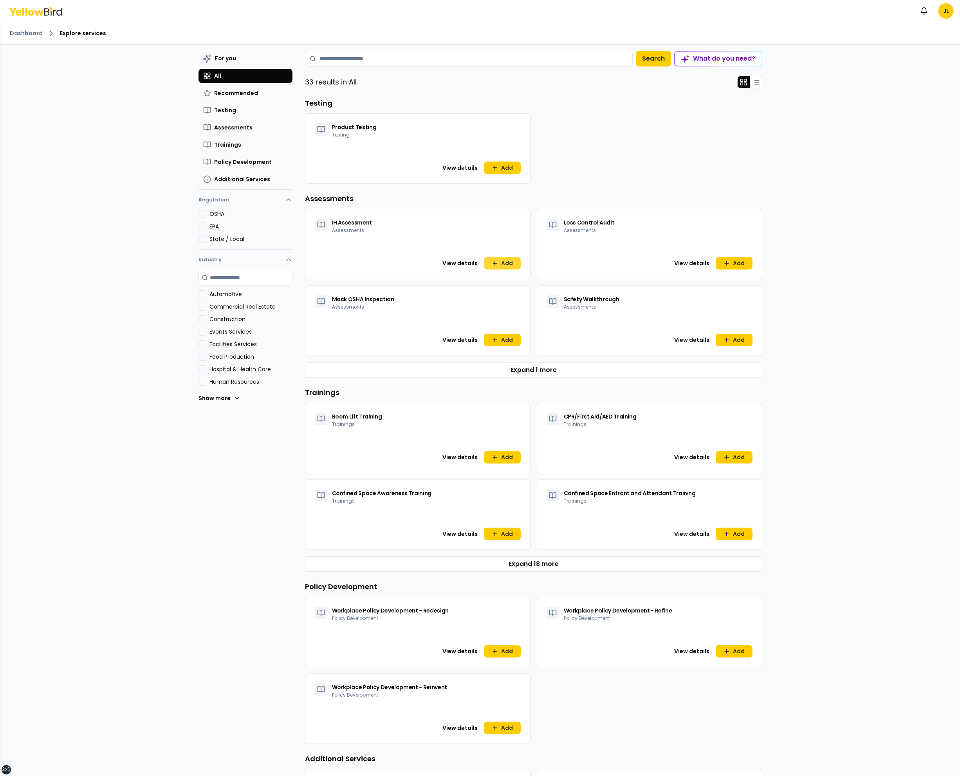
click at [497, 261] on icon at bounding box center [495, 263] width 6 height 6
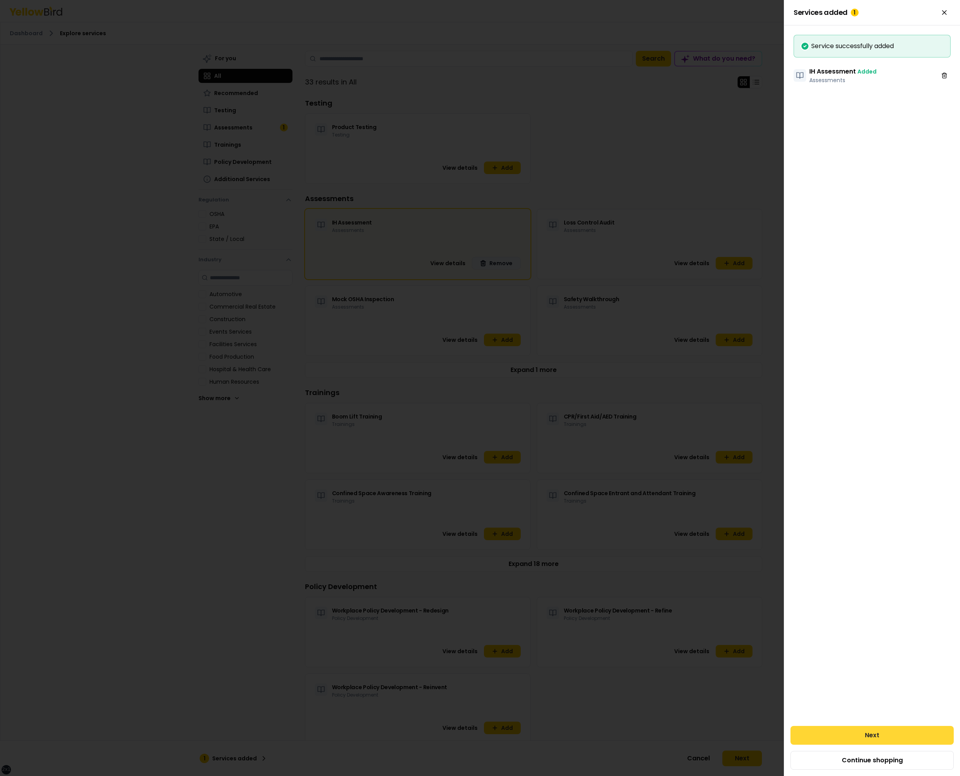
click at [913, 739] on button "Next" at bounding box center [871, 735] width 163 height 19
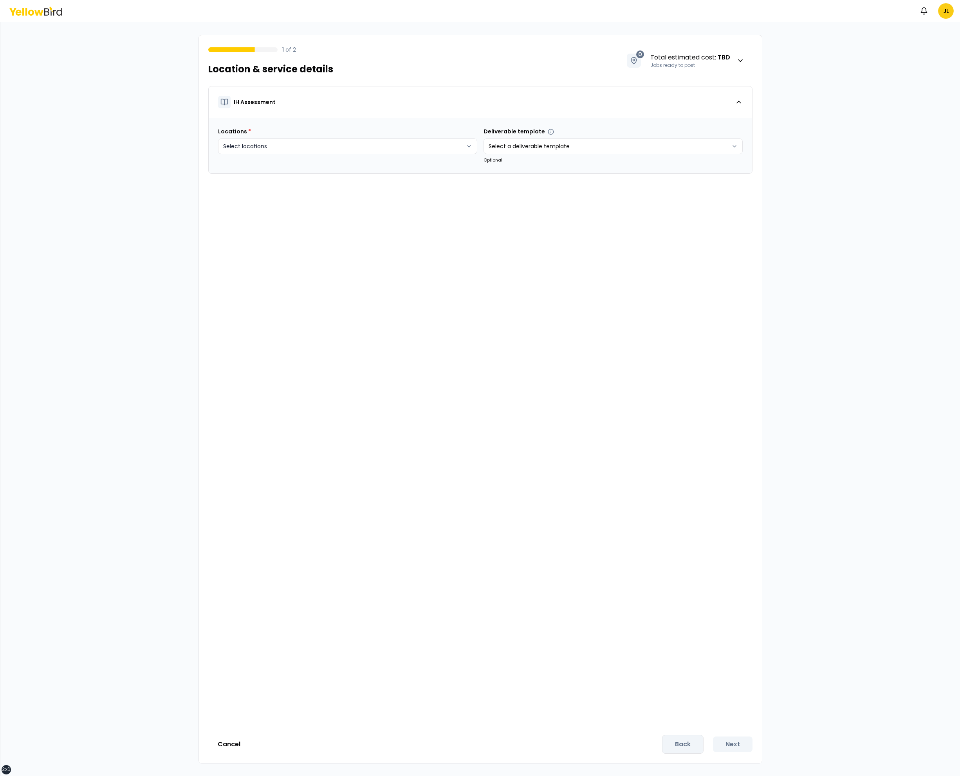
click at [435, 144] on html "xs sm md lg xl 2xl Notifications JL 1 of 2 Location & service details 0 Total e…" at bounding box center [480, 388] width 960 height 776
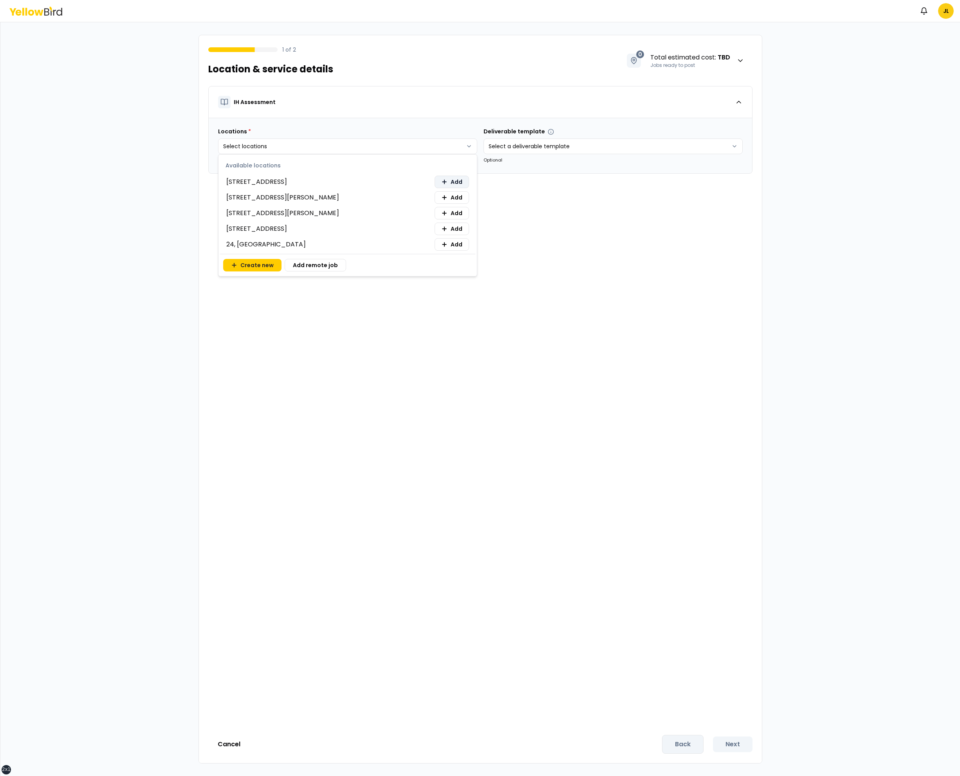
click at [448, 180] on button "Add" at bounding box center [451, 182] width 34 height 13
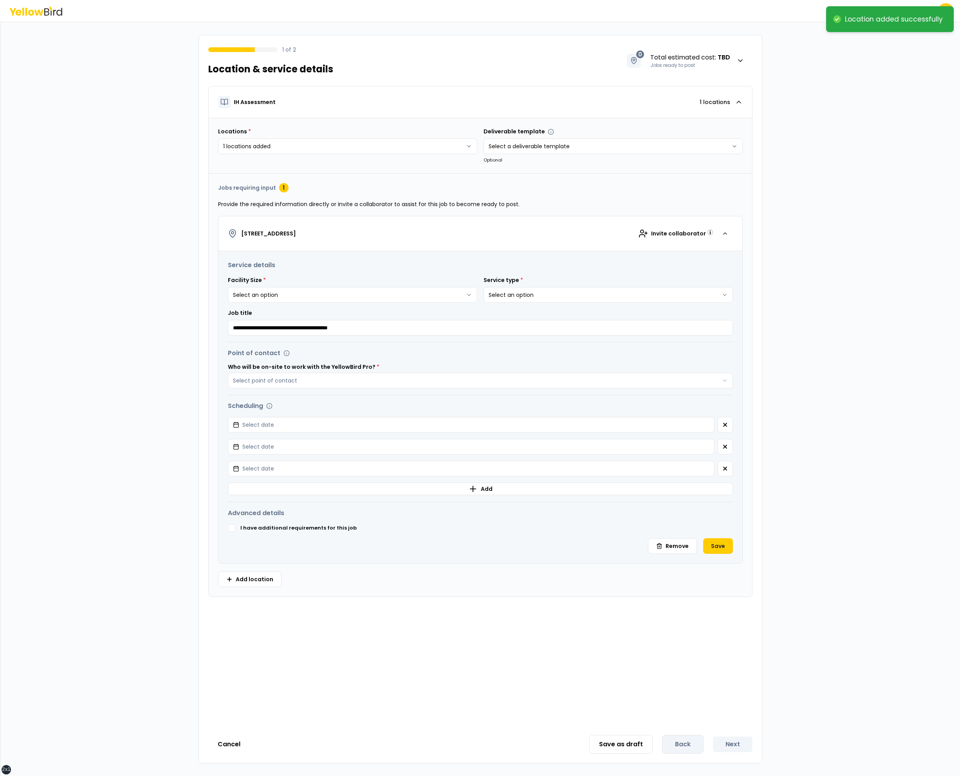
click at [443, 287] on html "**********" at bounding box center [480, 388] width 960 height 776
click at [228, 373] on button "Select point of contact" at bounding box center [480, 381] width 505 height 16
click at [228, 417] on button "Select date" at bounding box center [471, 425] width 486 height 16
click at [726, 447] on icon "button" at bounding box center [725, 447] width 6 height 6
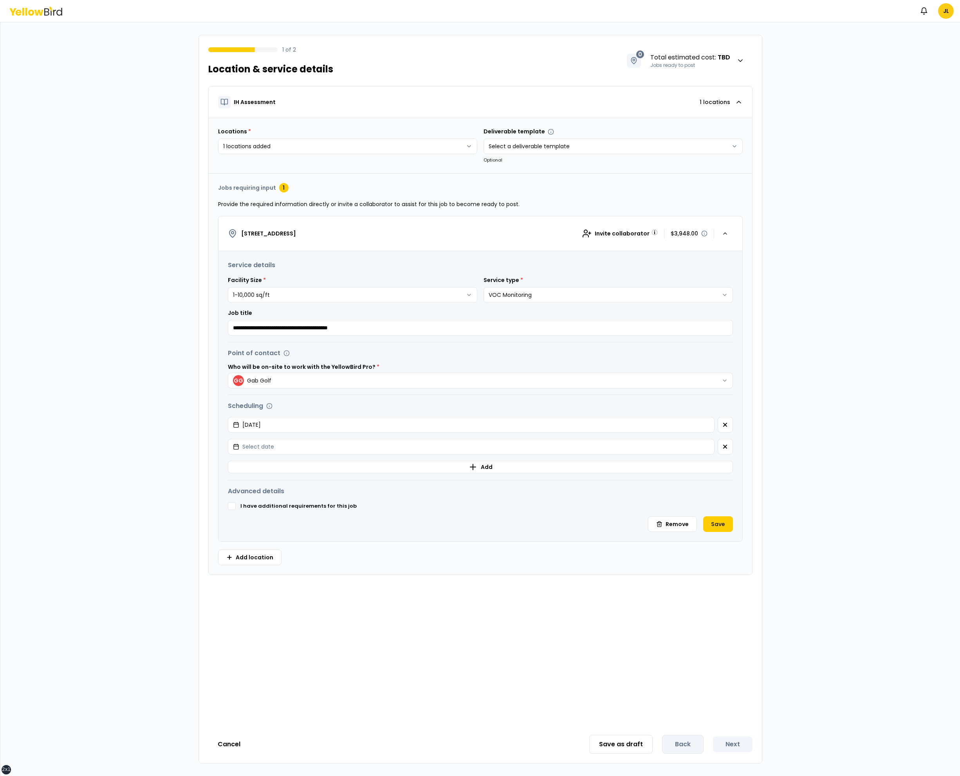
click at [726, 447] on icon "button" at bounding box center [725, 447] width 6 height 6
click at [727, 496] on button "Save" at bounding box center [718, 503] width 30 height 16
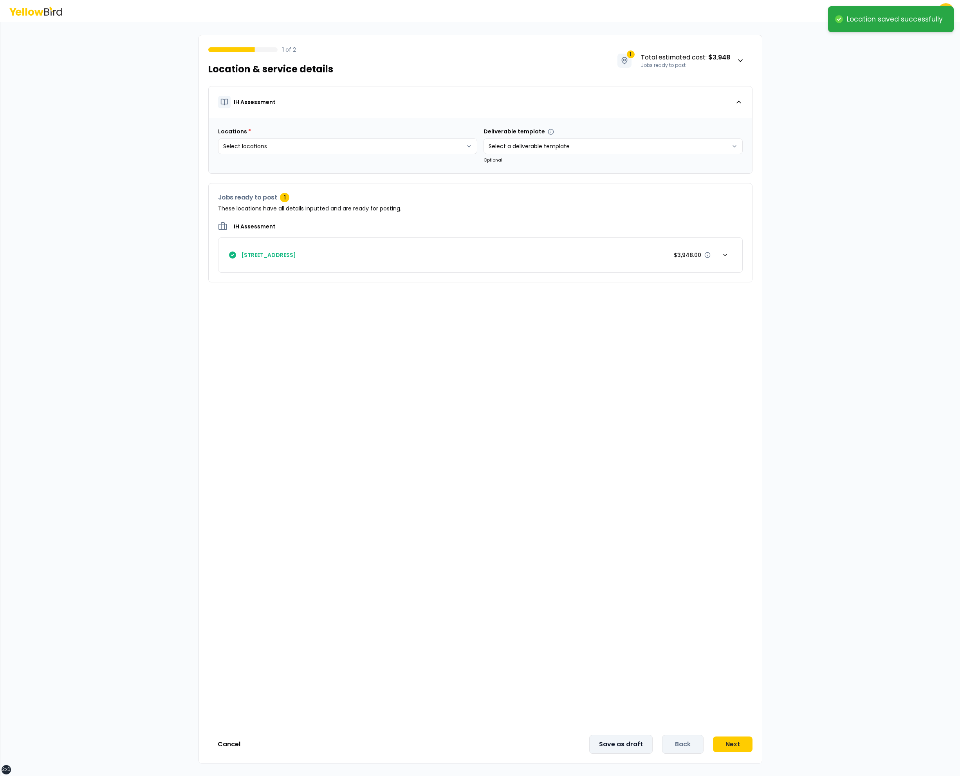
click at [610, 746] on button "Save as draft" at bounding box center [620, 744] width 63 height 19
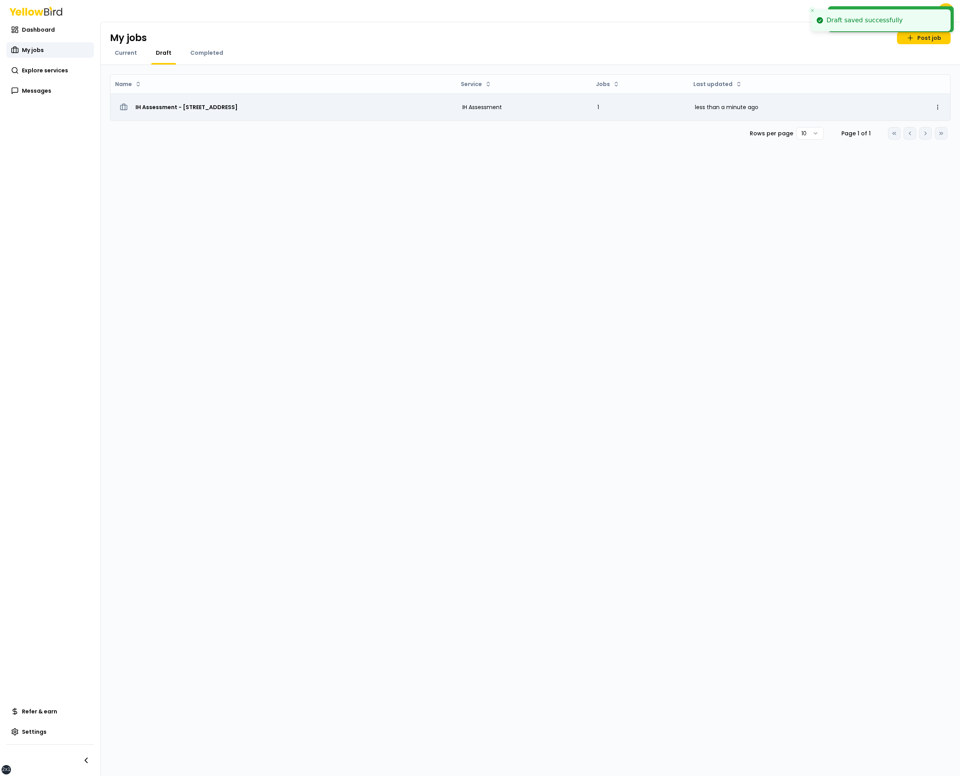
click at [238, 103] on span "IH Assessment - PO Box 768, Gig Harbor, WA 98335" at bounding box center [186, 107] width 102 height 8
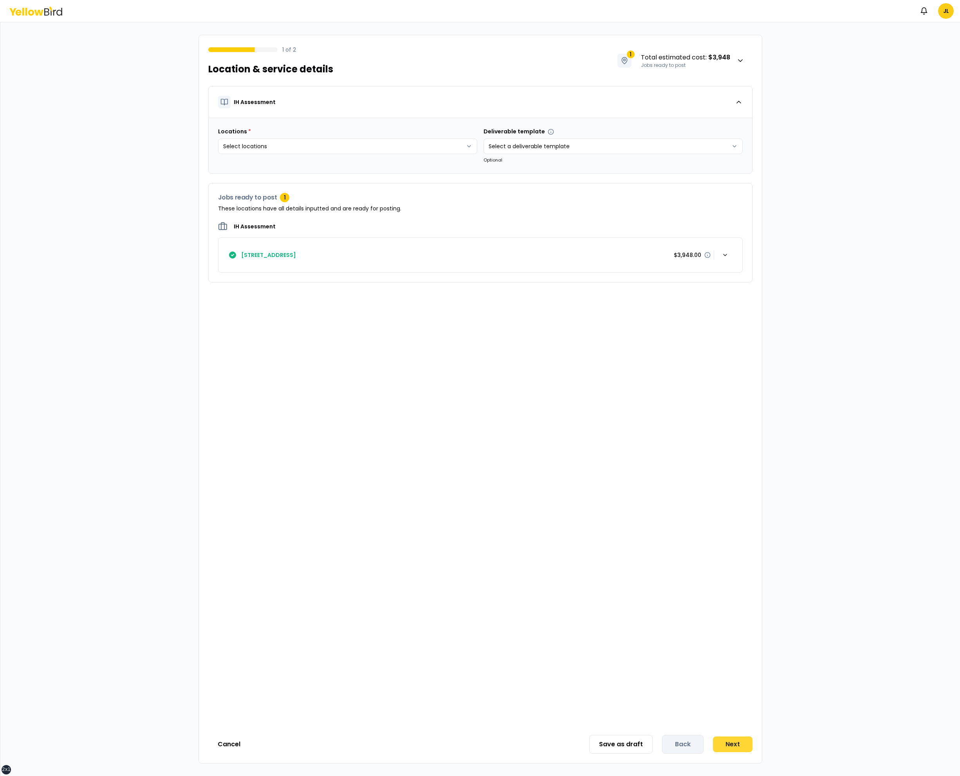
click at [740, 741] on button "Next" at bounding box center [733, 745] width 40 height 16
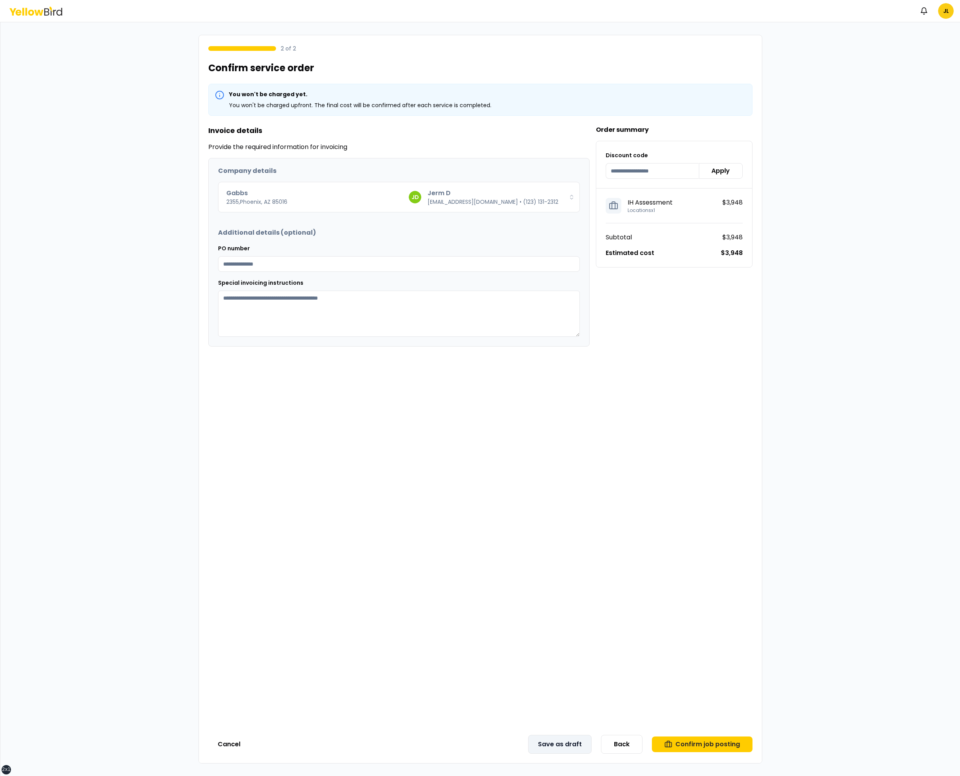
click at [563, 745] on button "Save as draft" at bounding box center [559, 744] width 63 height 19
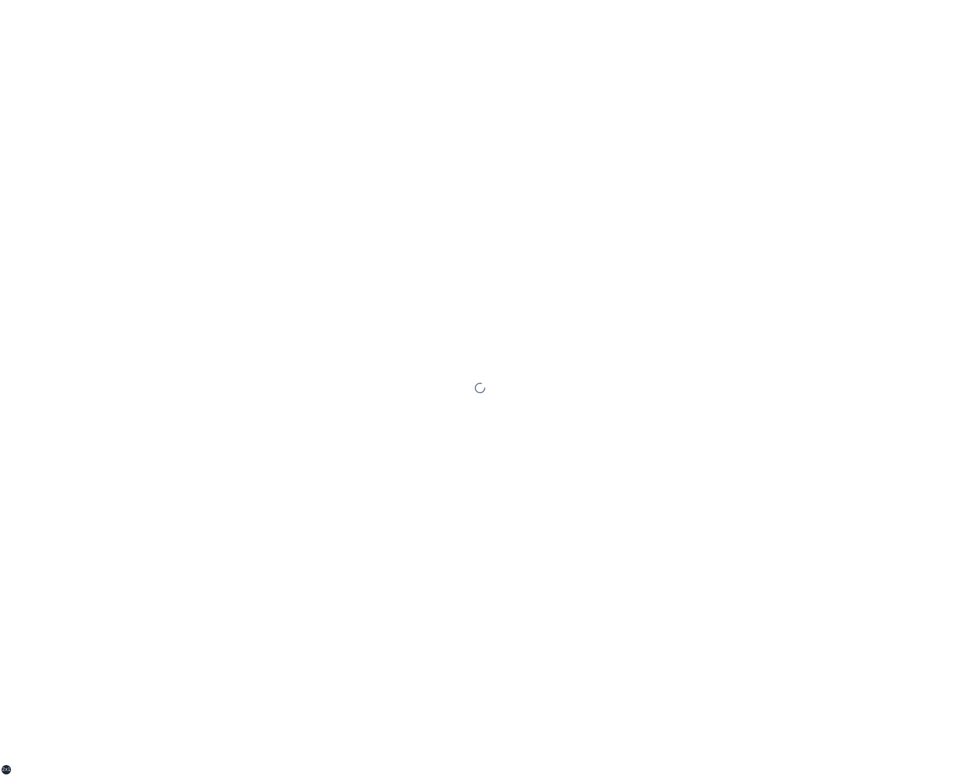
click at [524, 337] on div at bounding box center [480, 388] width 960 height 776
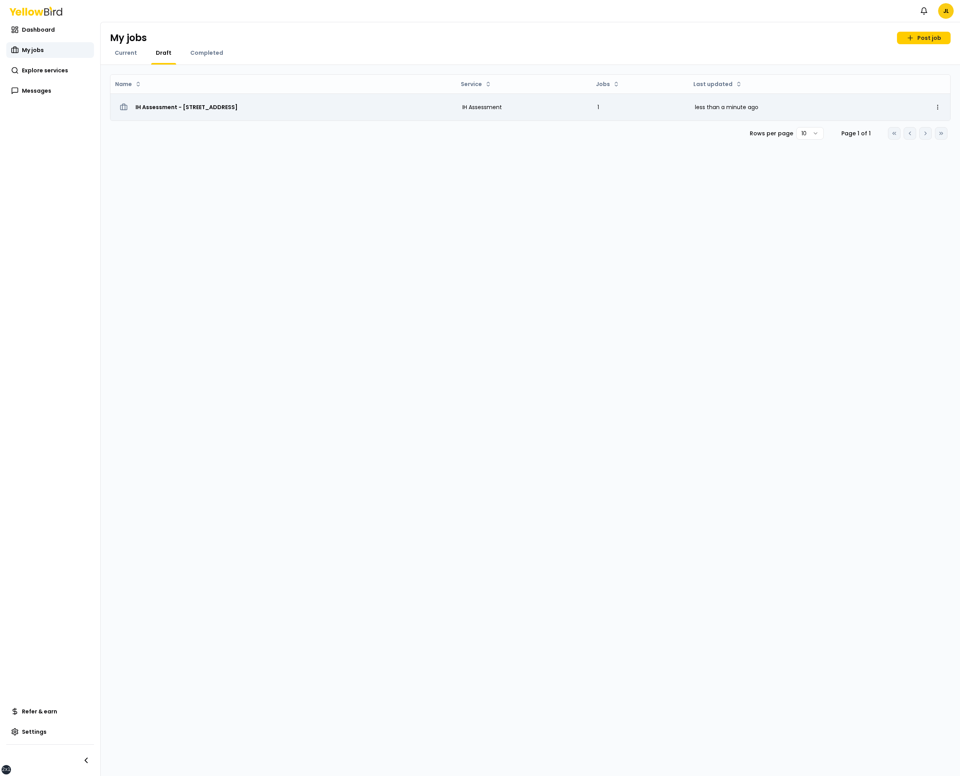
click at [232, 104] on span "IH Assessment - [STREET_ADDRESS]" at bounding box center [186, 107] width 102 height 8
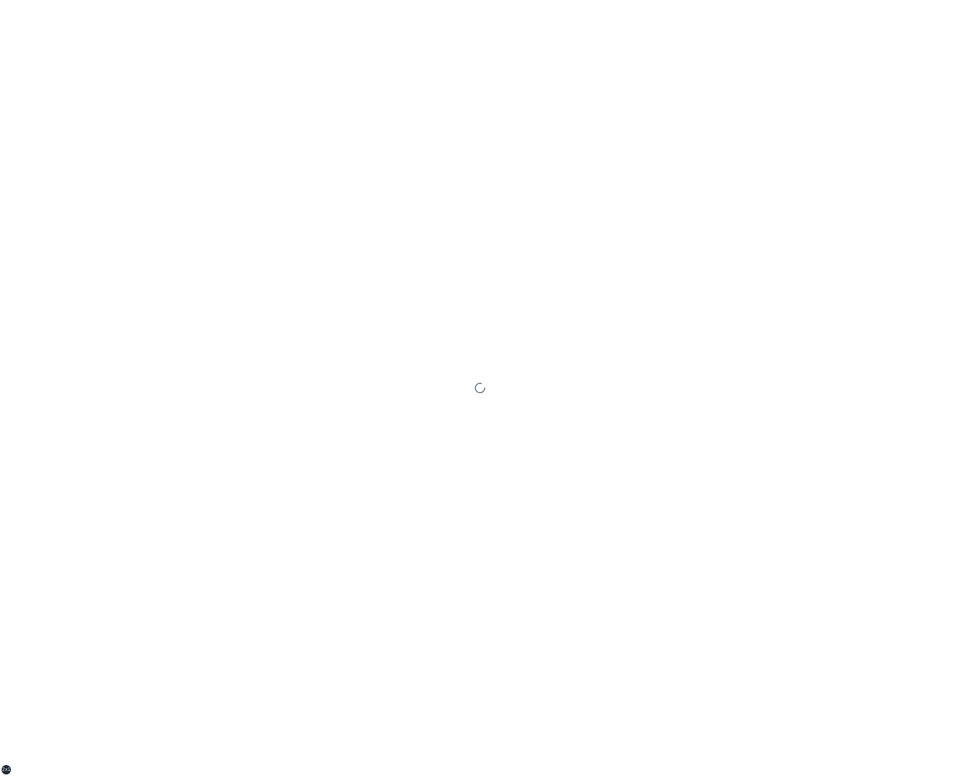
click at [333, 250] on div at bounding box center [480, 388] width 960 height 776
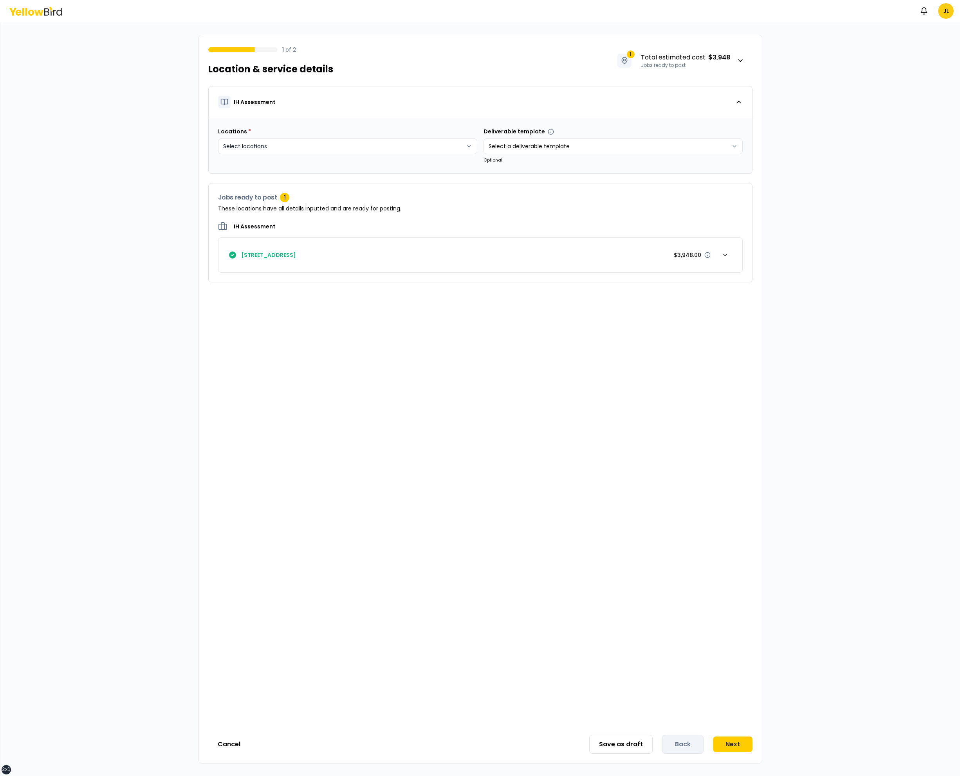
click at [406, 149] on html "xs sm md lg xl 2xl Notifications JL 1 of 2 Location & service details 1 Total e…" at bounding box center [480, 388] width 960 height 776
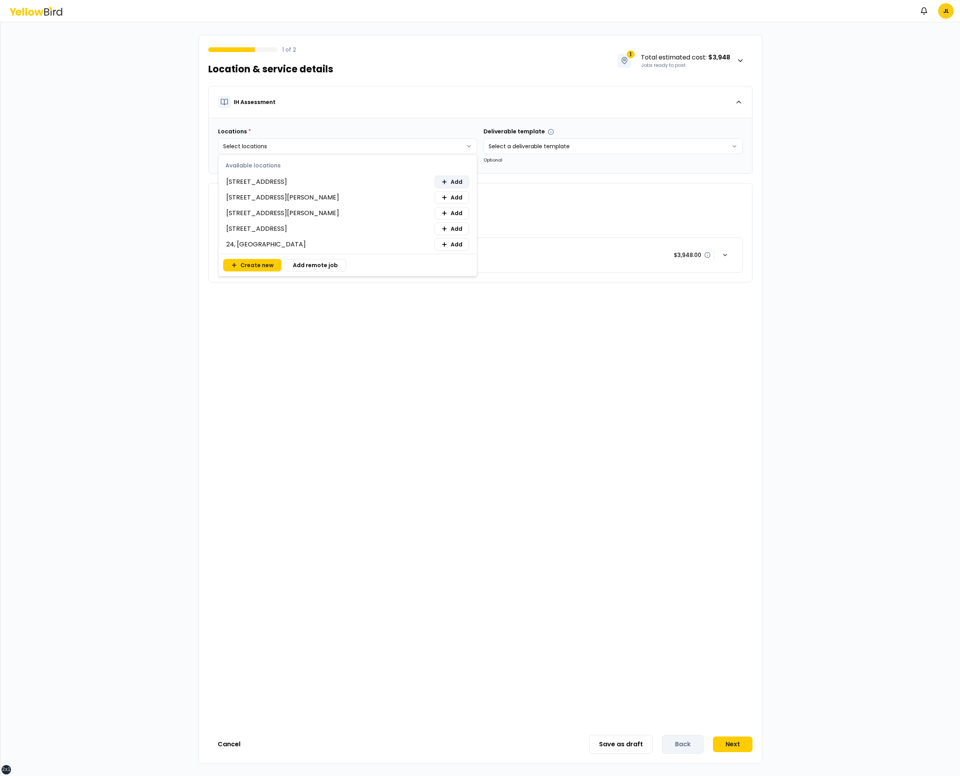
click at [459, 183] on span "Add" at bounding box center [456, 182] width 12 height 8
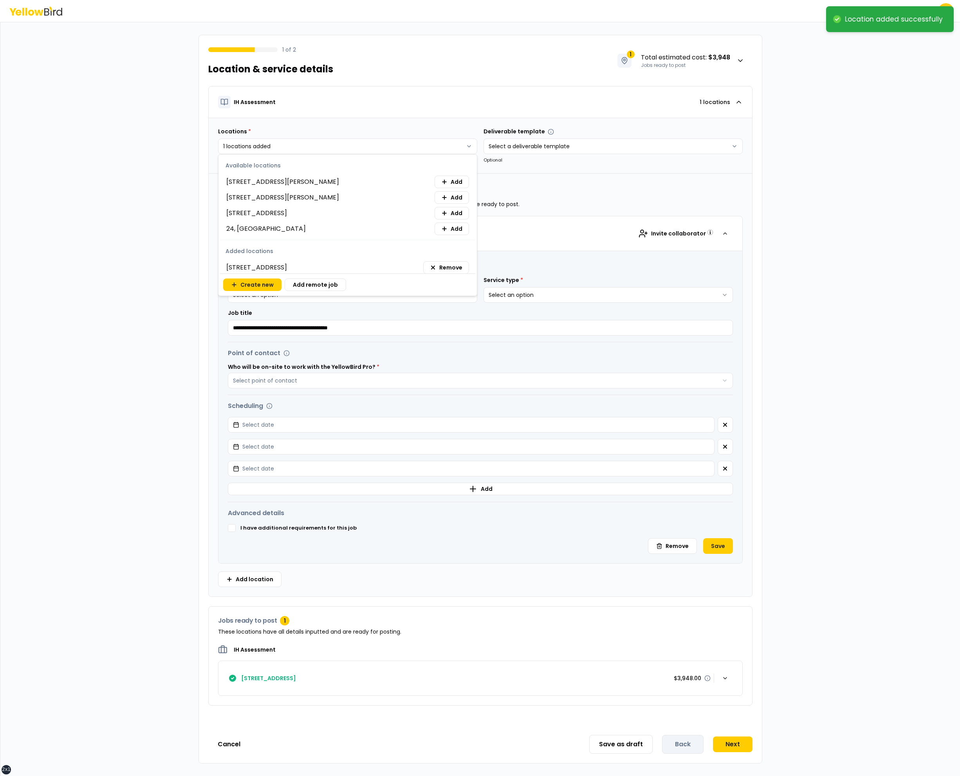
click at [552, 211] on html "**********" at bounding box center [480, 388] width 960 height 776
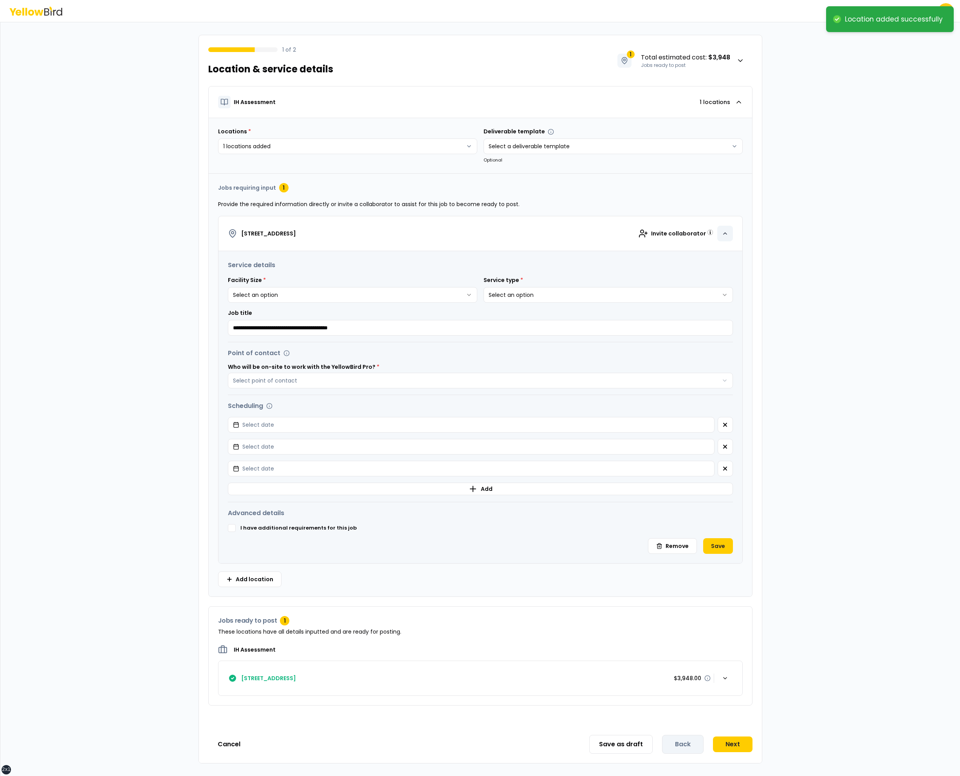
click at [727, 231] on icon "button" at bounding box center [725, 234] width 6 height 6
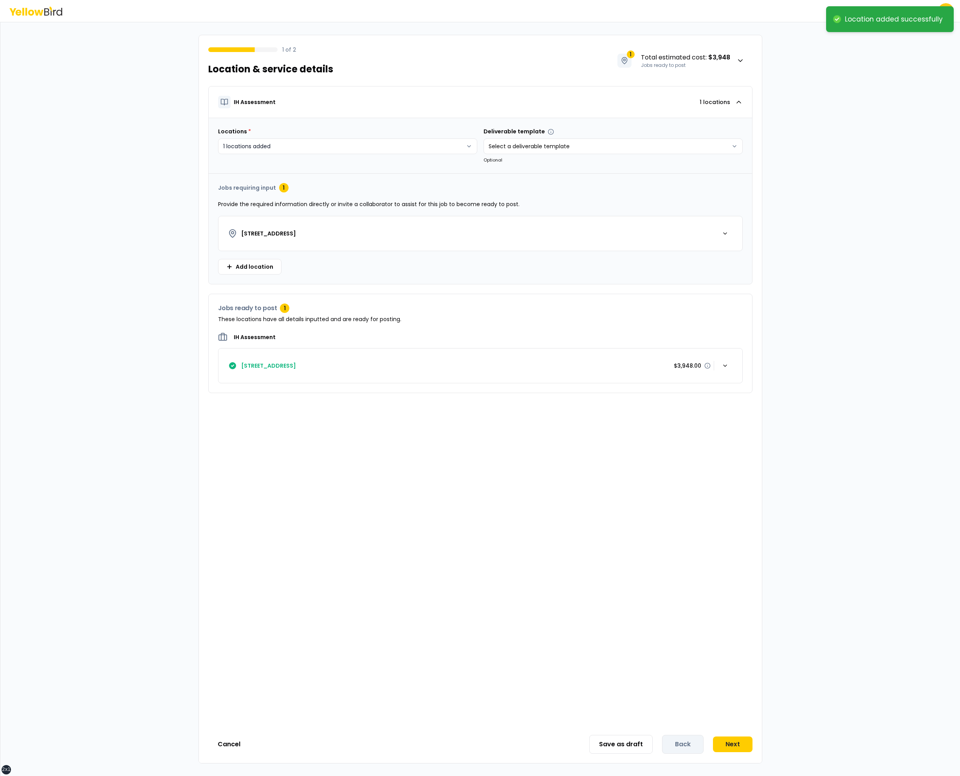
click at [457, 150] on html "xs sm md lg xl 2xl Location added successfully Notifications JL 1 of 2 Location…" at bounding box center [480, 388] width 960 height 776
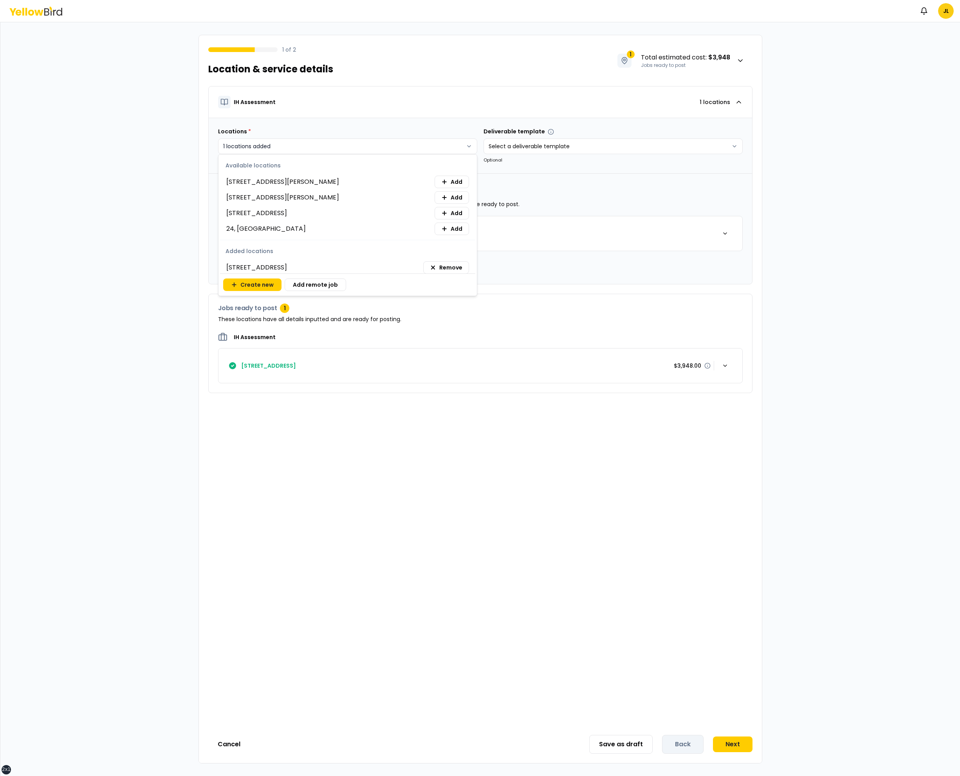
click at [457, 150] on html "xs sm md lg xl 2xl Location added successfully Notifications JL 1 of 2 Location…" at bounding box center [480, 388] width 960 height 776
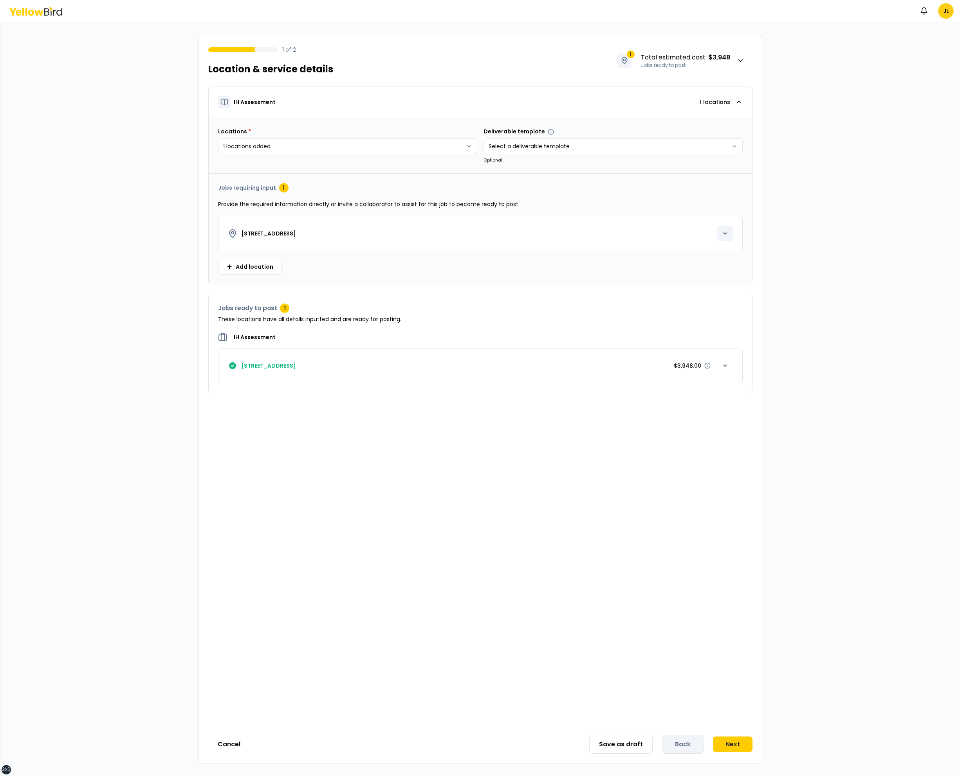
click at [722, 234] on icon "button" at bounding box center [725, 234] width 6 height 6
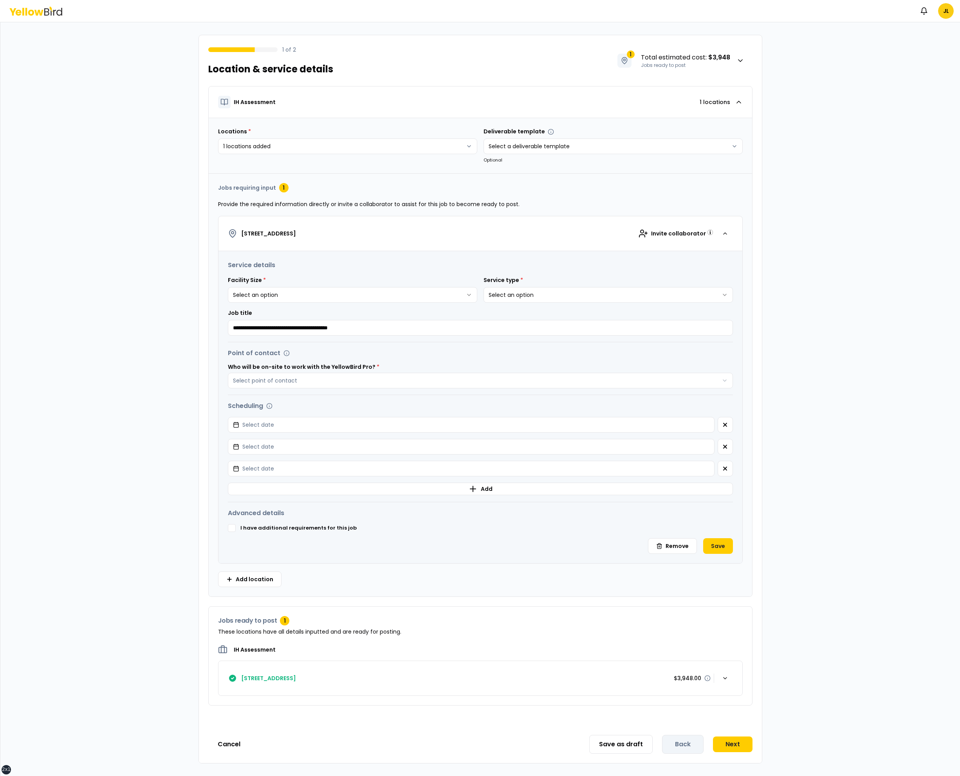
click at [376, 289] on html "**********" at bounding box center [480, 388] width 960 height 776
click at [229, 326] on input "**********" at bounding box center [480, 328] width 505 height 16
type input "**********"
click at [423, 375] on button "Select point of contact" at bounding box center [480, 381] width 505 height 16
click at [228, 417] on button "Select date" at bounding box center [471, 425] width 486 height 16
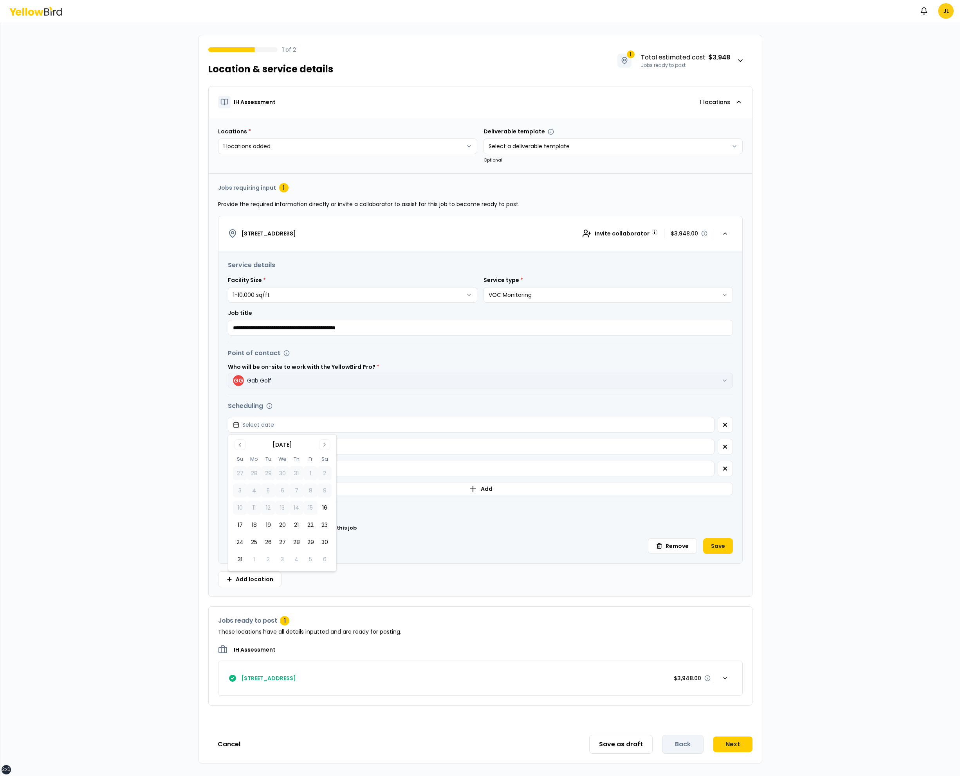
click button "16" at bounding box center [324, 508] width 14 height 14
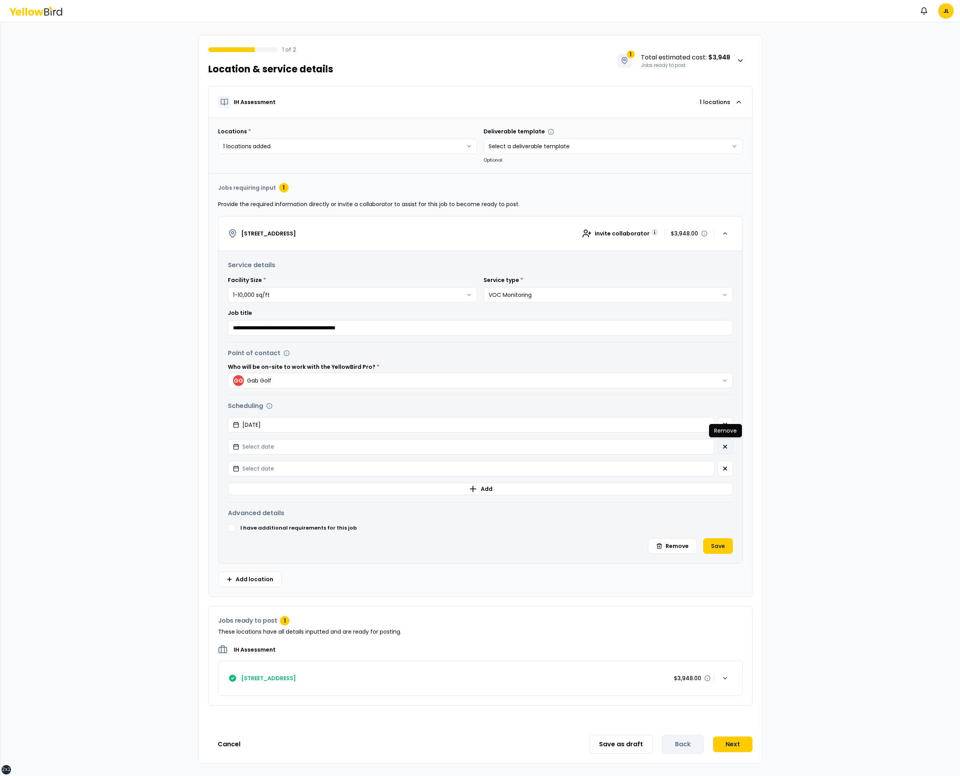
click at [728, 445] on button "button" at bounding box center [724, 447] width 15 height 16
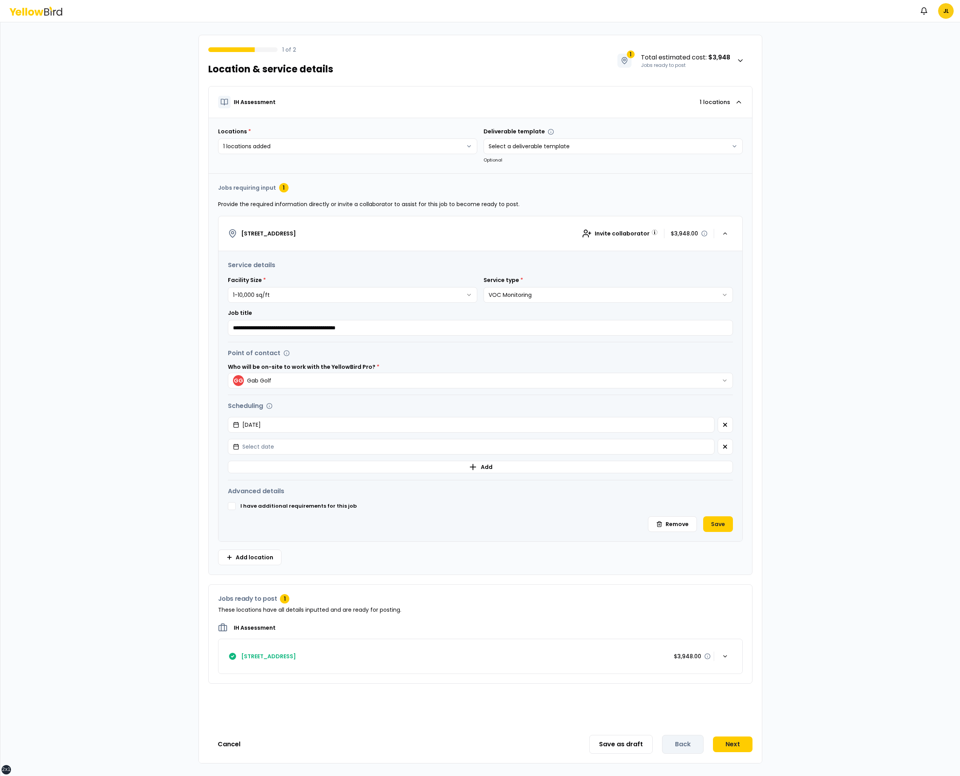
click at [728, 445] on button "button" at bounding box center [724, 447] width 15 height 16
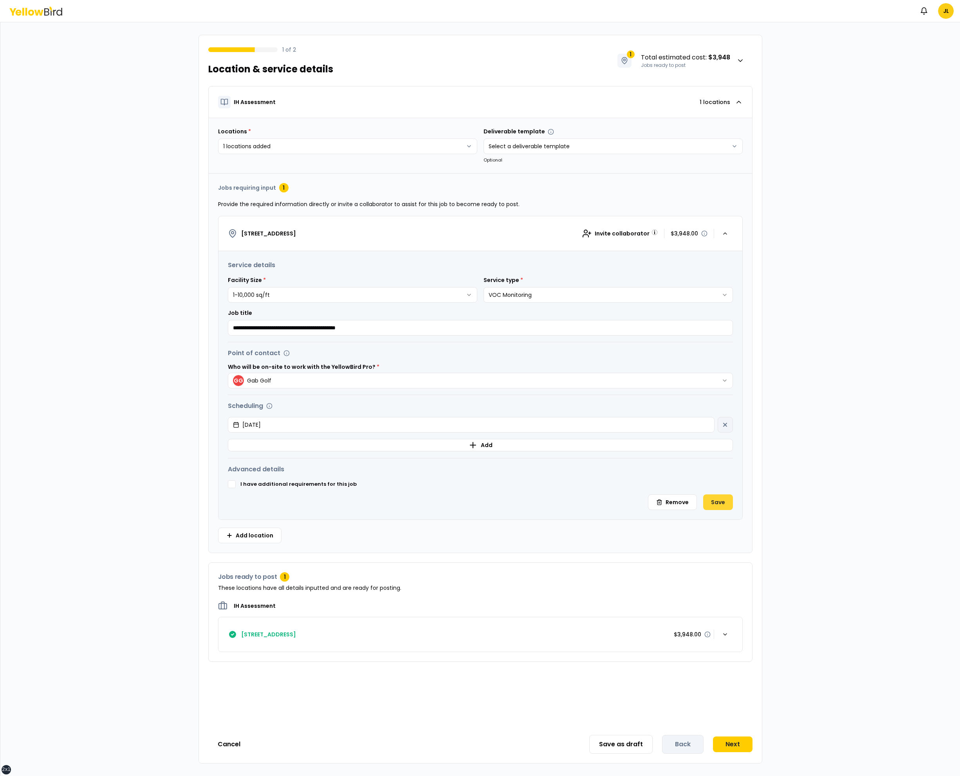
click at [718, 498] on button "Save" at bounding box center [718, 503] width 30 height 16
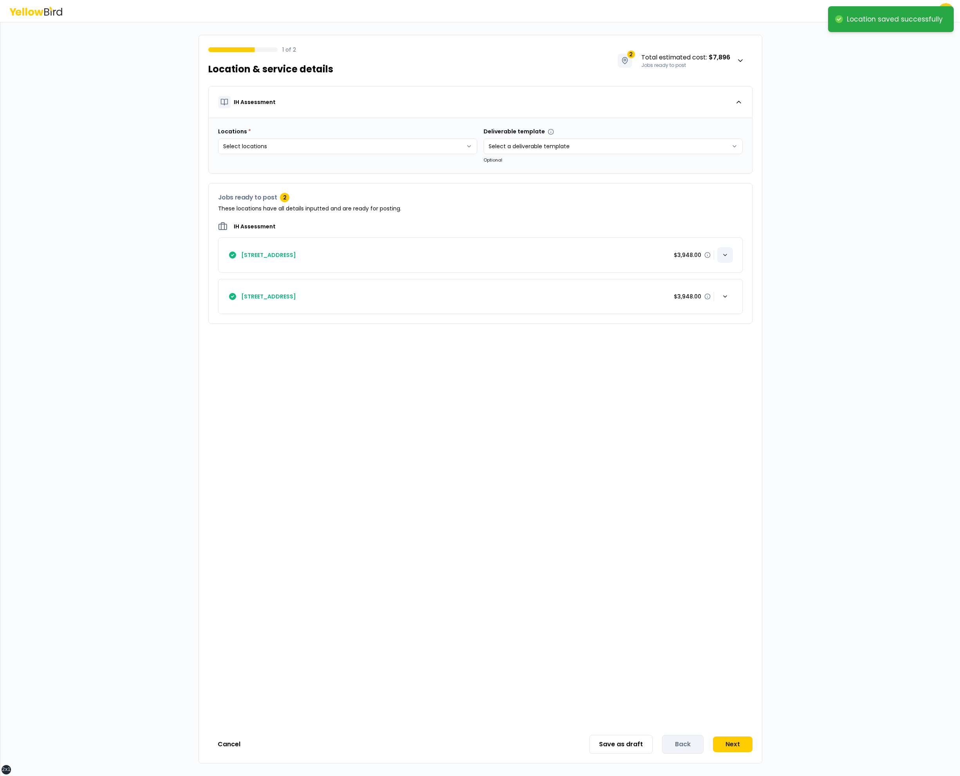
click at [726, 252] on icon "button" at bounding box center [725, 255] width 6 height 6
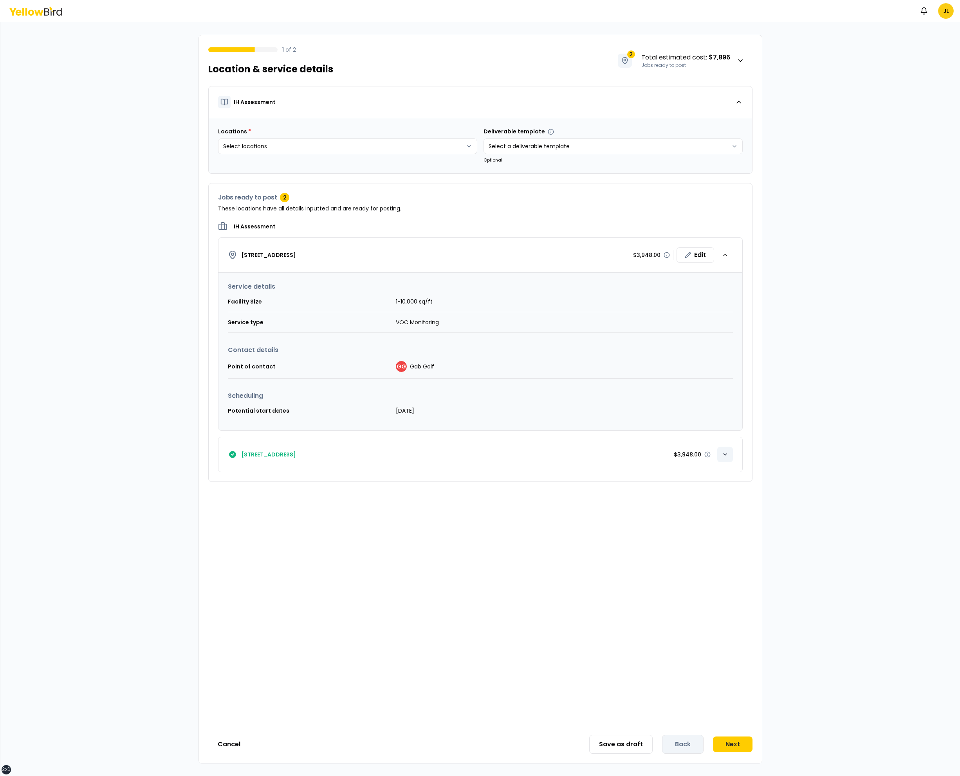
click at [724, 455] on icon "button" at bounding box center [724, 455] width 3 height 2
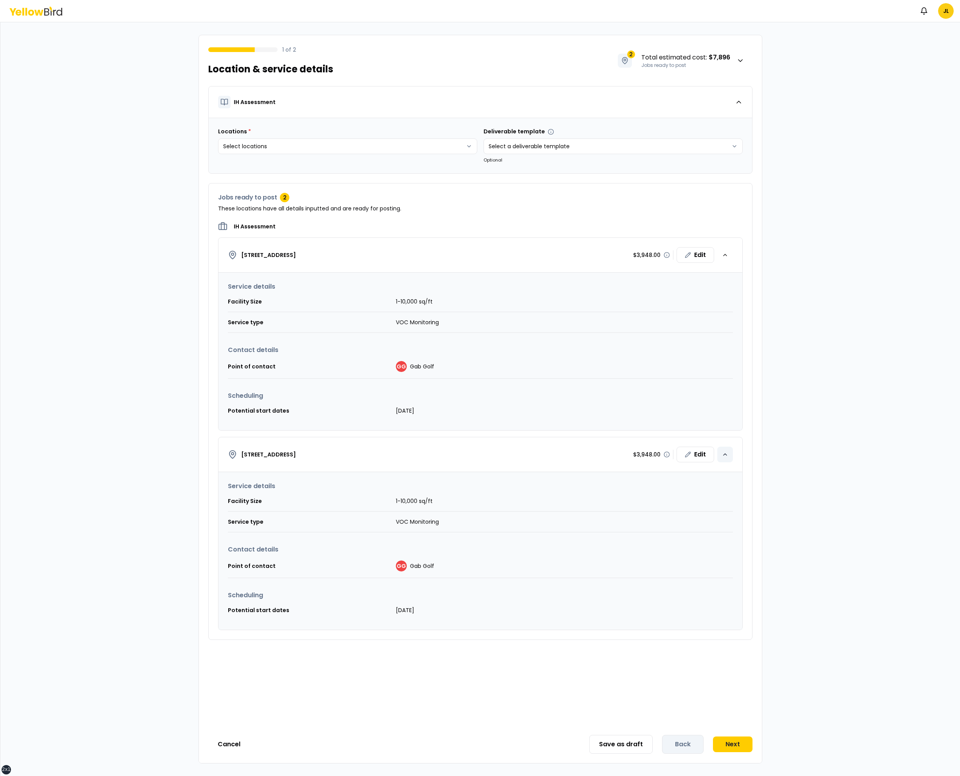
click at [724, 455] on icon "button" at bounding box center [725, 455] width 6 height 6
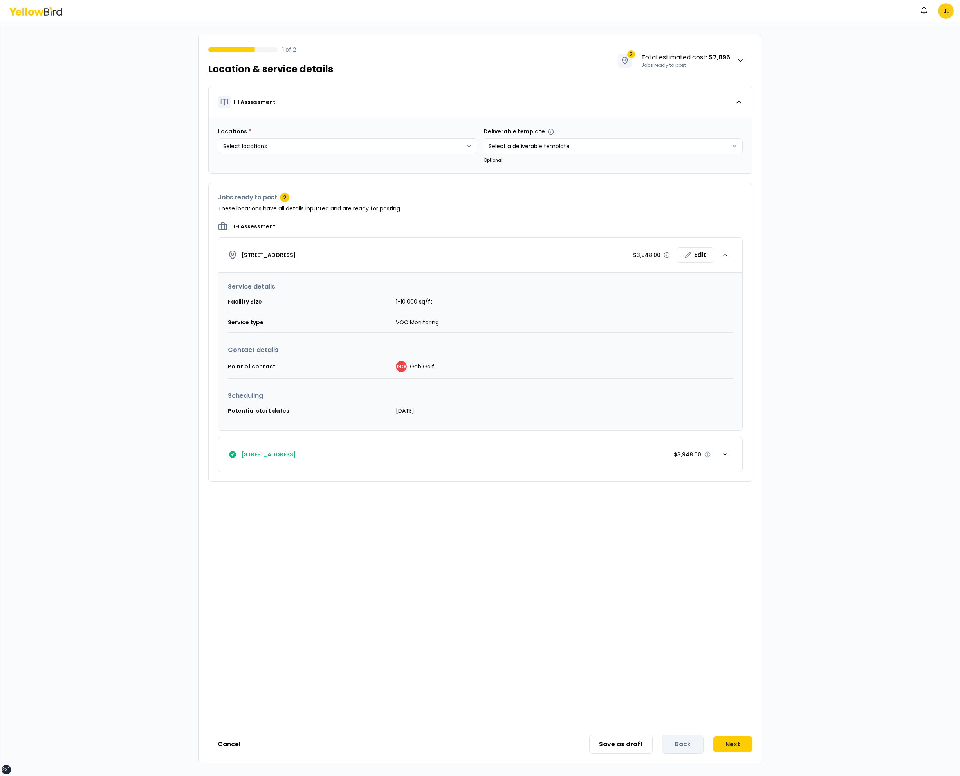
click at [734, 245] on button "PO Box 768, Gig Harbor, WA 98335 $3,948.00 Edit" at bounding box center [480, 255] width 524 height 35
click at [728, 254] on div "button" at bounding box center [725, 255] width 16 height 16
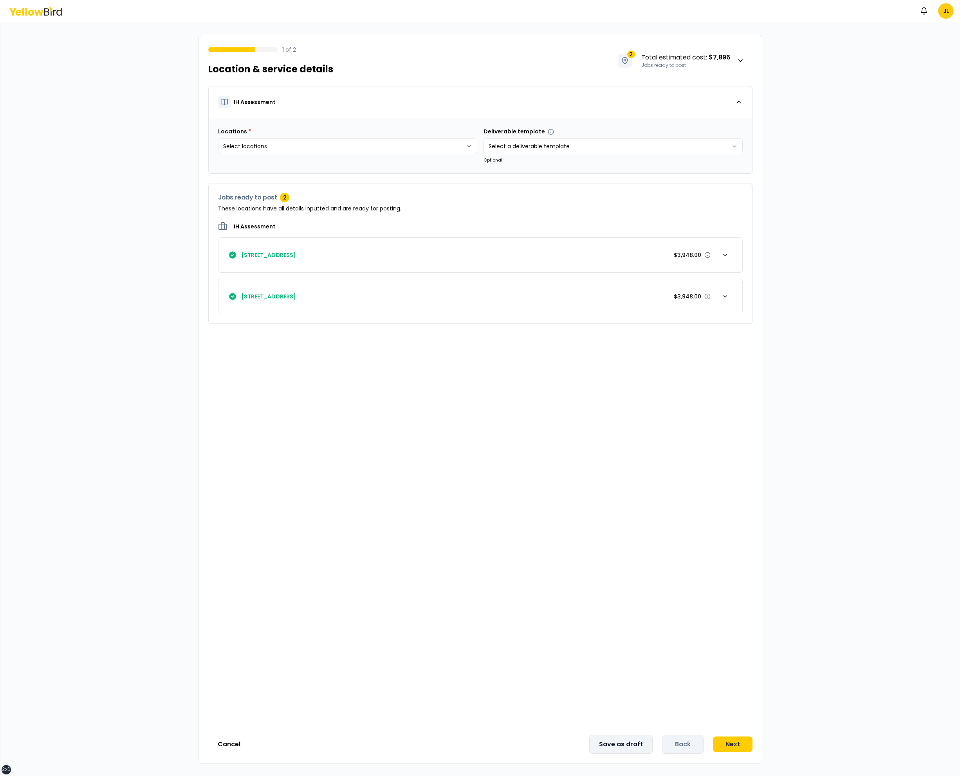
click at [629, 735] on button "Save as draft" at bounding box center [620, 744] width 63 height 19
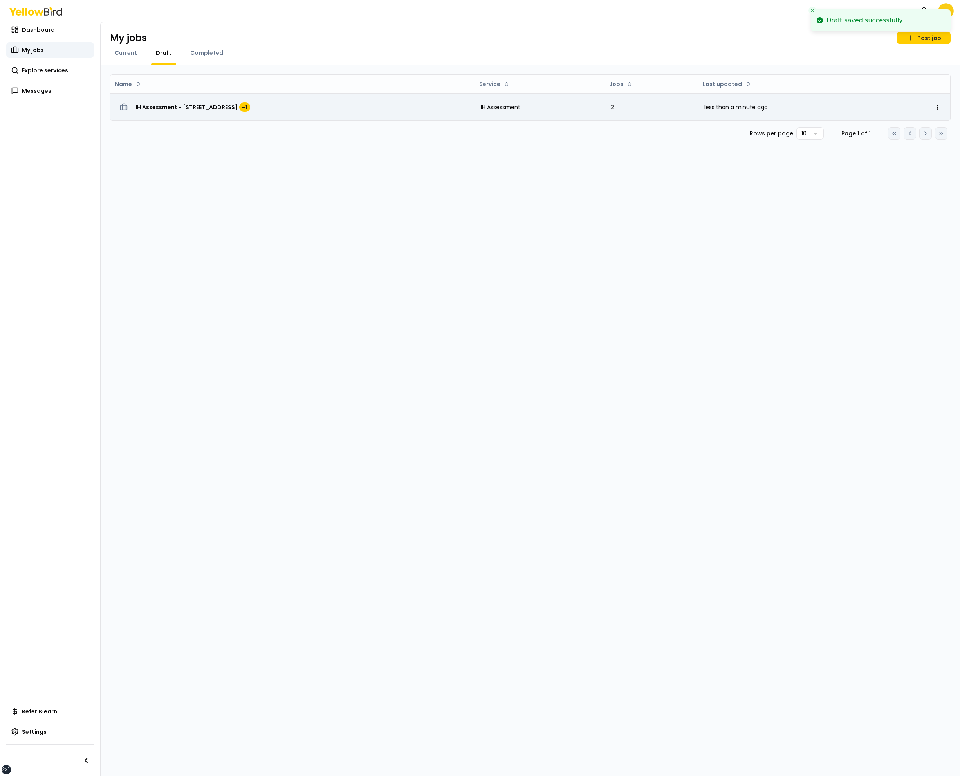
click at [189, 110] on span "IH Assessment - PO Box 768, Gig Harbor, WA 98335" at bounding box center [186, 107] width 102 height 8
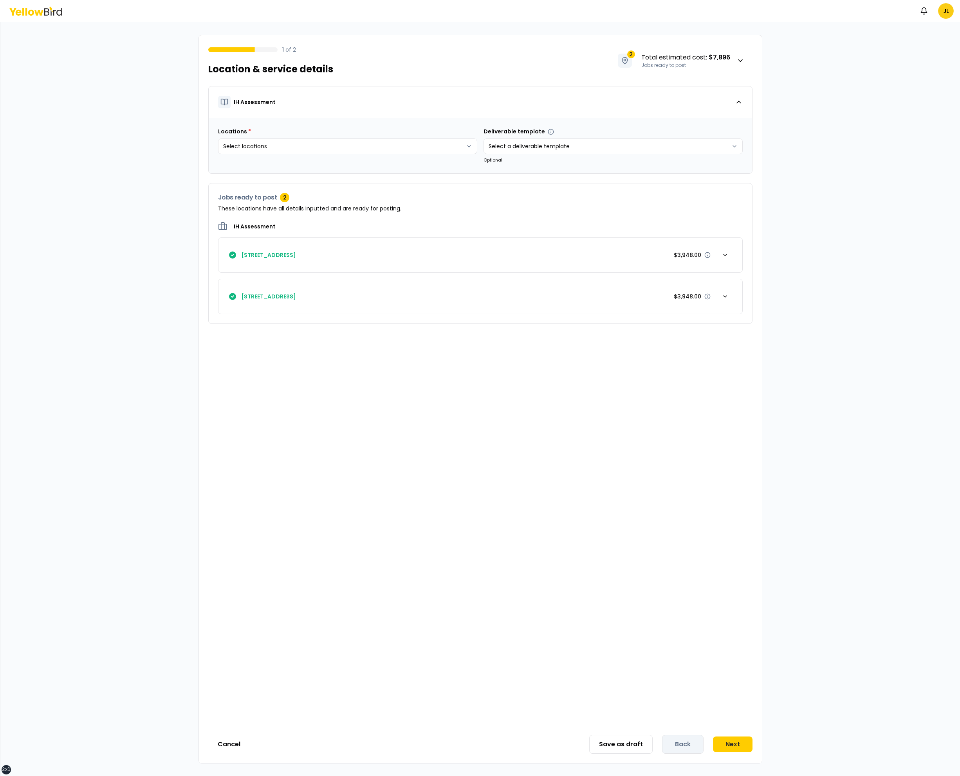
click at [610, 735] on div "1 of 2 Location & service details 2 Total estimated cost : $7,896 Jobs ready to…" at bounding box center [480, 399] width 564 height 729
click at [616, 746] on button "Save as draft" at bounding box center [620, 744] width 63 height 19
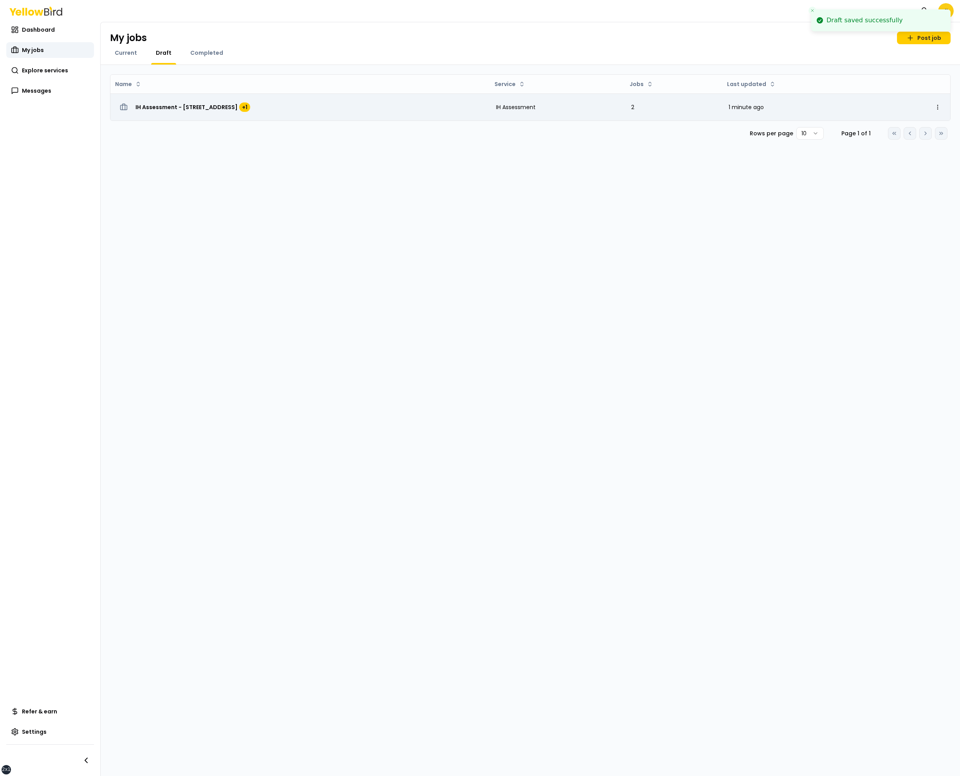
click at [213, 104] on span "IH Assessment - [STREET_ADDRESS]" at bounding box center [186, 107] width 102 height 8
